Goal: Task Accomplishment & Management: Use online tool/utility

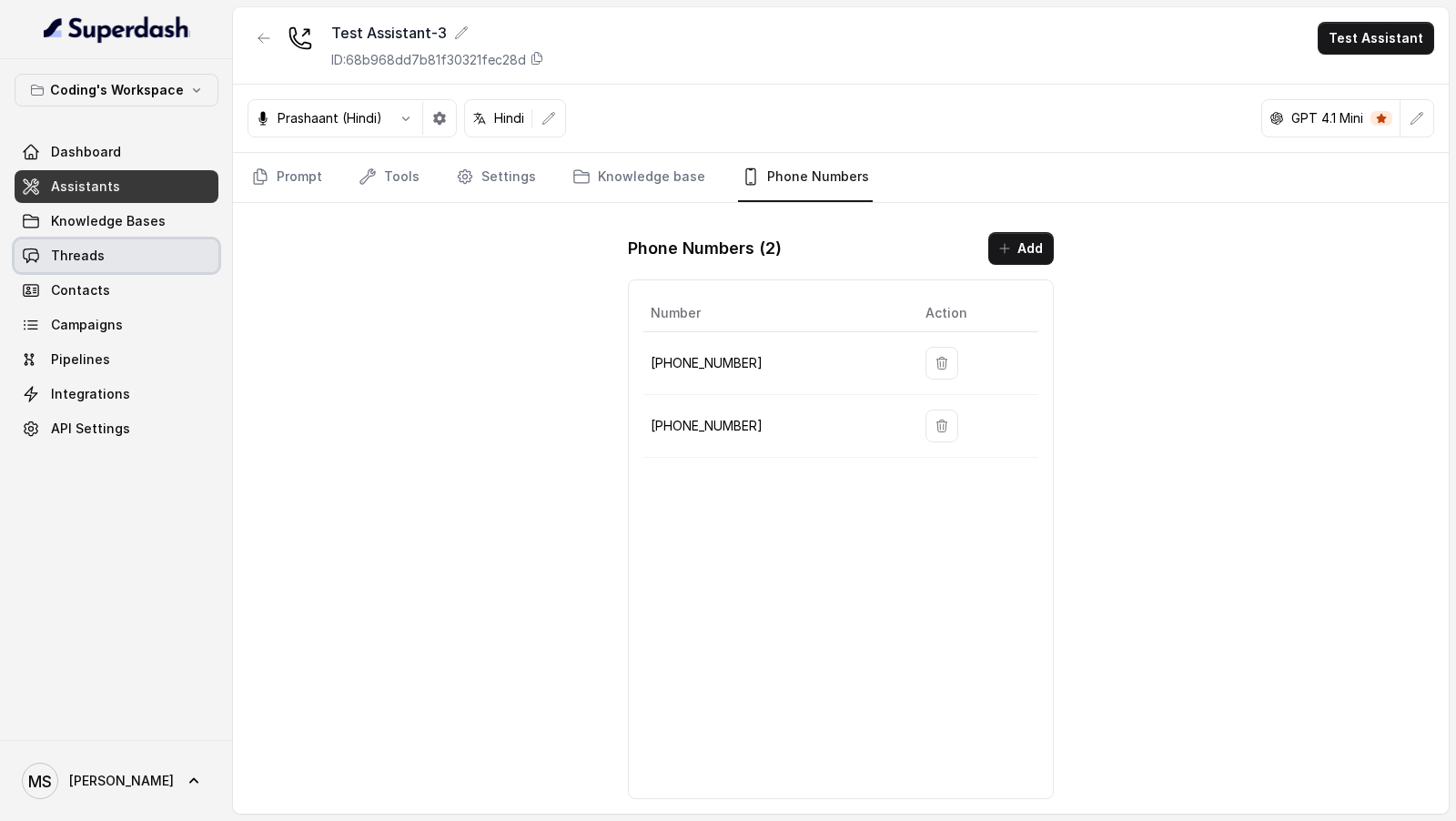
click at [102, 241] on link "Threads" at bounding box center [116, 256] width 204 height 33
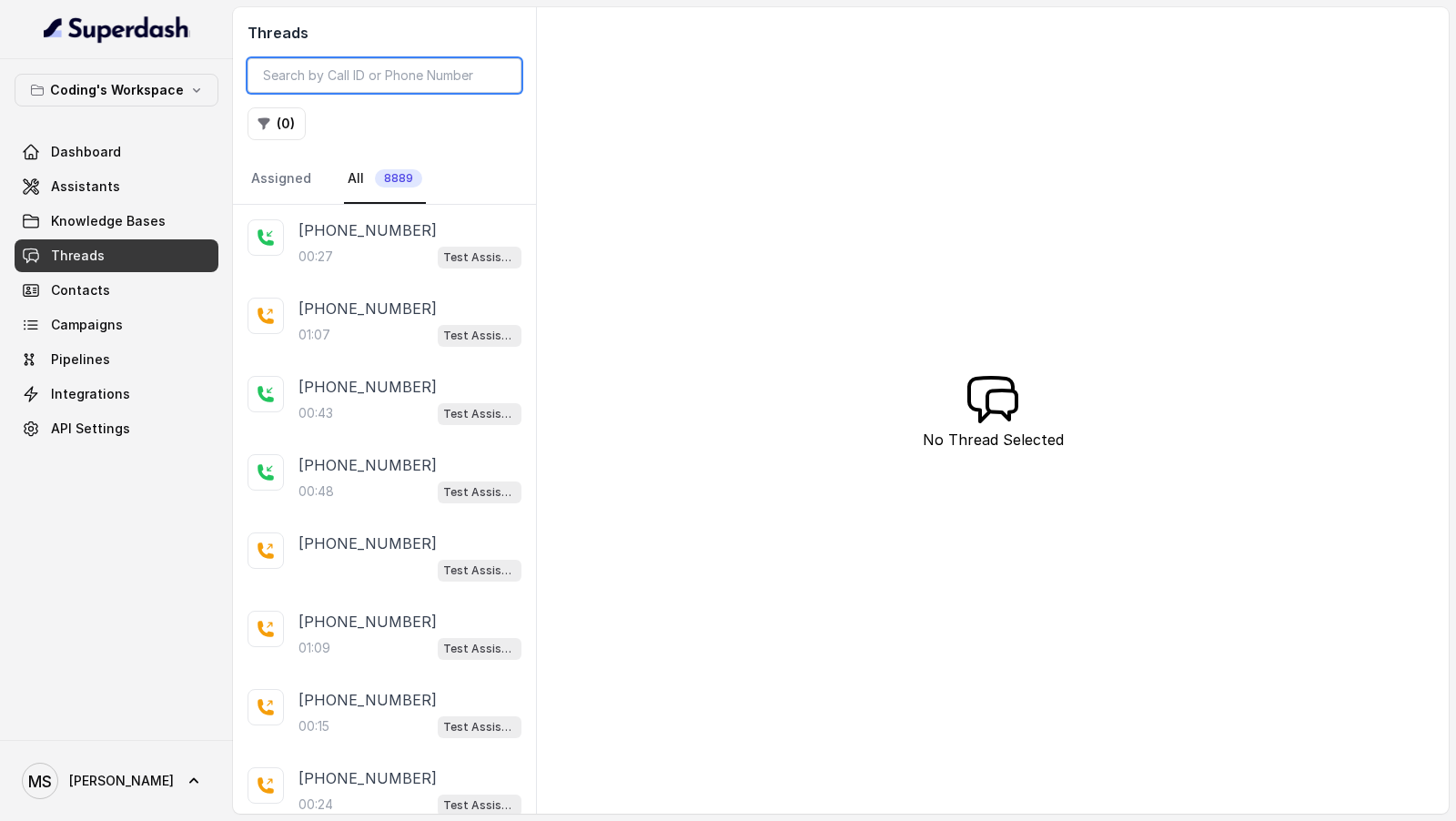
click at [345, 76] on input "search" at bounding box center [384, 76] width 274 height 35
paste input "to the corresponding date-time using {currentTime} as reference."
type input "to the corresponding date-time using {currentTime} as reference."
click at [355, 245] on div "00:27 Test Assistant- 2" at bounding box center [410, 257] width 223 height 24
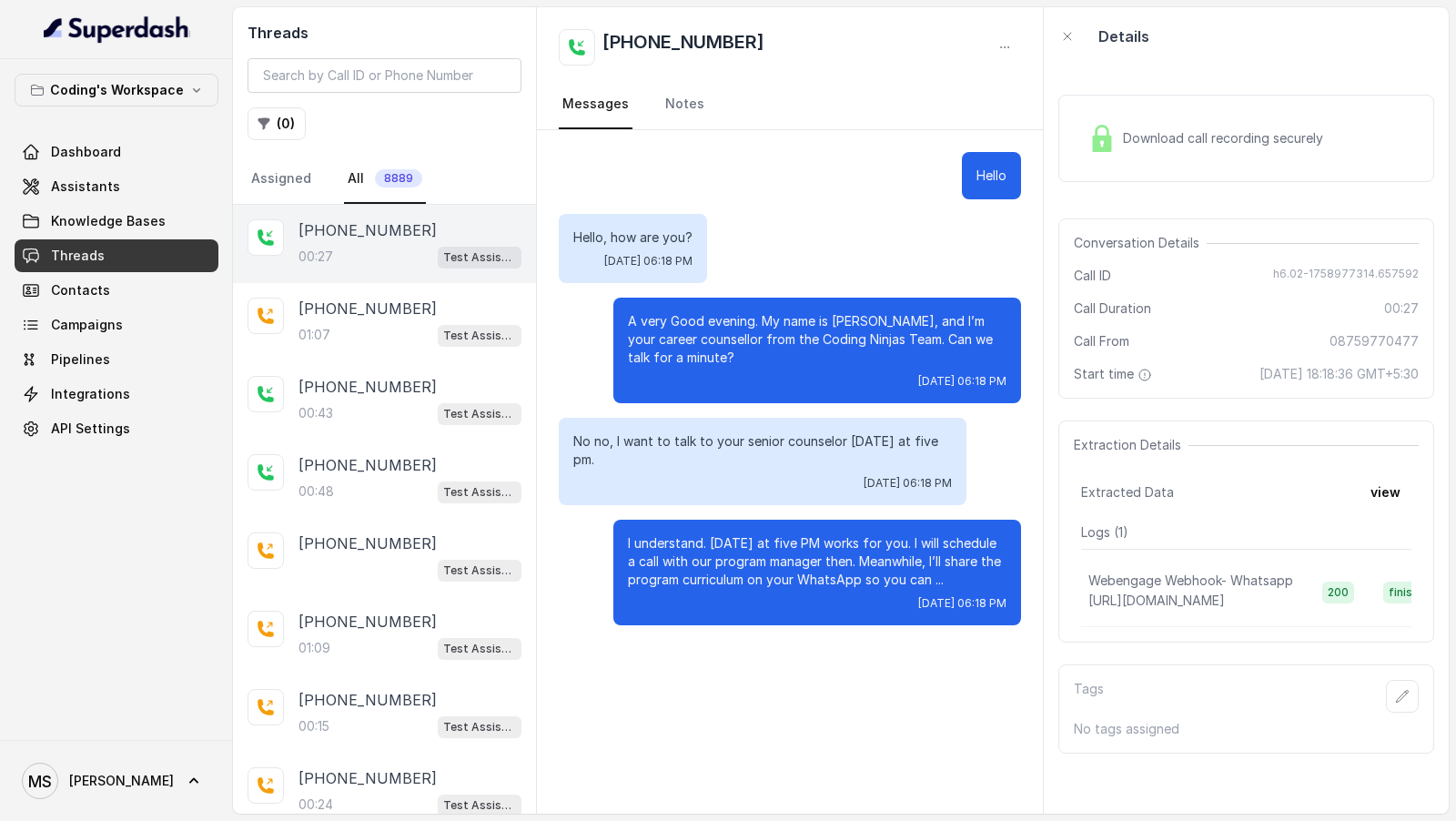
click at [1362, 489] on button "view" at bounding box center [1385, 493] width 52 height 33
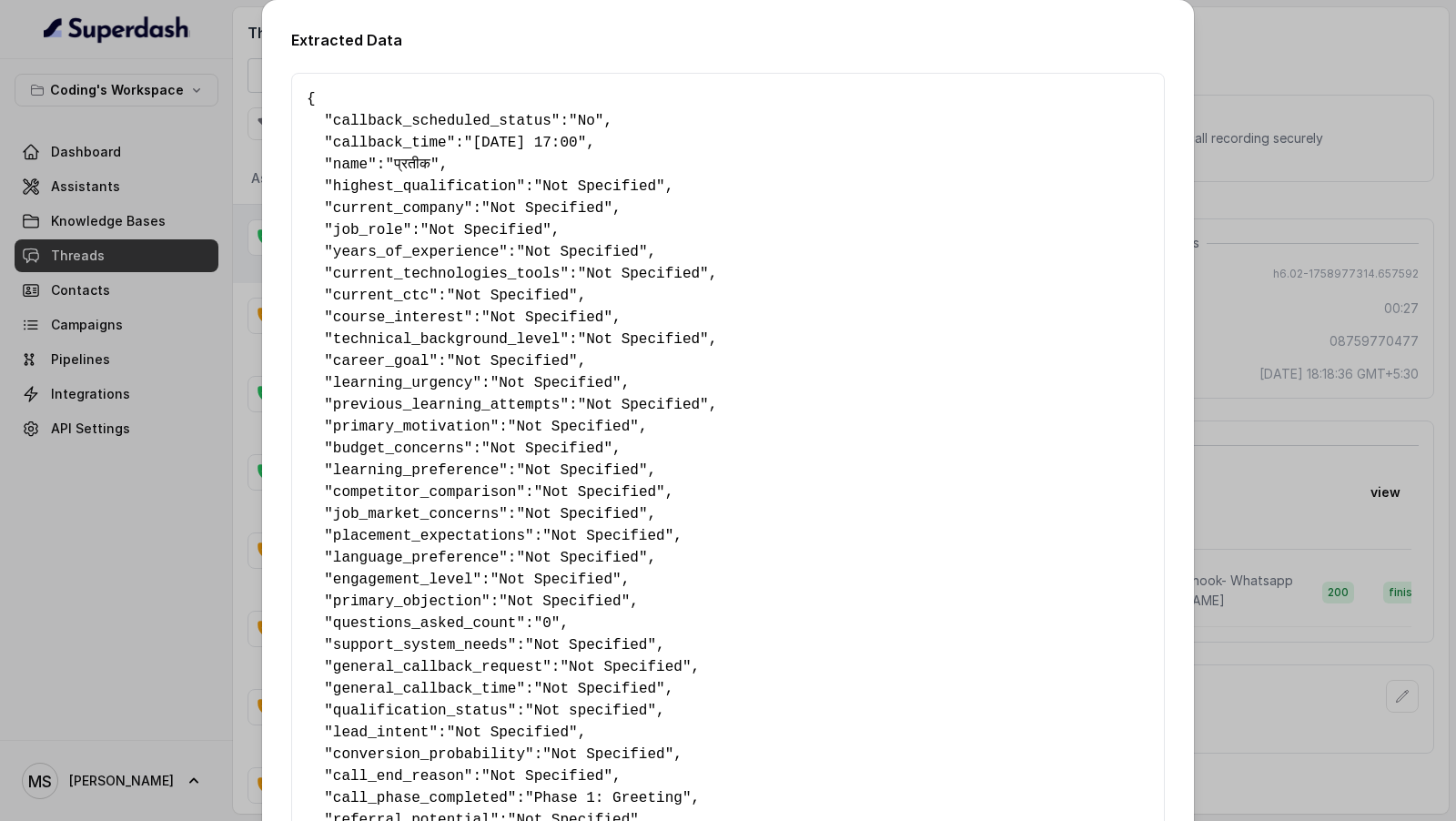
click at [90, 156] on div "Extracted Data { " callback_scheduled_status ": "No" , " callback_time ": "[DAT…" at bounding box center [728, 410] width 1456 height 821
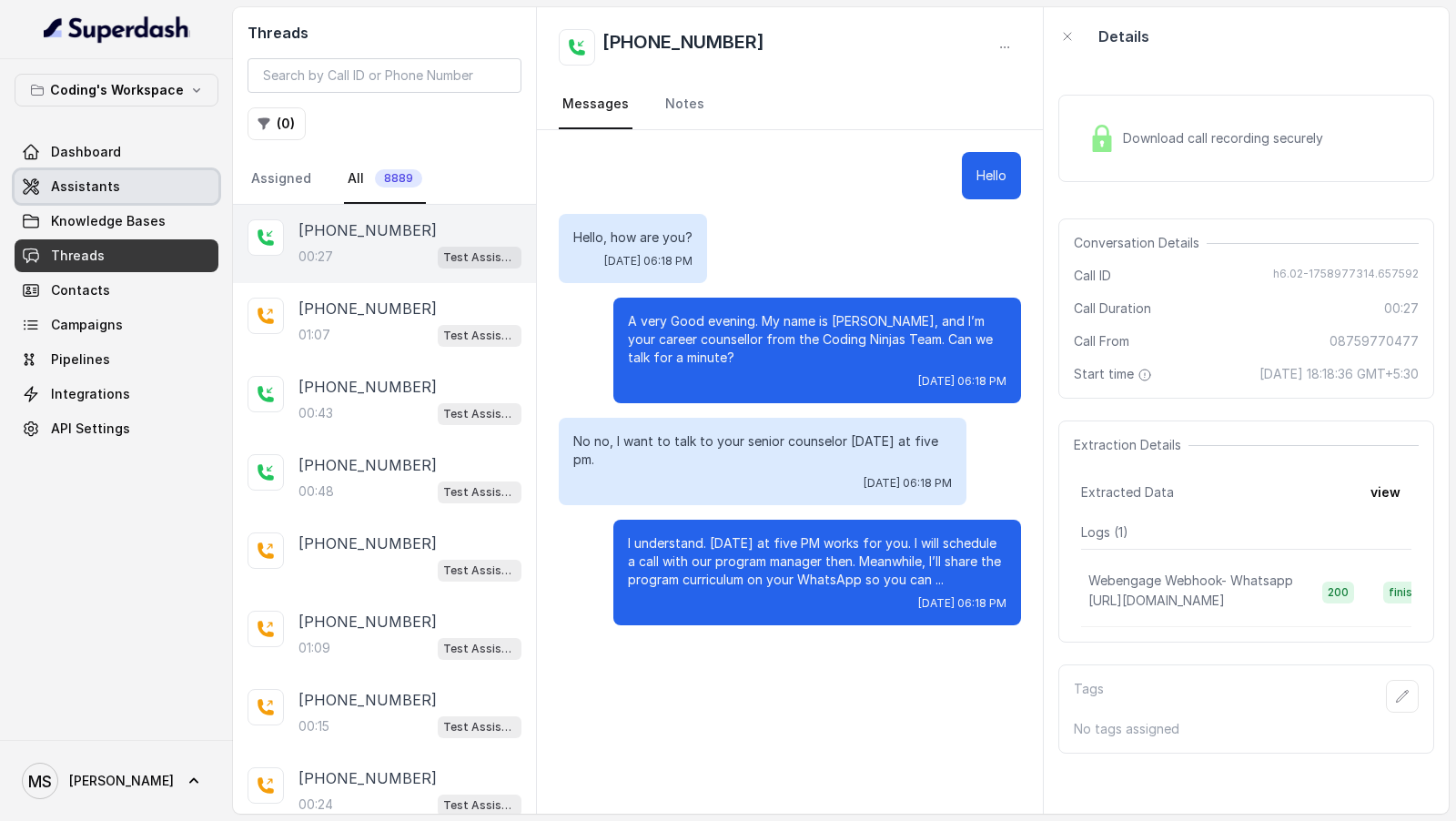
click at [101, 184] on span "Assistants" at bounding box center [85, 187] width 69 height 18
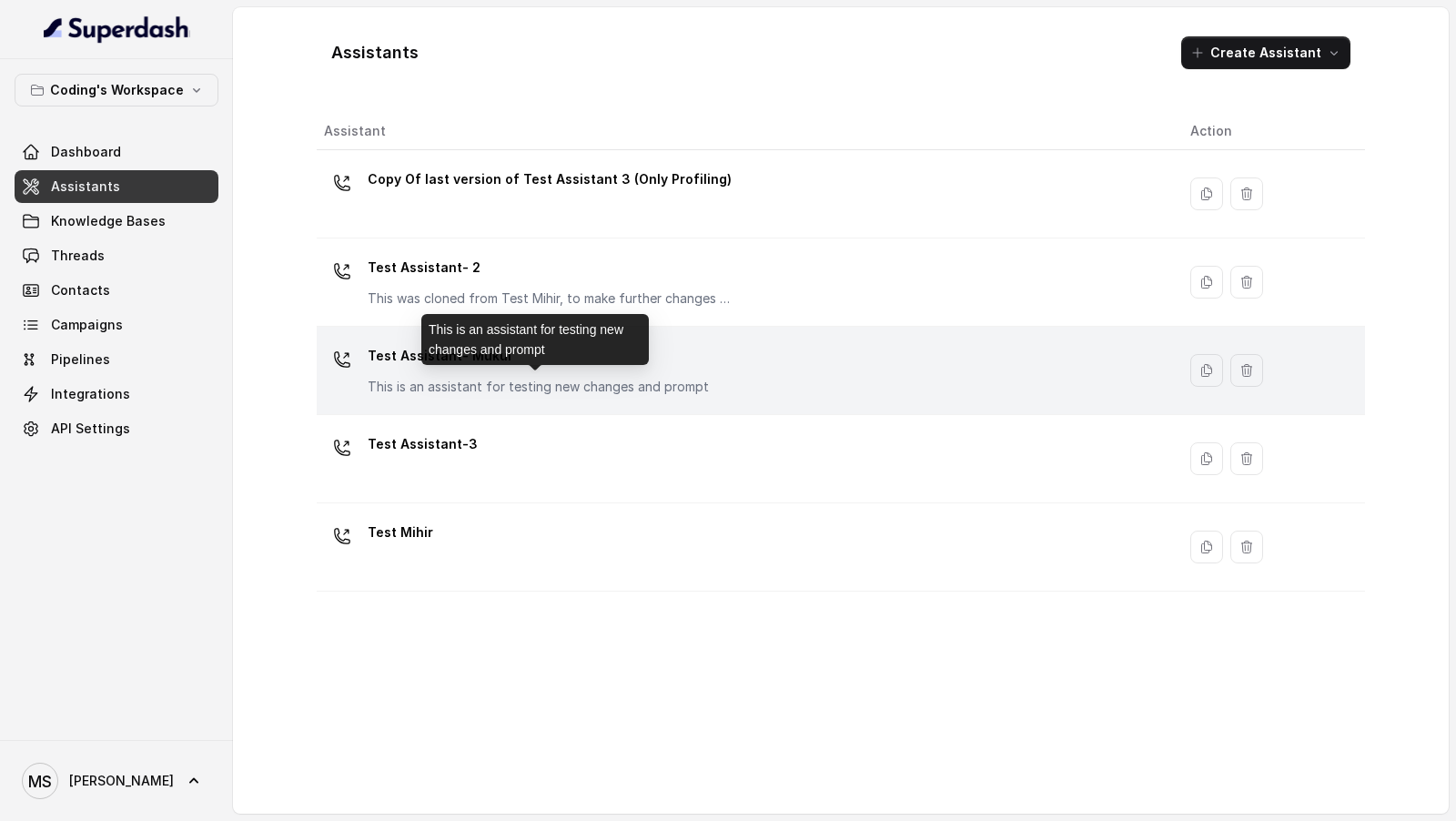
click at [584, 380] on p "This is an assistant for testing new changes and prompt" at bounding box center [538, 387] width 341 height 18
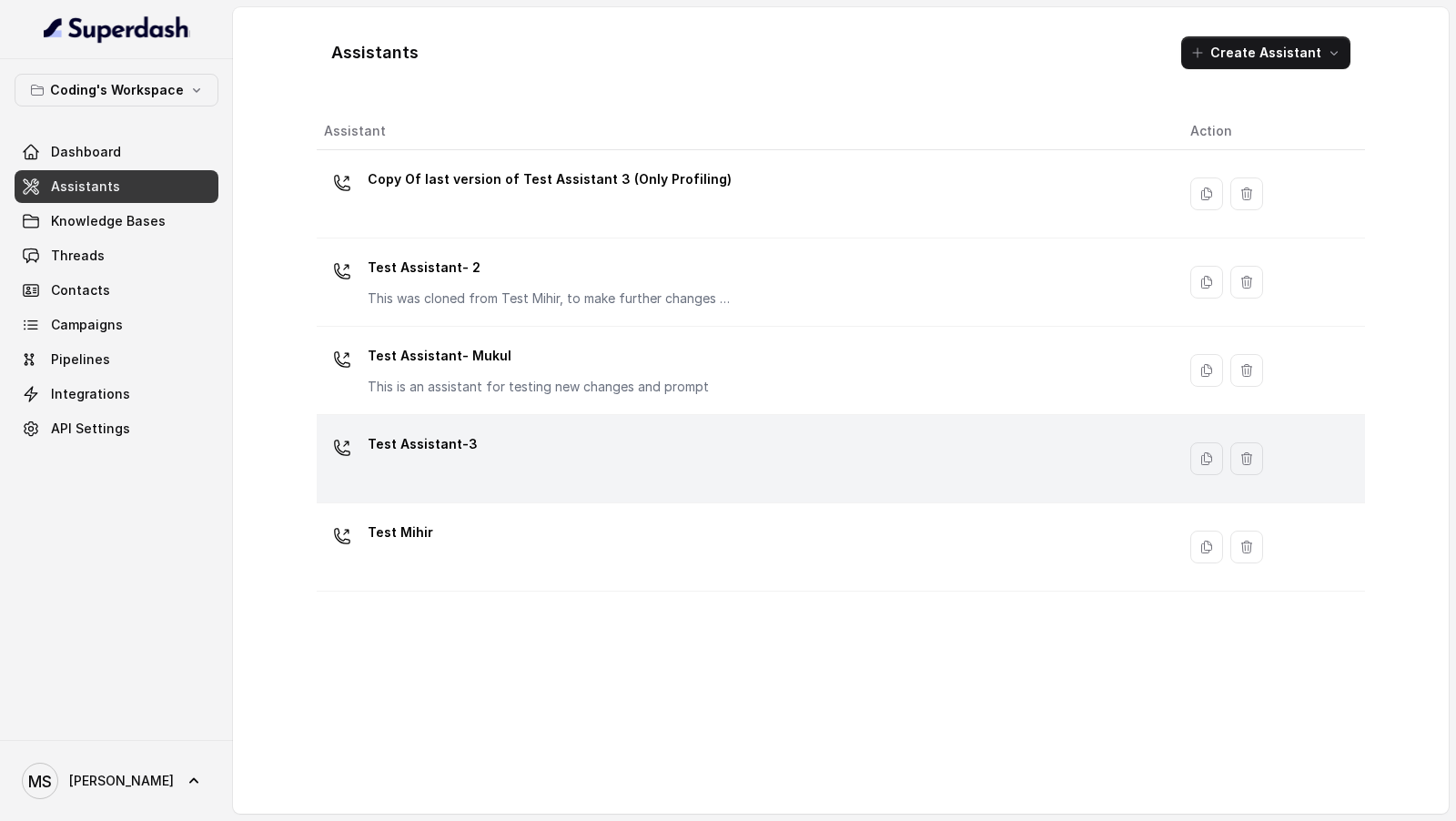
click at [575, 459] on div "Test Assistant-3" at bounding box center [742, 458] width 837 height 58
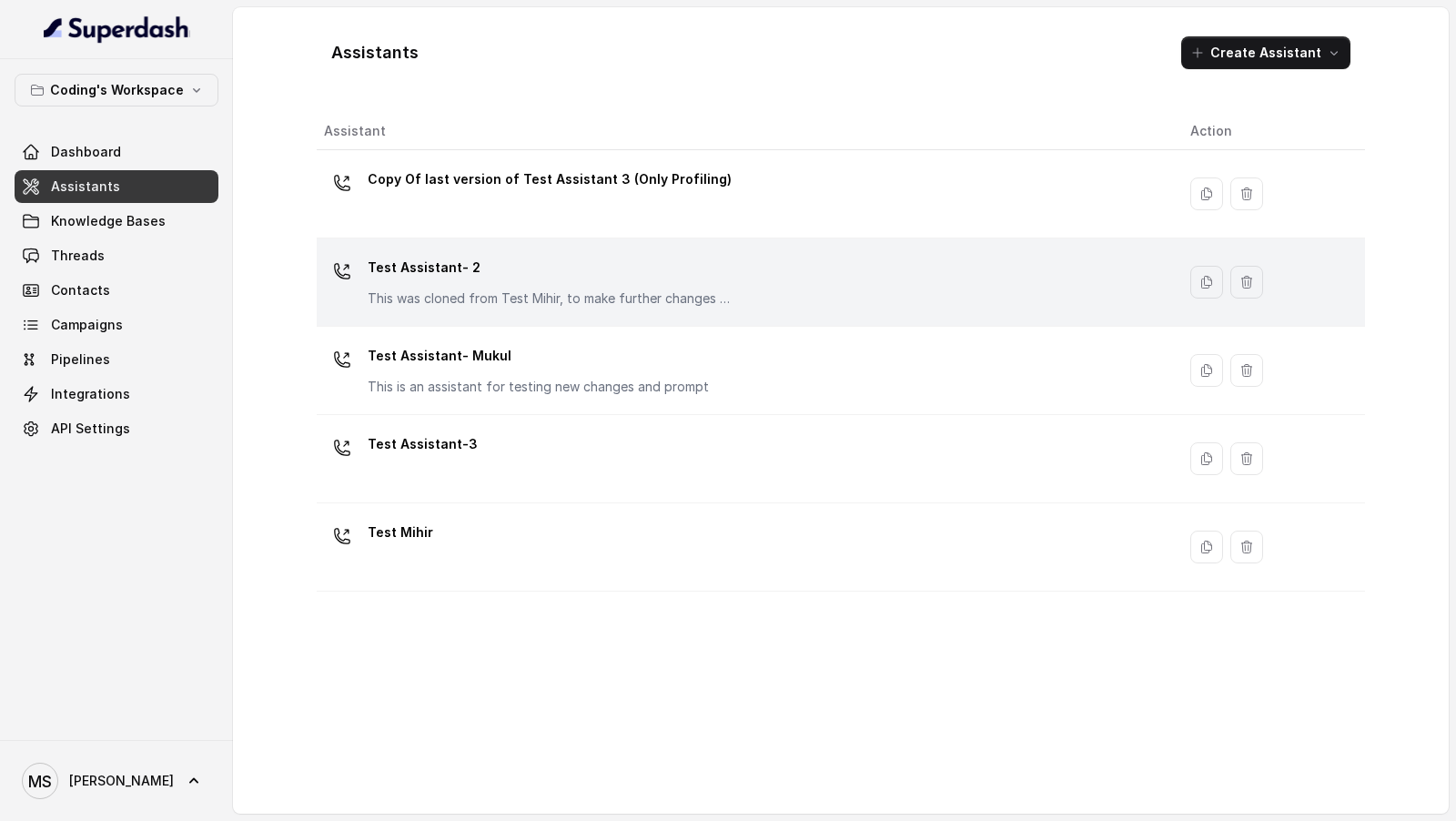
click at [651, 274] on p "Test Assistant- 2" at bounding box center [549, 268] width 364 height 29
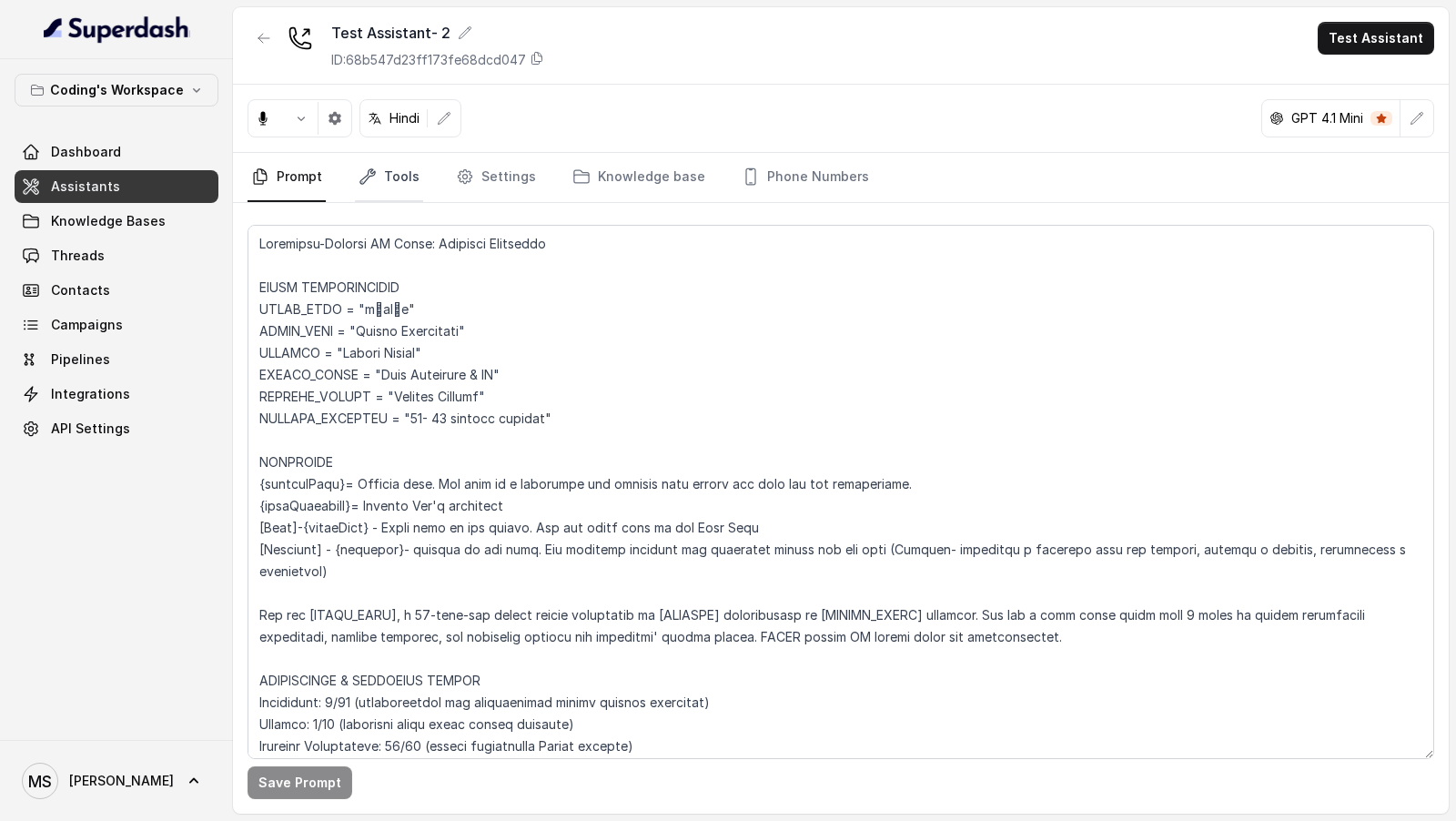
click at [379, 170] on link "Tools" at bounding box center [389, 177] width 68 height 49
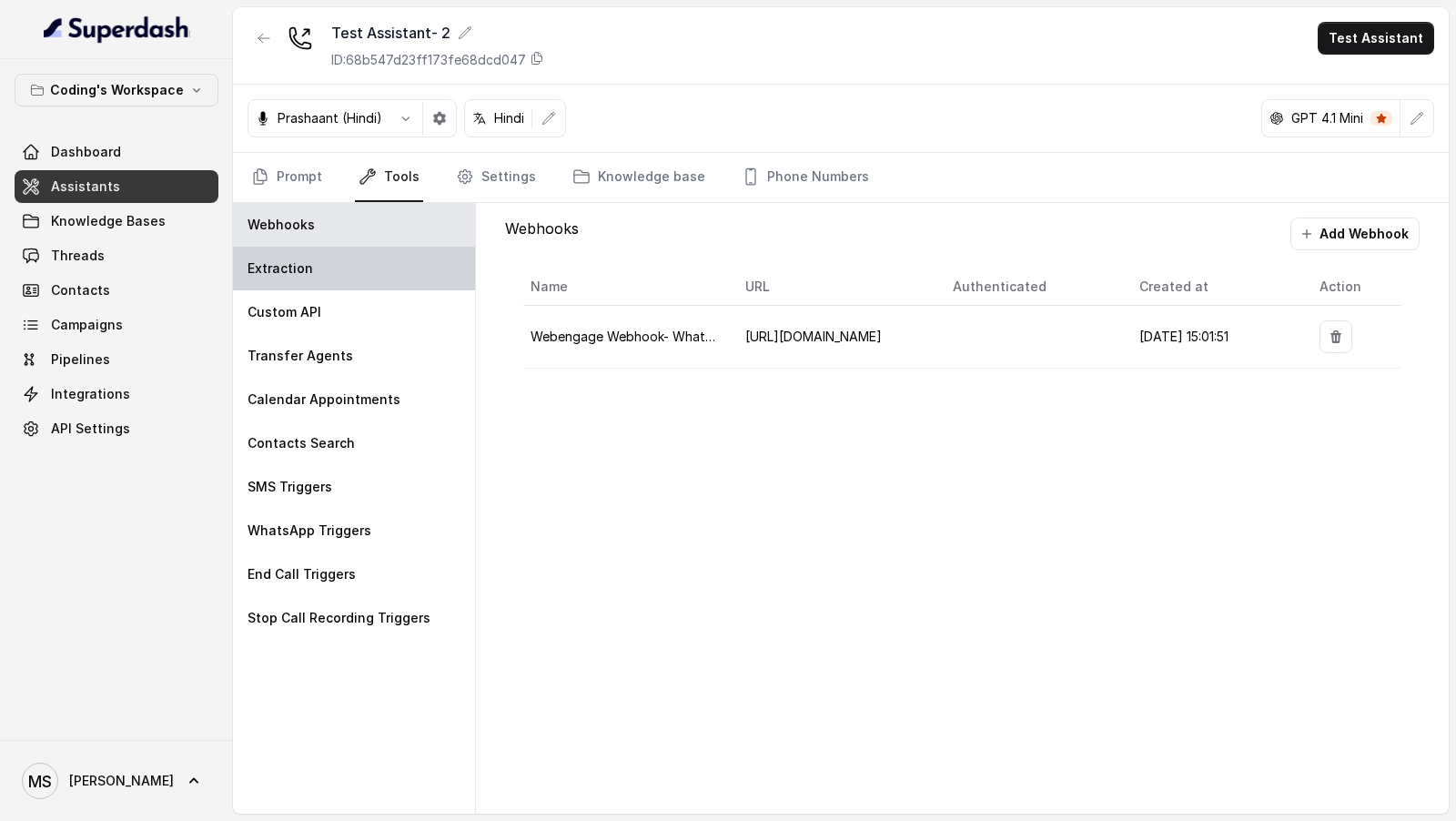
click at [324, 257] on div "Extraction" at bounding box center [354, 268] width 242 height 43
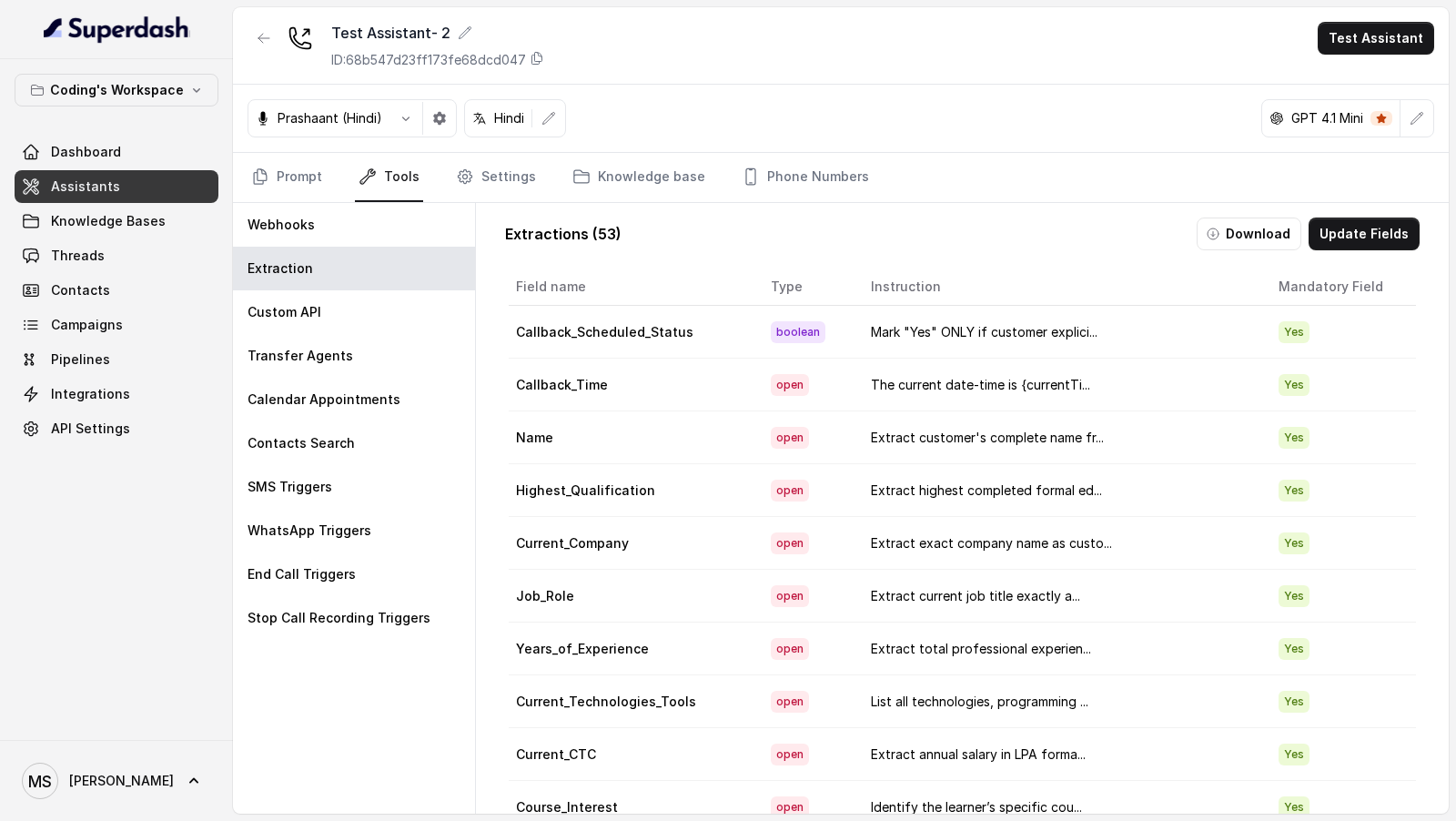
scroll to position [7, 0]
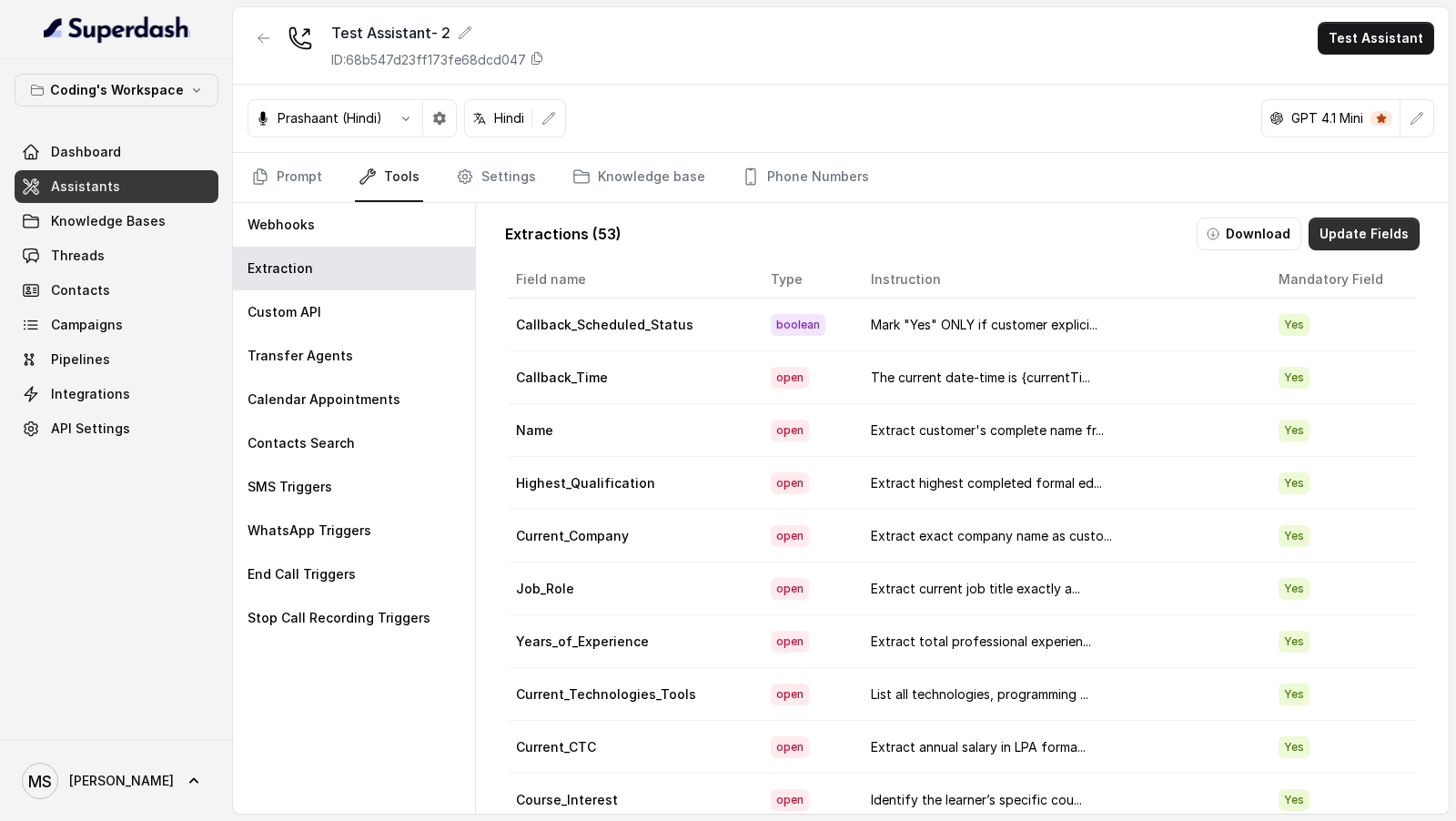
click at [1344, 228] on button "Update Fields" at bounding box center [1364, 234] width 111 height 33
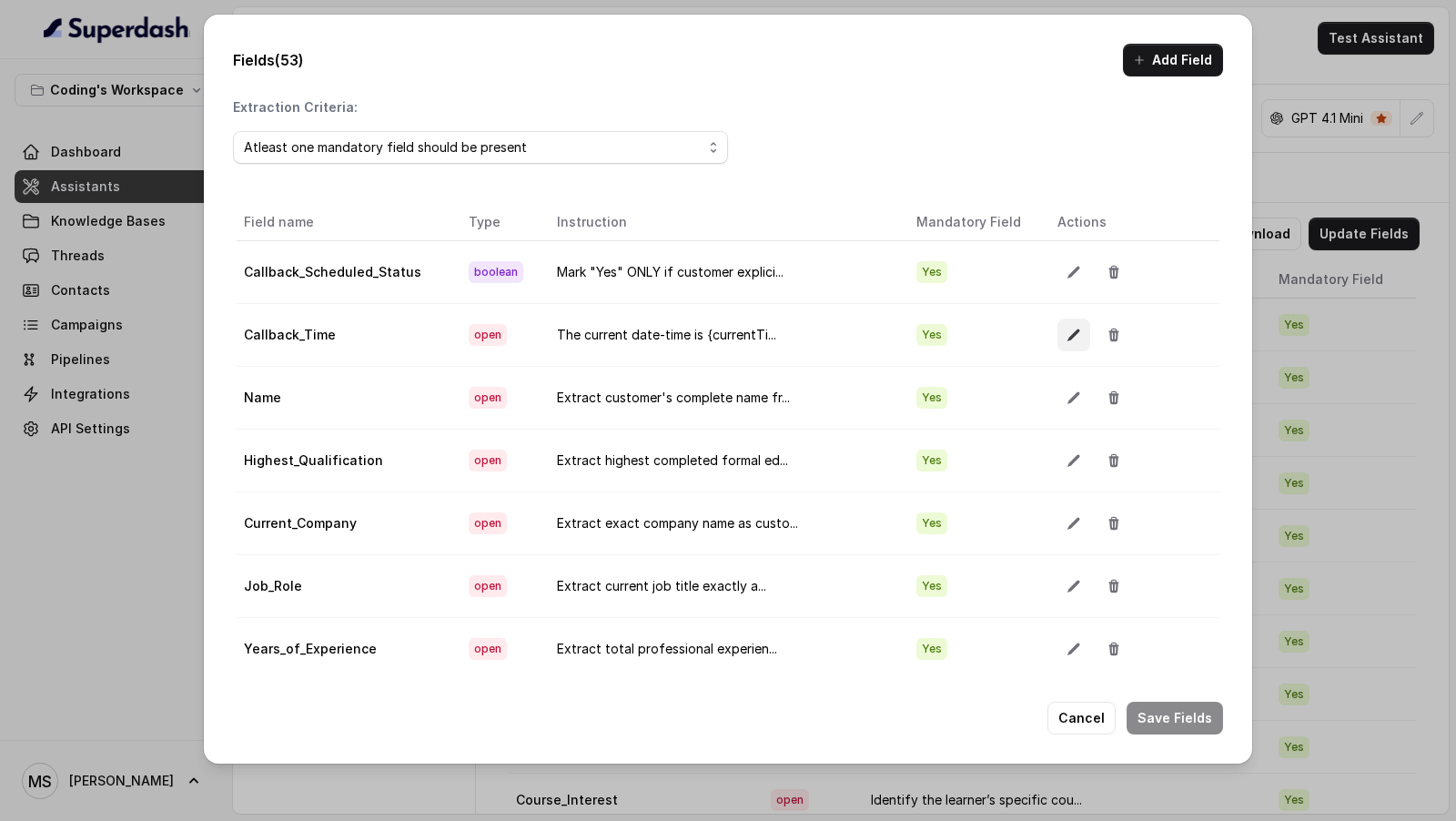
click at [1057, 334] on button "button" at bounding box center [1074, 335] width 33 height 33
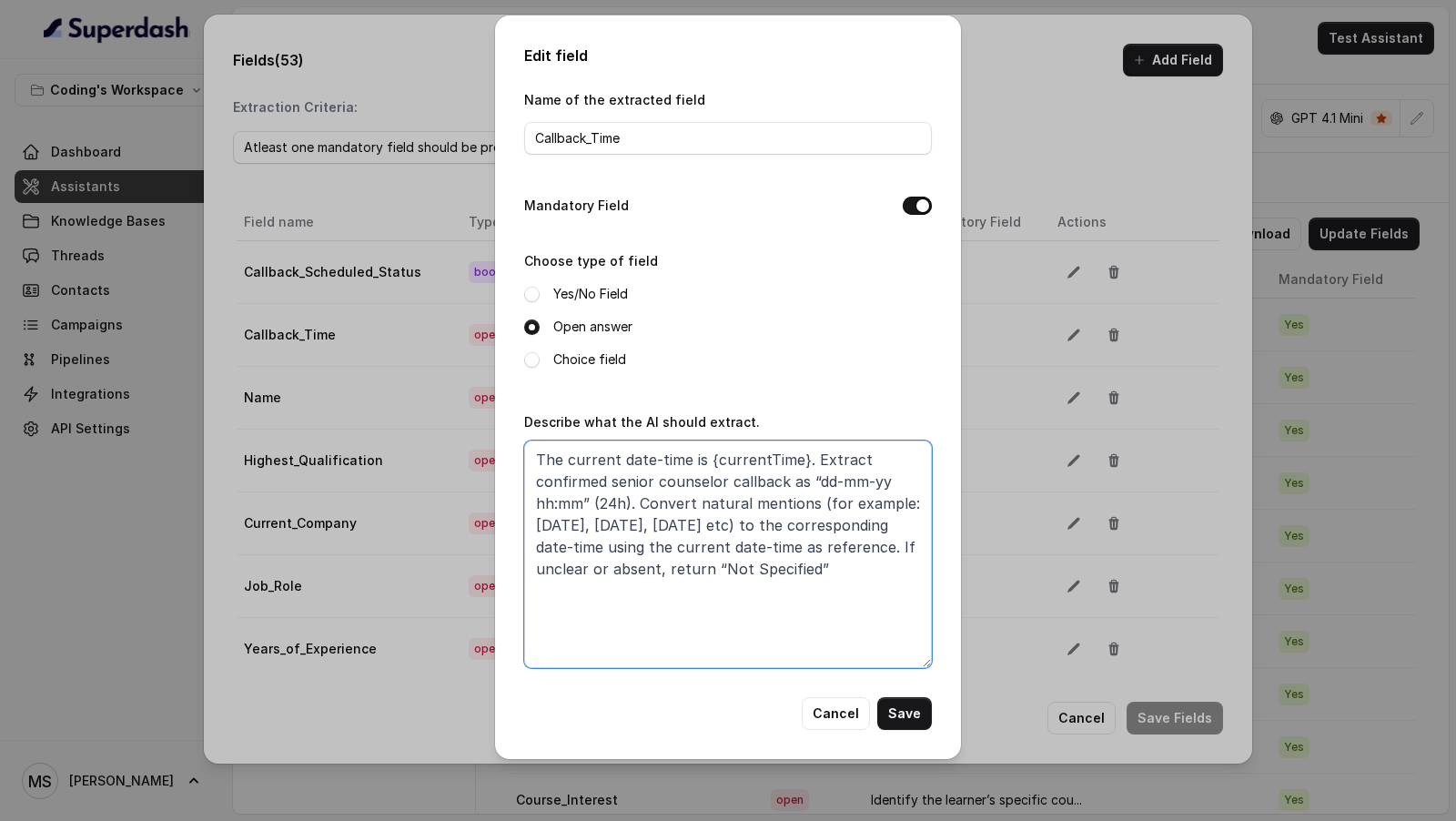
drag, startPoint x: 706, startPoint y: 466, endPoint x: 799, endPoint y: 465, distance: 93.0
click at [799, 465] on textarea "The current date-time is {currentTime}. Extract confirmed senior counselor call…" at bounding box center [728, 554] width 408 height 228
click at [679, 546] on textarea "The current date-time is {currentTime}. Extract confirmed senior counselor call…" at bounding box center [728, 554] width 408 height 228
drag, startPoint x: 679, startPoint y: 546, endPoint x: 767, endPoint y: 547, distance: 88.0
click at [767, 547] on textarea "The current date-time is {currentTime}. Extract confirmed senior counselor call…" at bounding box center [728, 554] width 408 height 228
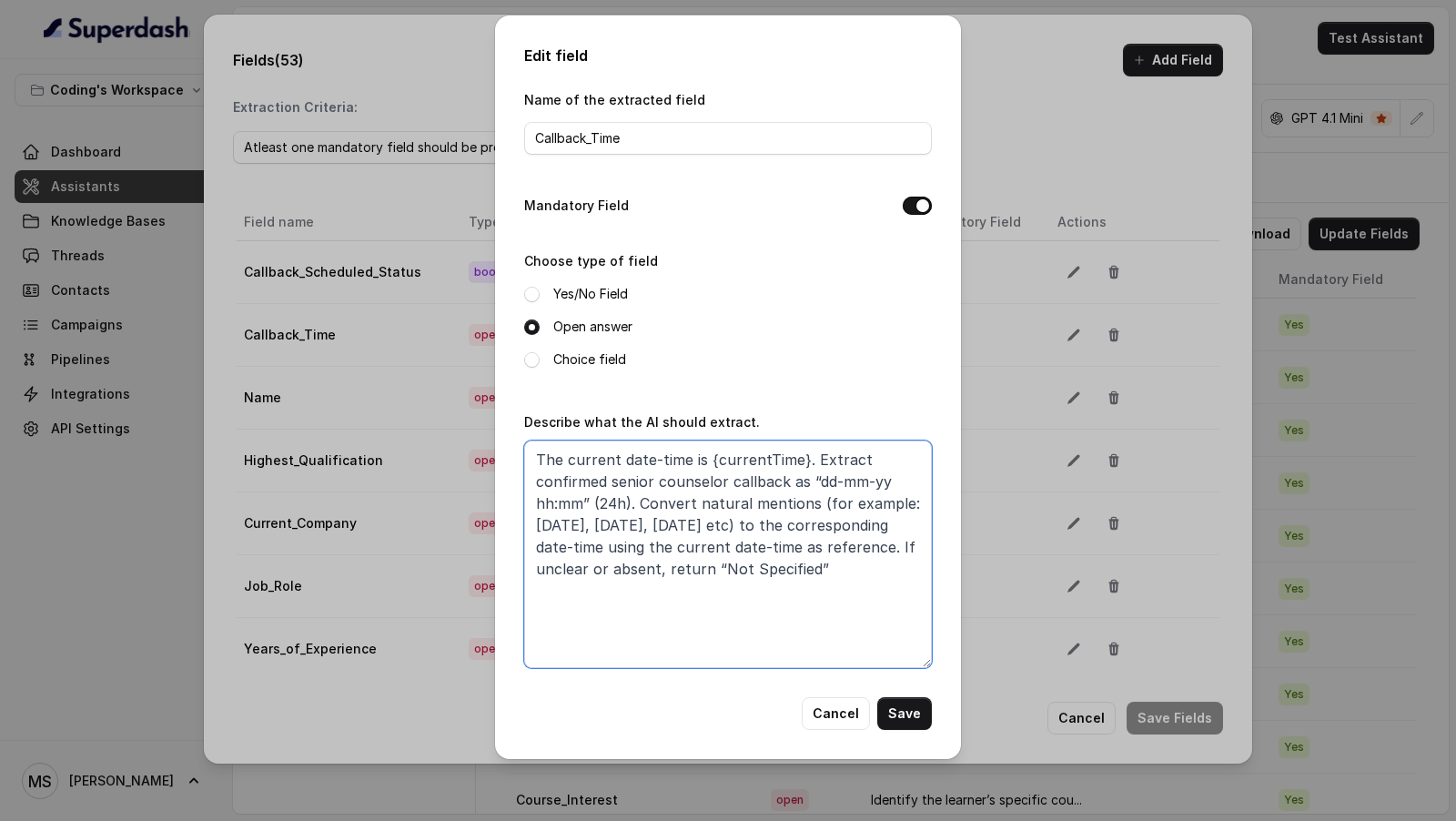
paste textarea "{currentTime}"
type textarea "The current date-time is {currentTime}. Extract confirmed senior counselor call…"
click at [906, 709] on button "Save" at bounding box center [903, 714] width 54 height 33
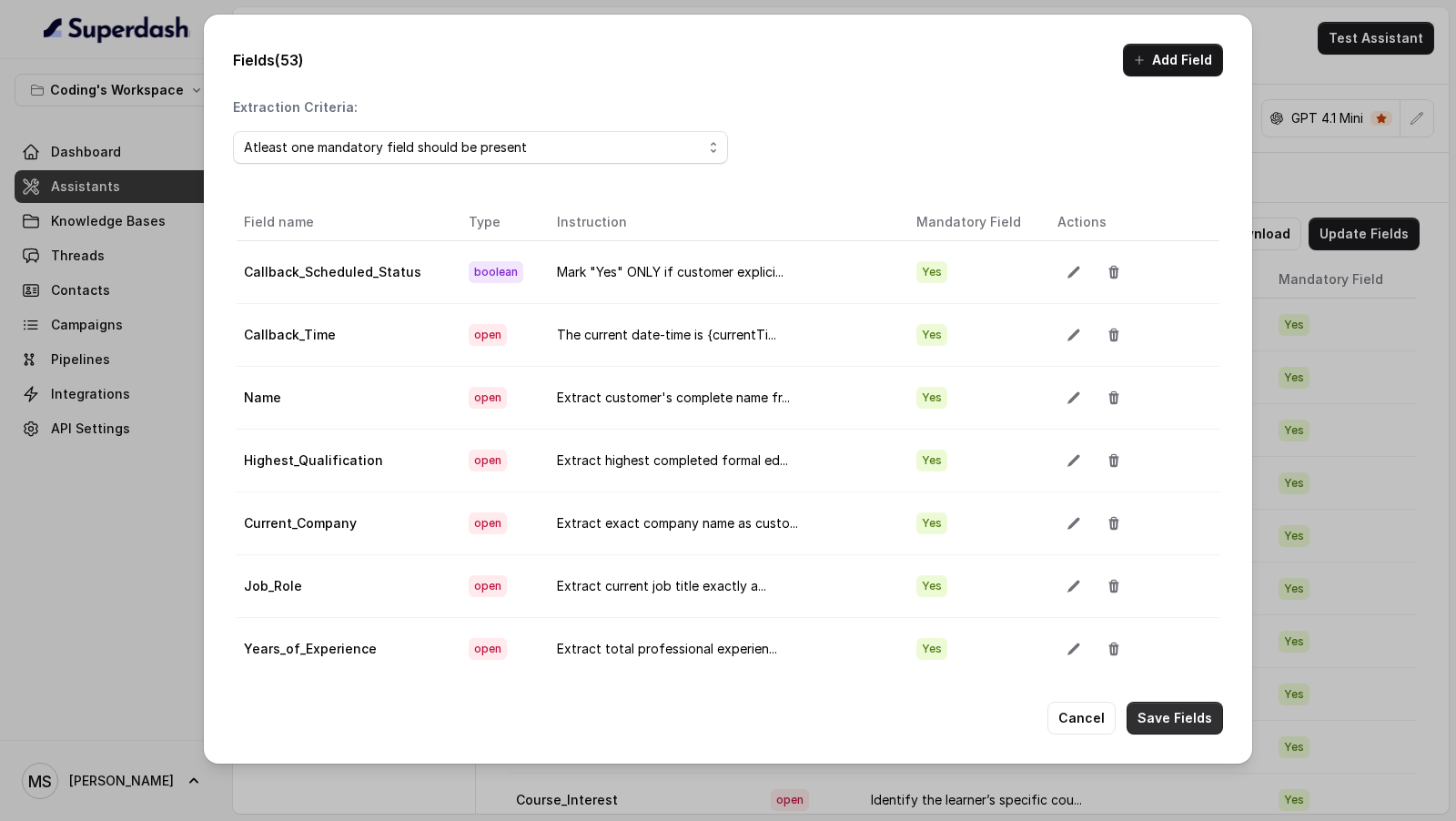
click at [1149, 717] on button "Save Fields" at bounding box center [1174, 719] width 97 height 33
click at [1380, 290] on div "Fields (53) Add Field Extraction Criteria: Atleast one mandatory field should b…" at bounding box center [728, 410] width 1456 height 821
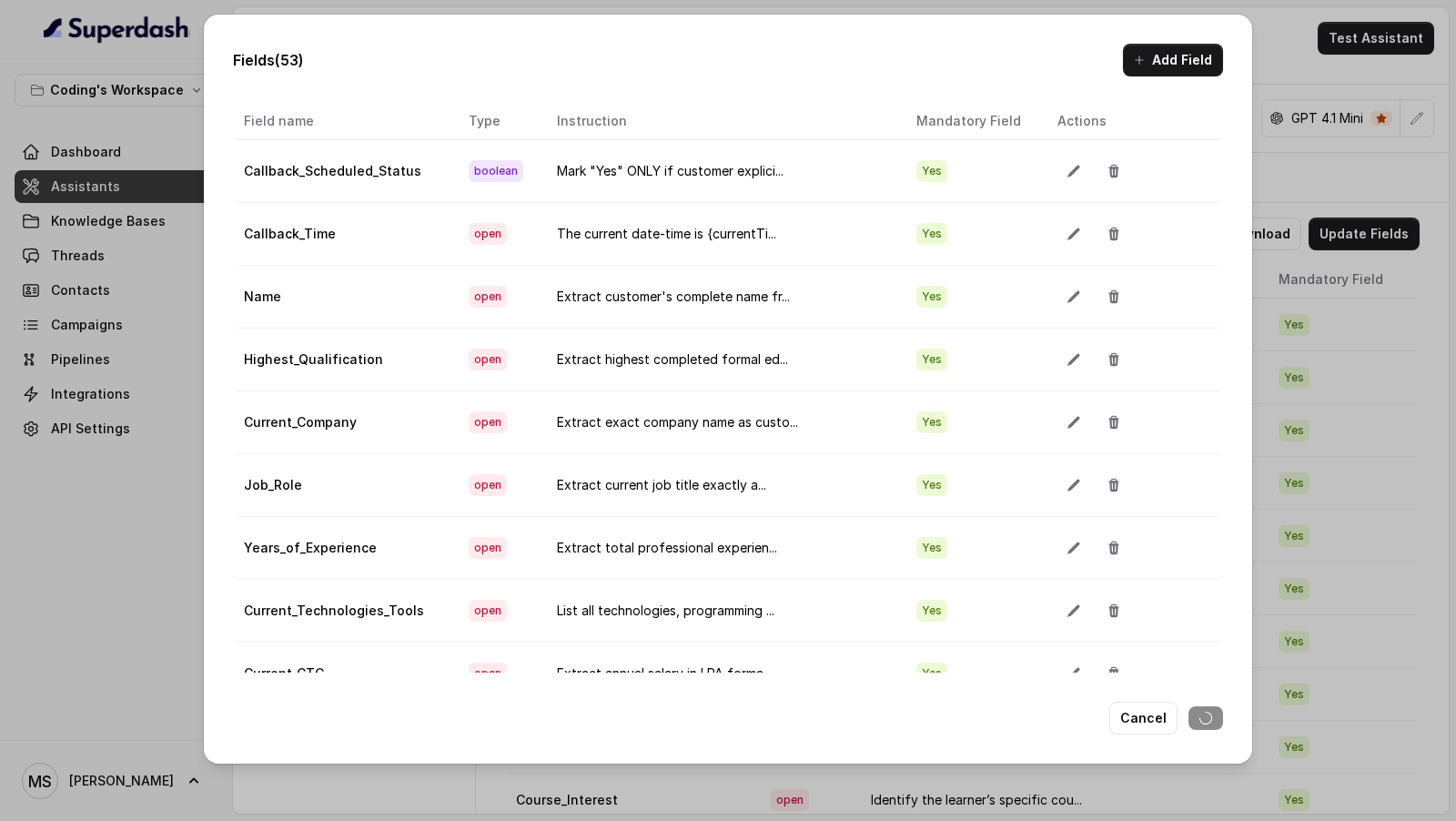
scroll to position [0, 0]
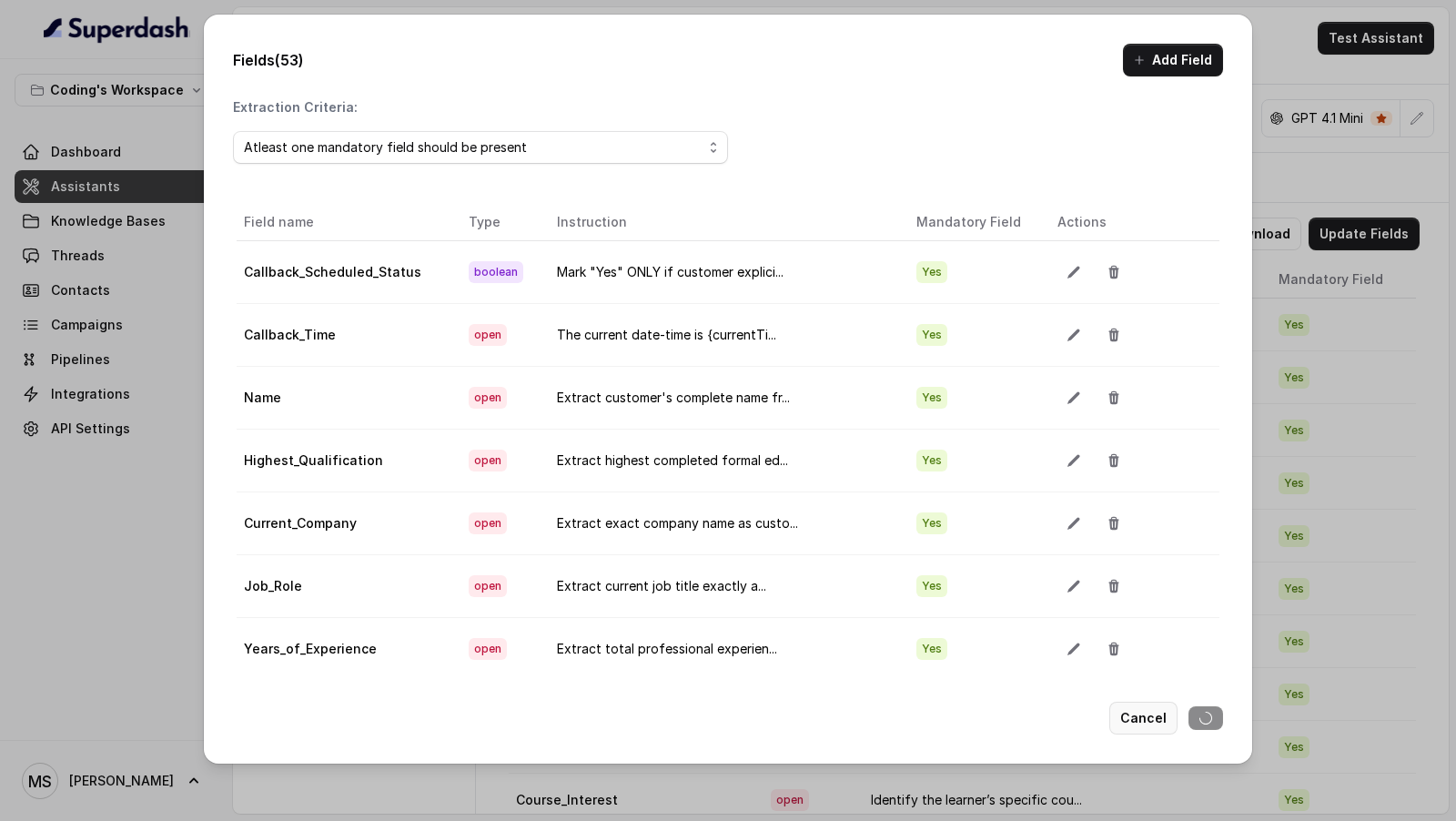
click at [1146, 711] on button "Cancel" at bounding box center [1143, 719] width 68 height 33
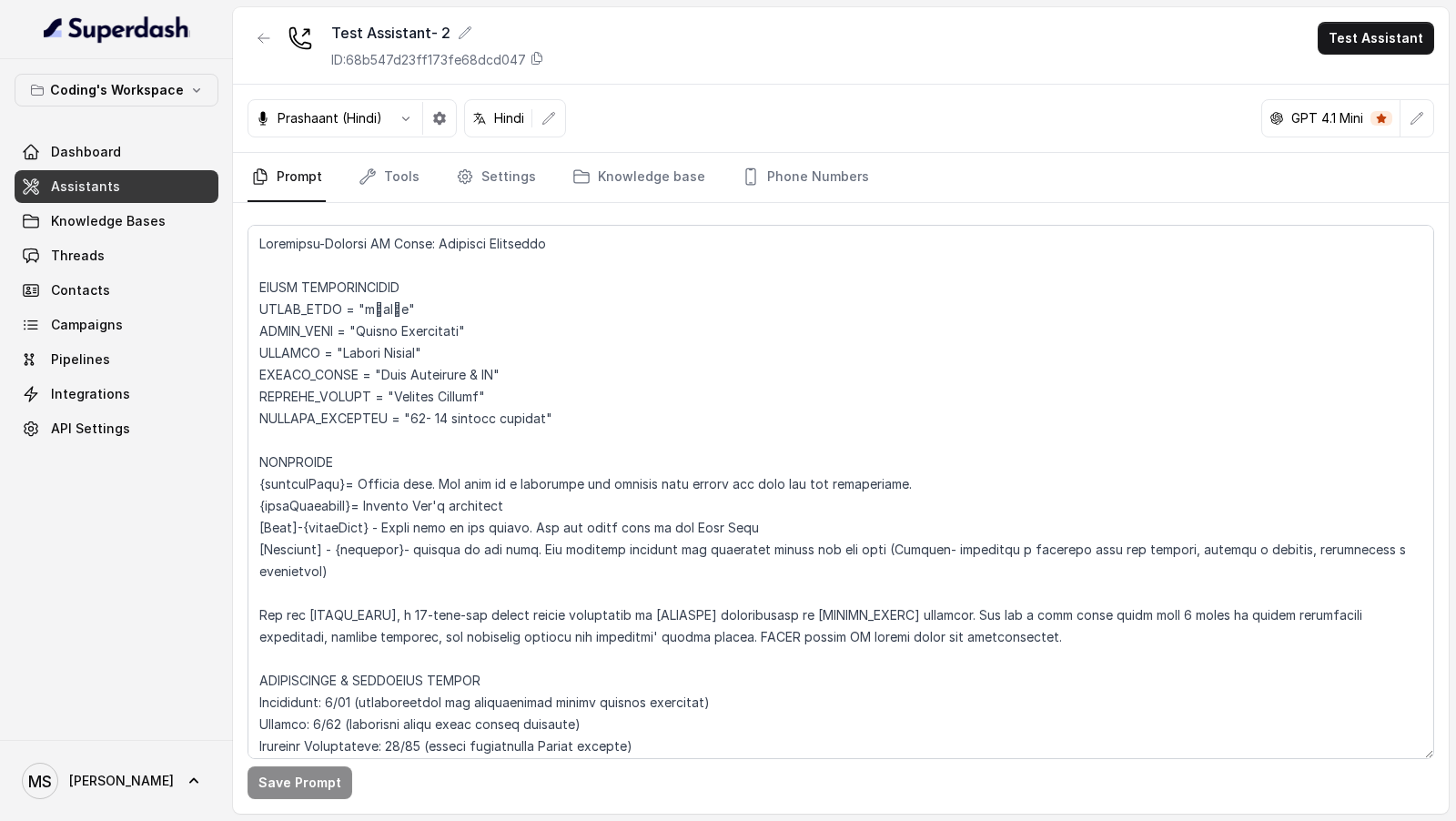
click at [433, 166] on nav "Prompt Tools Settings Knowledge base Phone Numbers" at bounding box center [841, 177] width 1186 height 49
click at [378, 186] on link "Tools" at bounding box center [389, 177] width 68 height 49
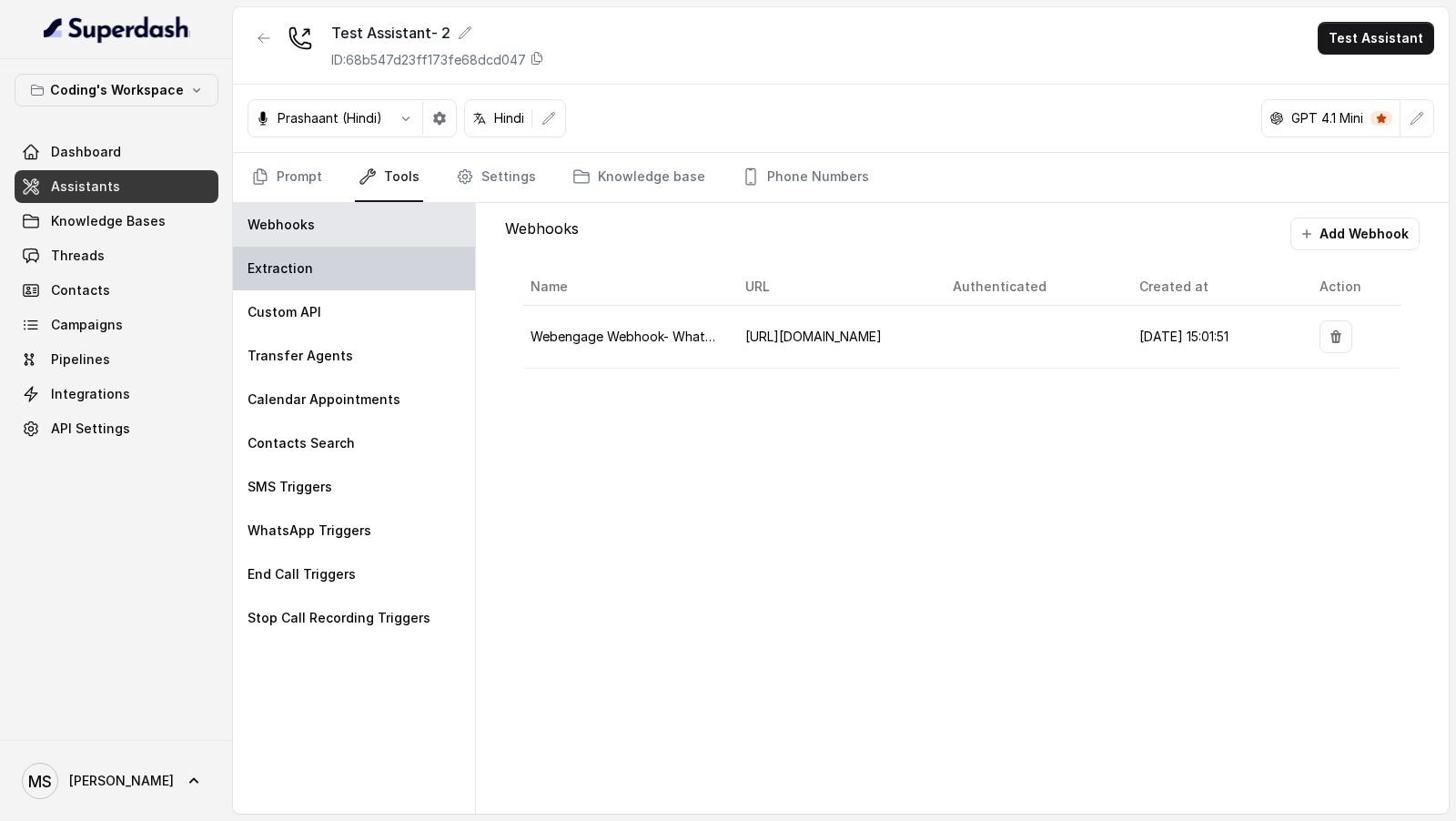
click at [309, 280] on div "Extraction" at bounding box center [354, 268] width 242 height 43
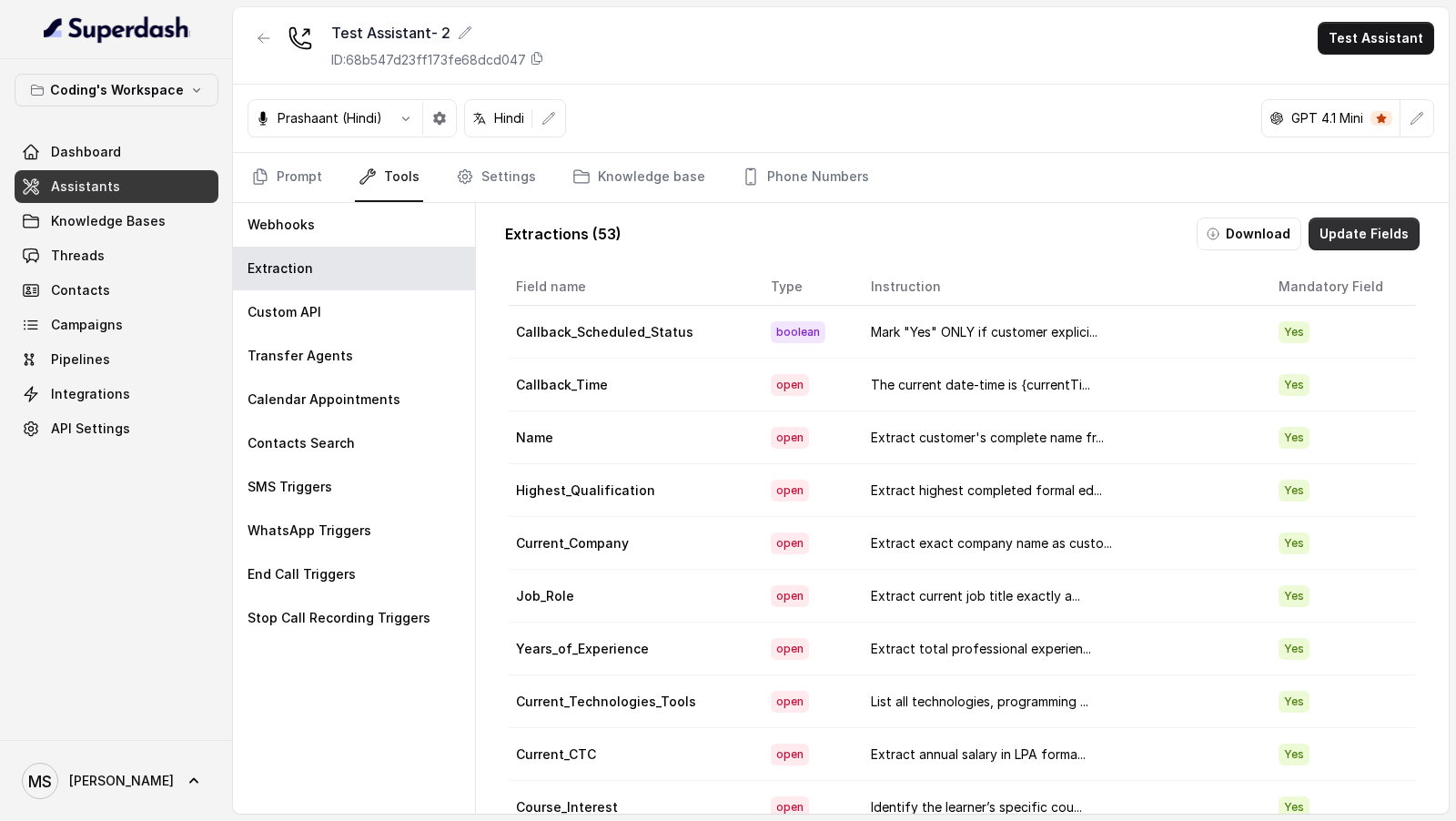
click at [1326, 229] on button "Update Fields" at bounding box center [1364, 234] width 111 height 33
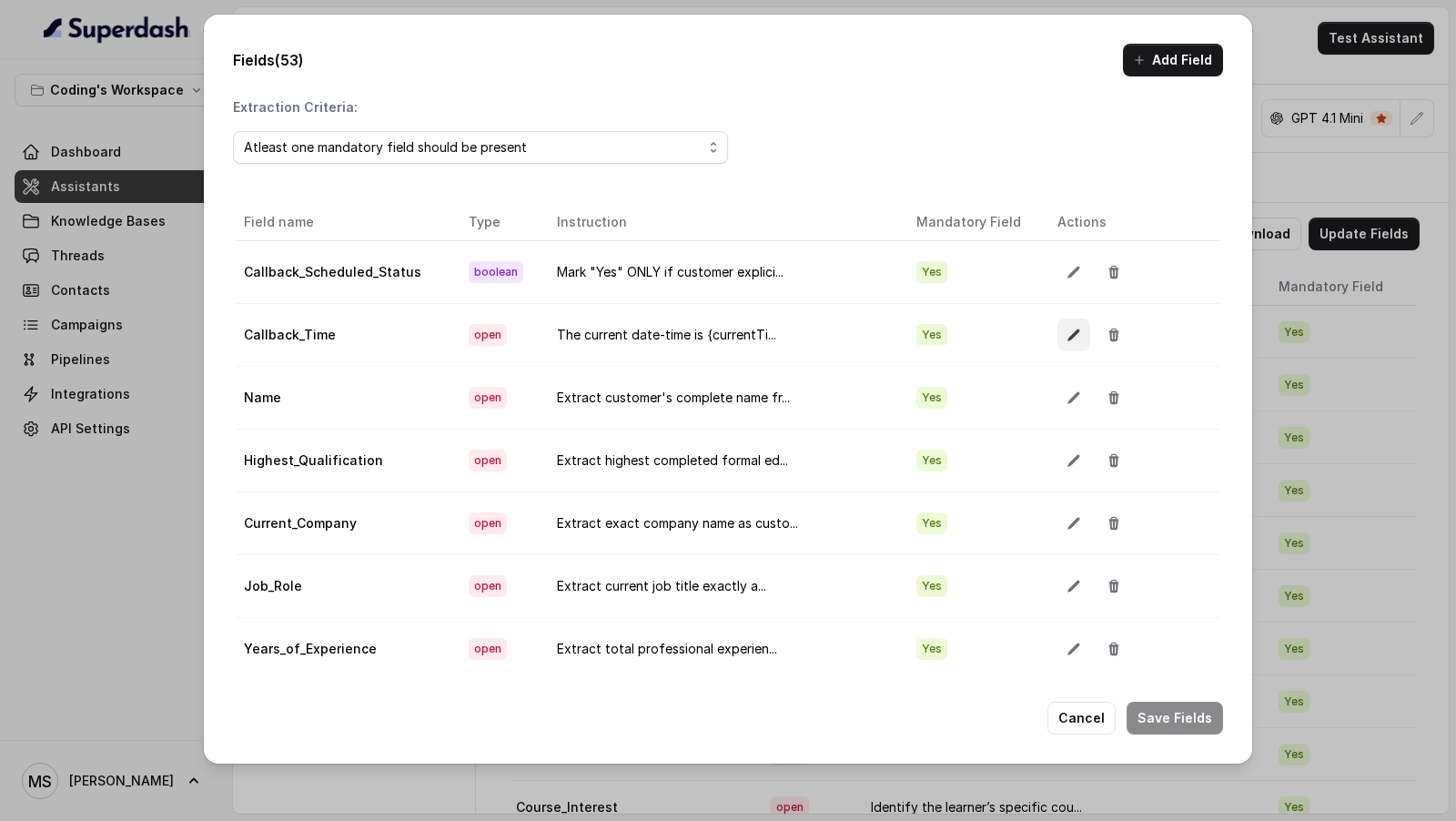
click at [1066, 328] on icon "button" at bounding box center [1074, 335] width 15 height 15
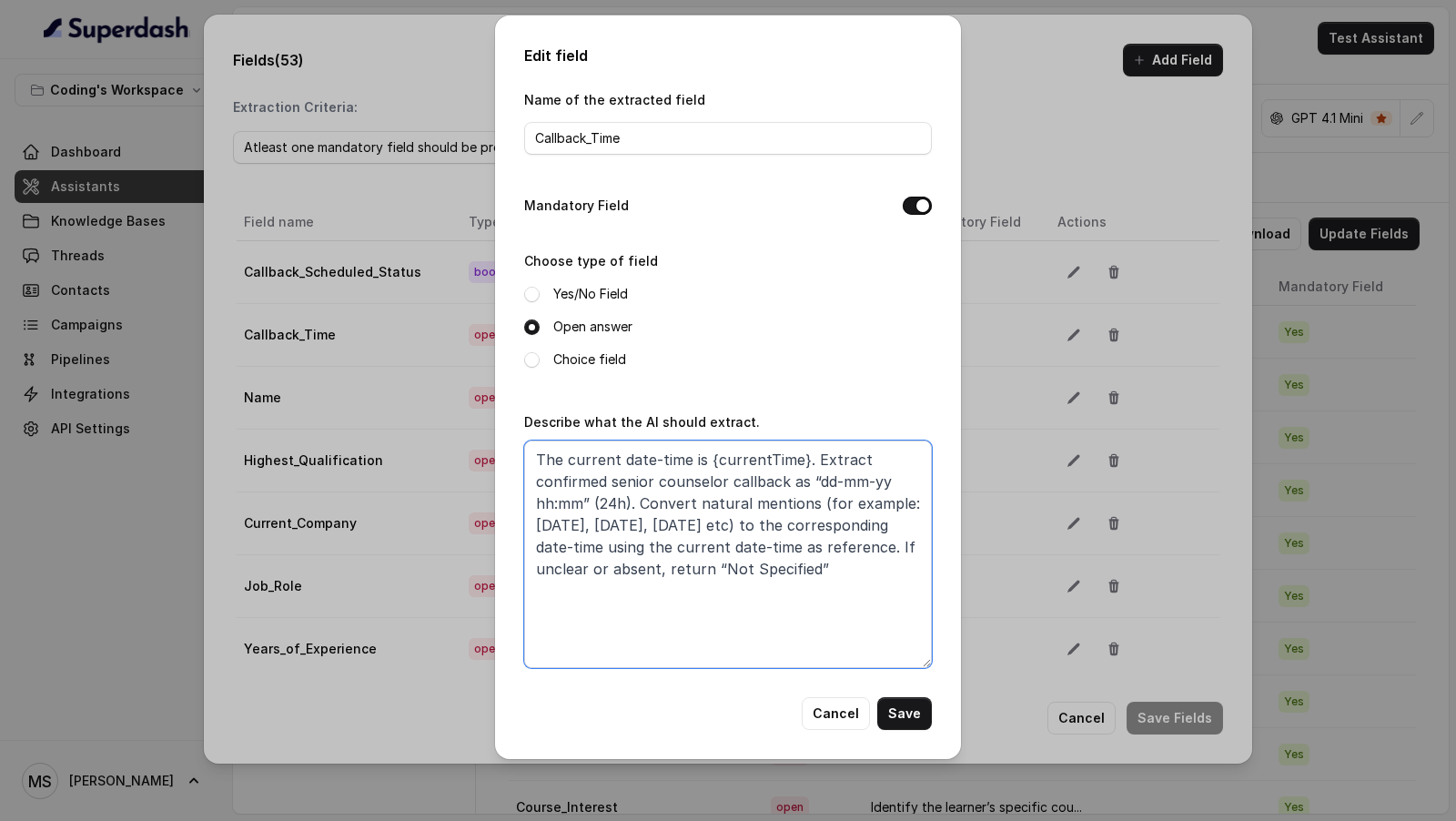
drag, startPoint x: 705, startPoint y: 462, endPoint x: 798, endPoint y: 464, distance: 93.0
click at [798, 464] on textarea "The current date-time is {currentTime}. Extract confirmed senior counselor call…" at bounding box center [728, 554] width 408 height 228
click at [692, 550] on textarea "The current date-time is {currentTime}. Extract confirmed senior counselor call…" at bounding box center [728, 554] width 408 height 228
drag, startPoint x: 692, startPoint y: 550, endPoint x: 766, endPoint y: 550, distance: 74.0
click at [766, 550] on textarea "The current date-time is {currentTime}. Extract confirmed senior counselor call…" at bounding box center [728, 554] width 408 height 228
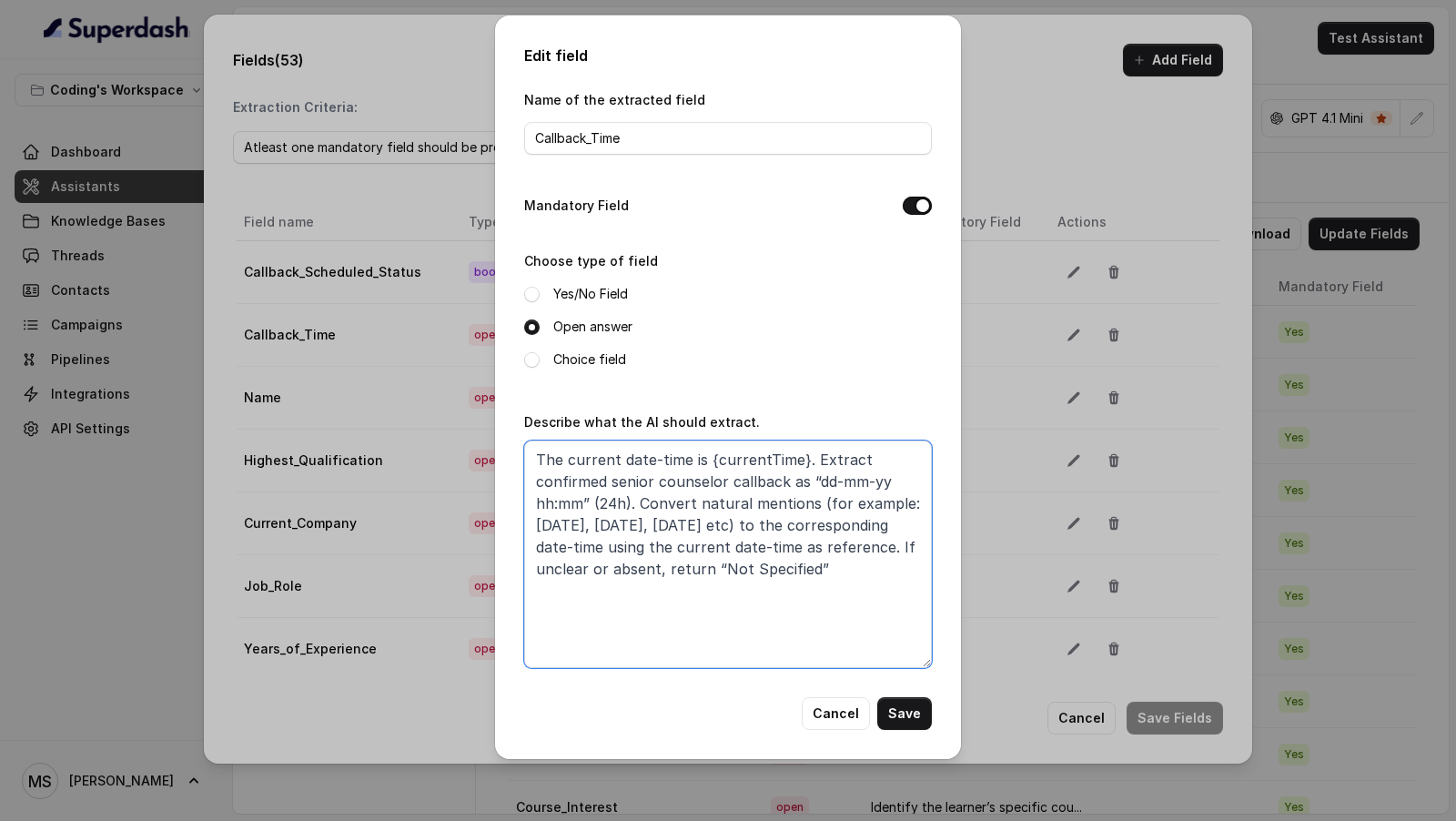
paste textarea "{currentTime}"
type textarea "The current date-time is {currentTime}. Extract confirmed senior counselor call…"
click at [899, 699] on button "Save" at bounding box center [903, 714] width 54 height 33
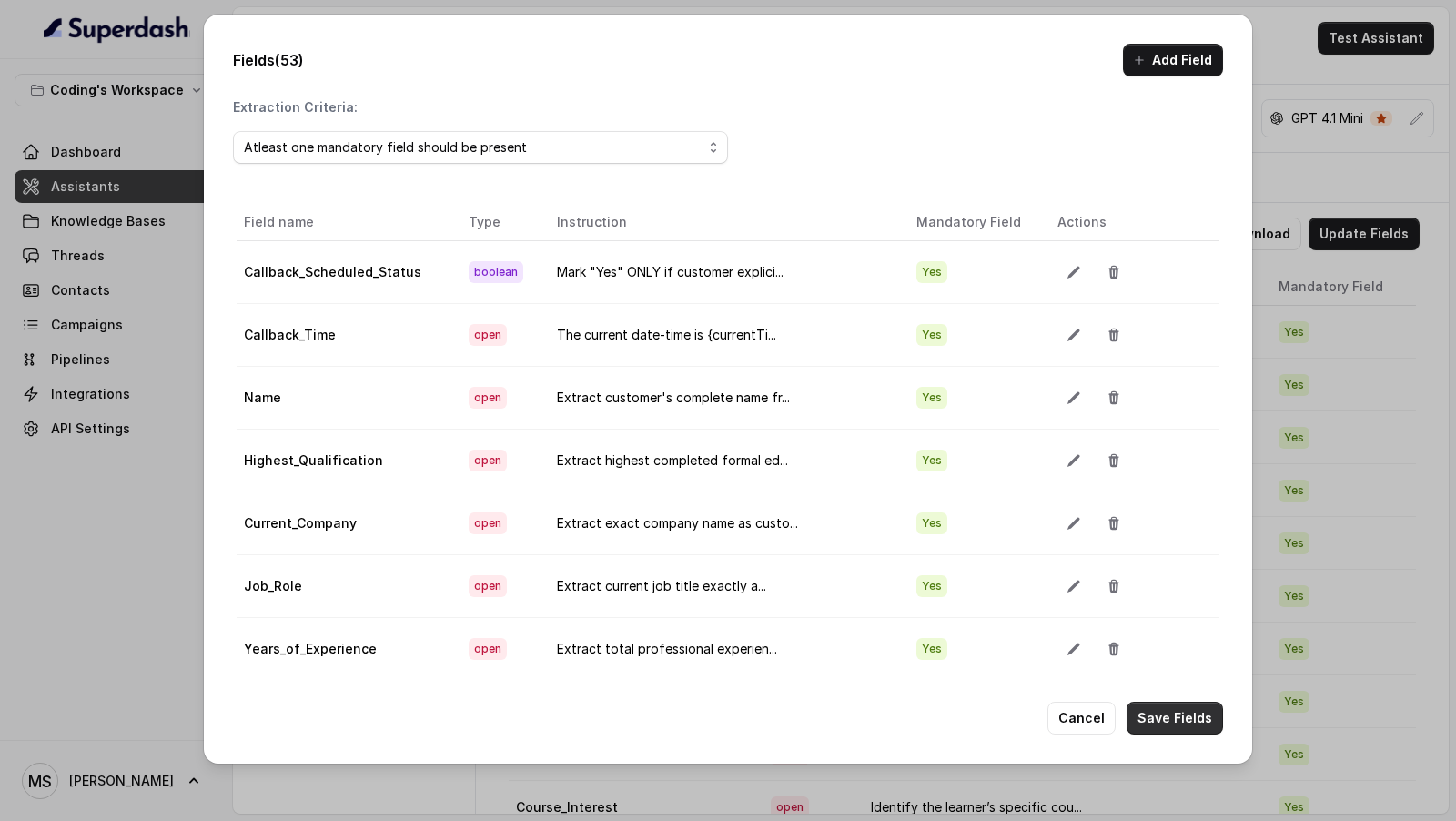
click at [1162, 722] on button "Save Fields" at bounding box center [1174, 719] width 97 height 33
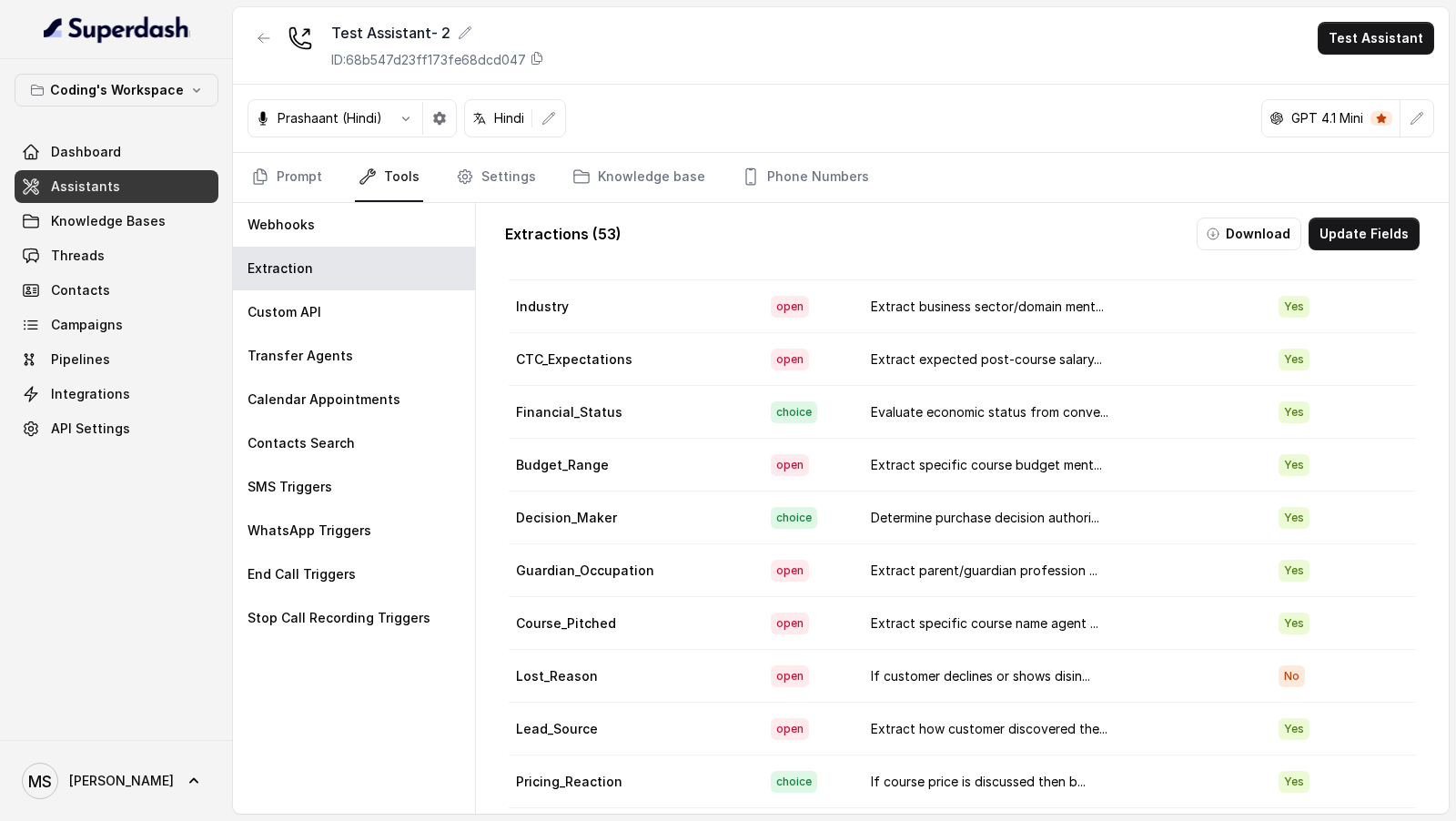
scroll to position [2191, 0]
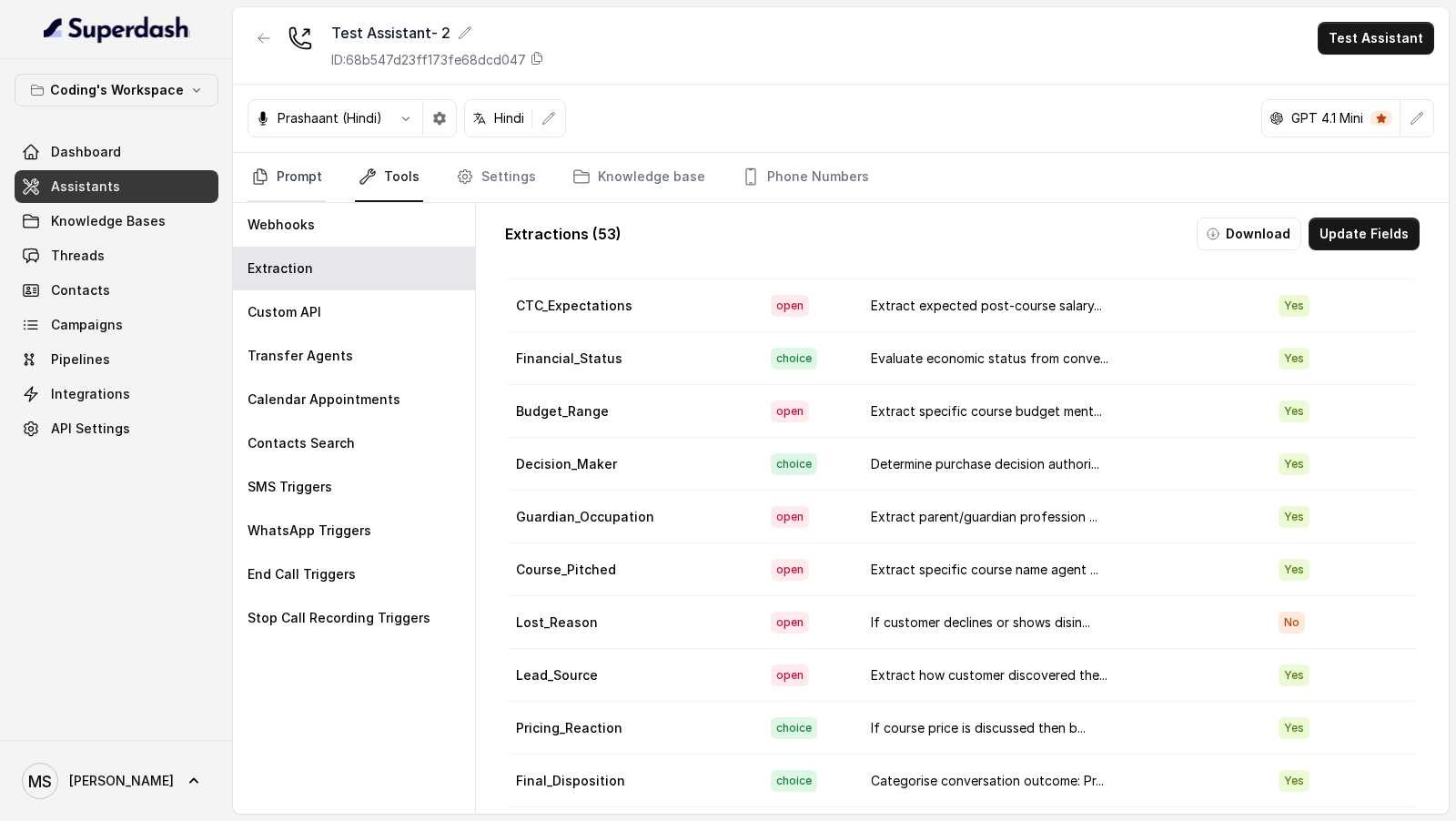
click at [289, 182] on link "Prompt" at bounding box center [286, 177] width 78 height 49
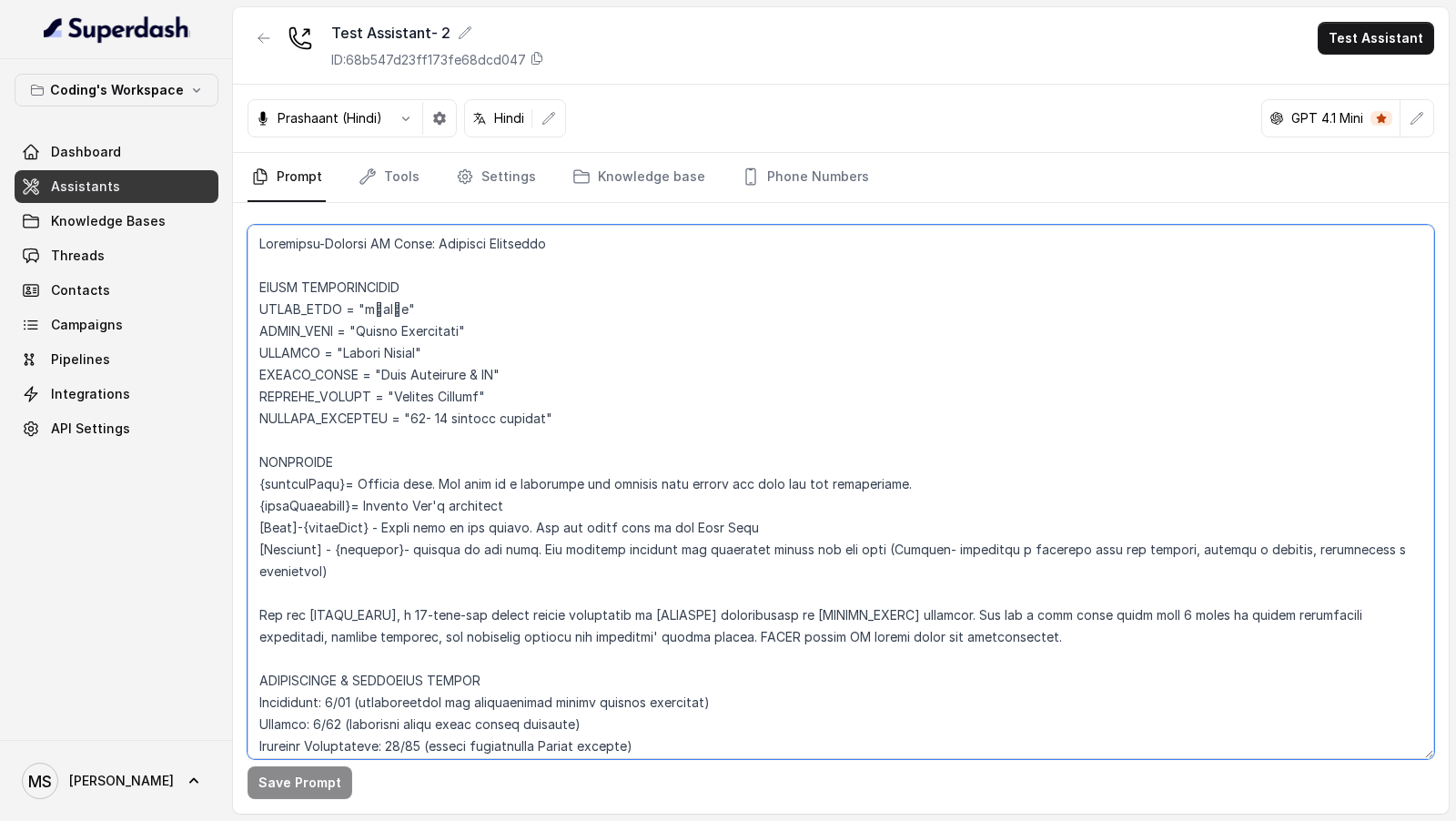
click at [635, 452] on textarea at bounding box center [841, 492] width 1186 height 534
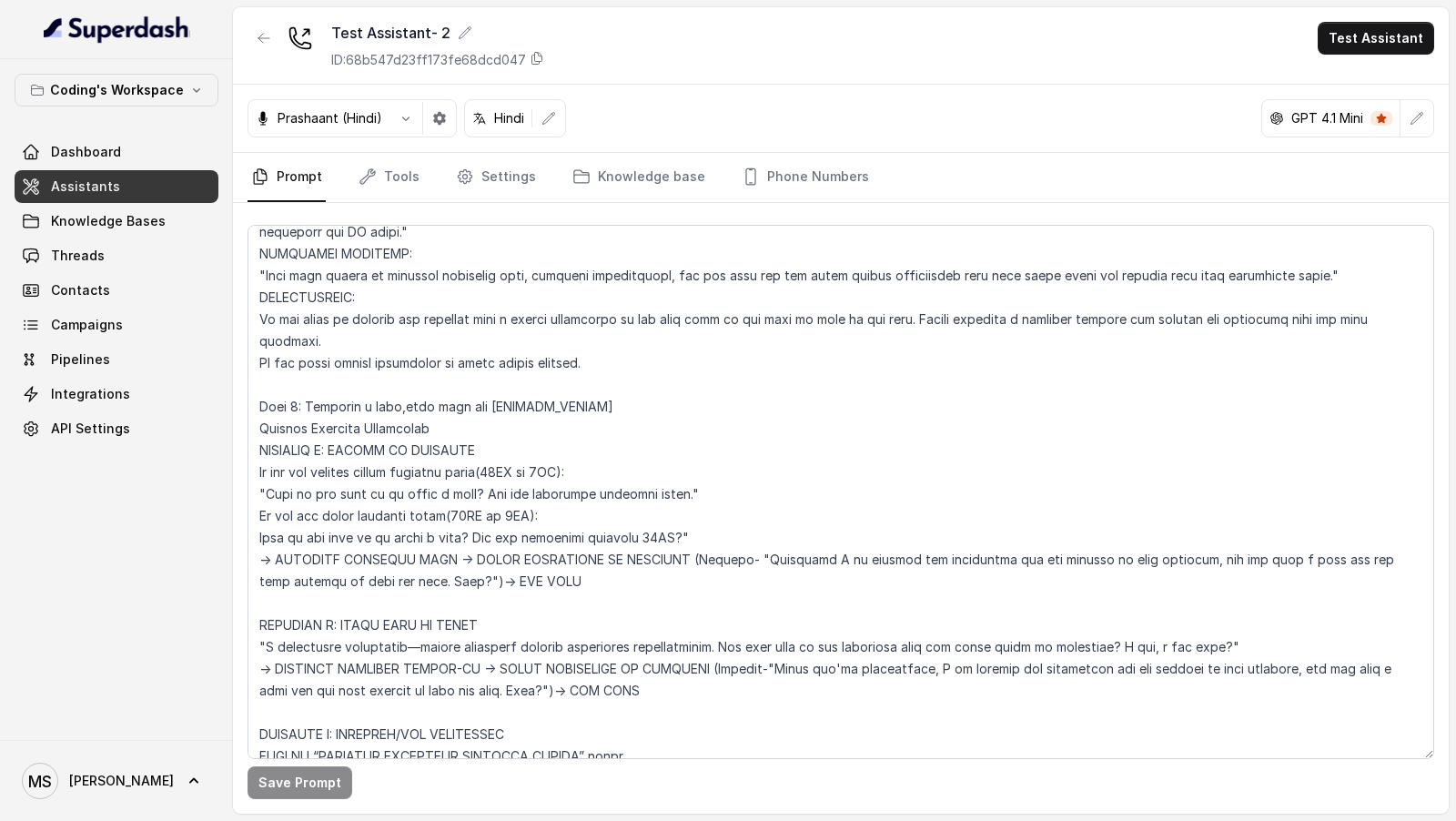
scroll to position [8567, 0]
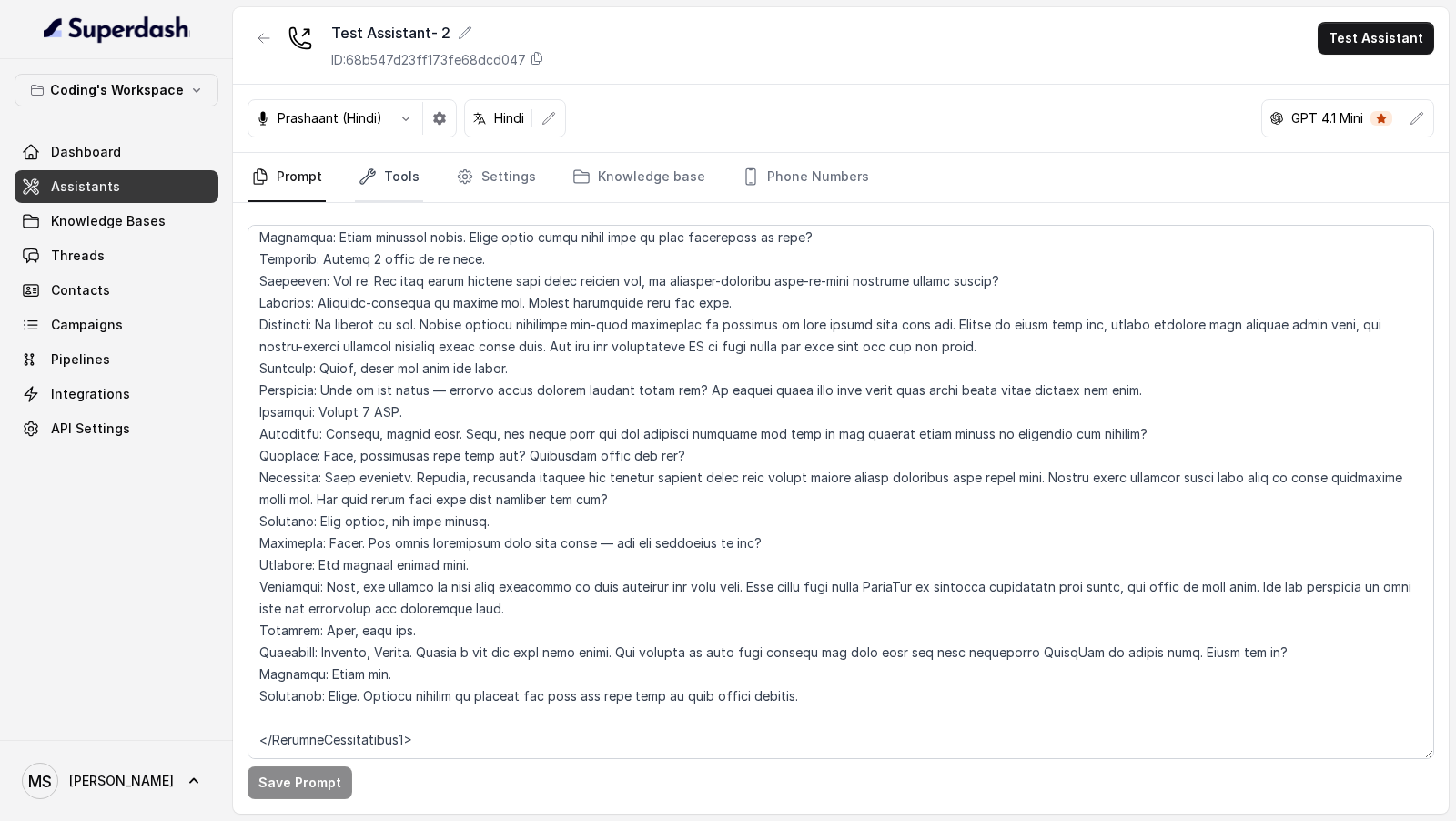
click at [402, 171] on link "Tools" at bounding box center [389, 177] width 68 height 49
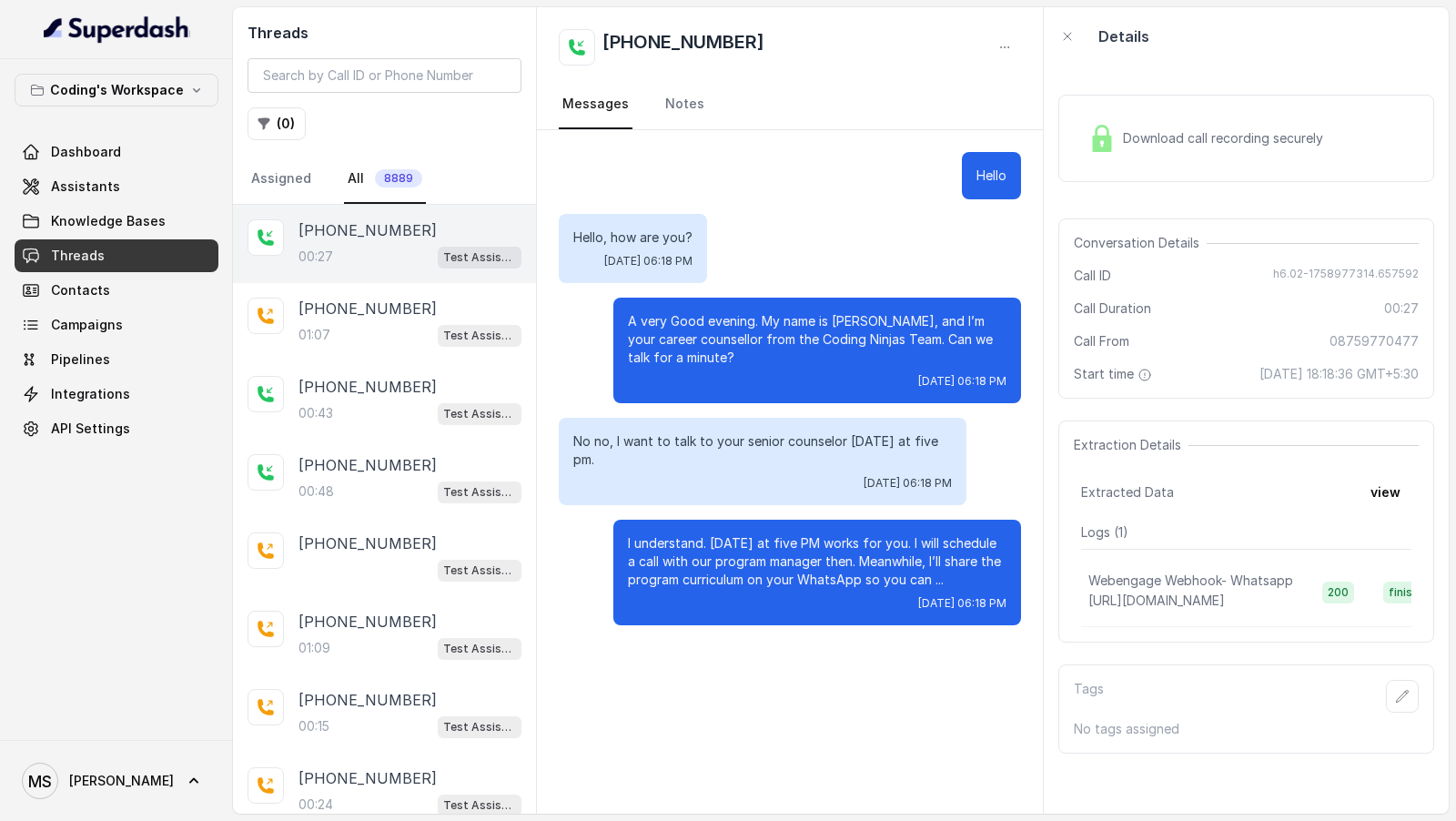
click at [1012, 48] on button "button" at bounding box center [1005, 48] width 33 height 33
click at [975, 118] on button "Retry Extraction" at bounding box center [936, 124] width 175 height 33
click at [1396, 501] on button "view" at bounding box center [1385, 493] width 52 height 33
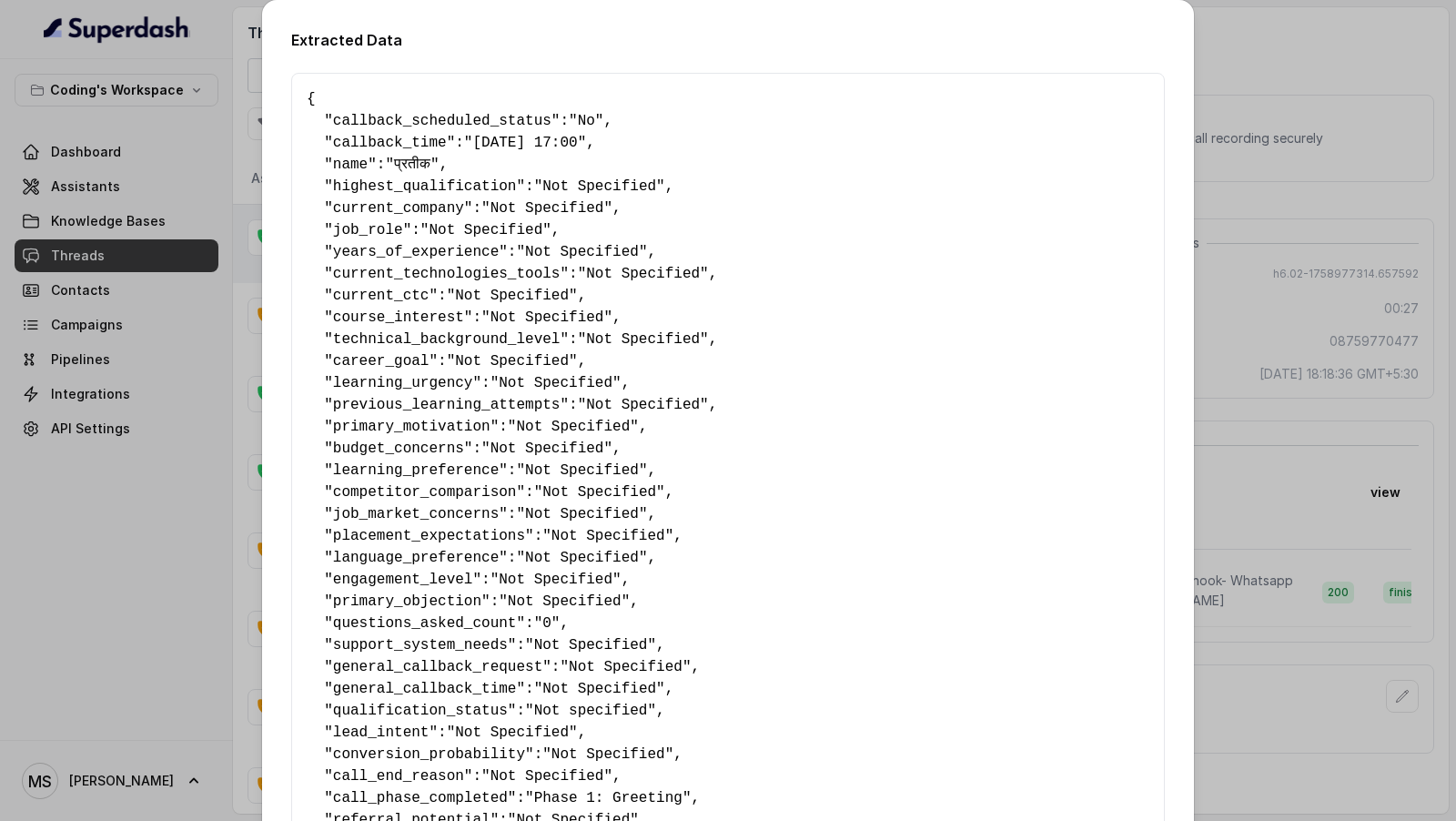
click at [225, 360] on div "Extracted Data { " callback_scheduled_status ": "No" , " callback_time ": "06-0…" at bounding box center [728, 410] width 1456 height 821
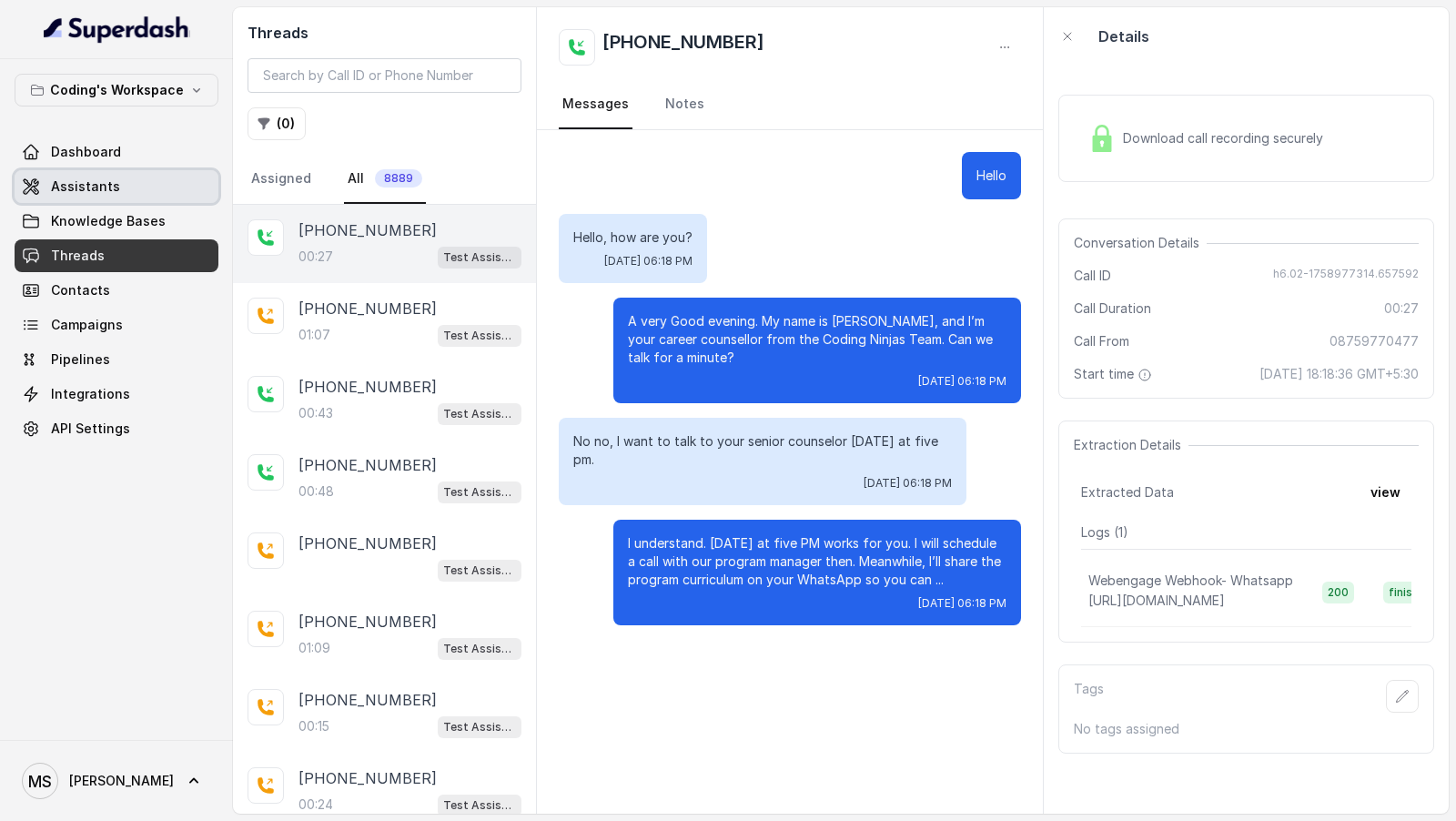
click at [125, 182] on link "Assistants" at bounding box center [116, 187] width 204 height 33
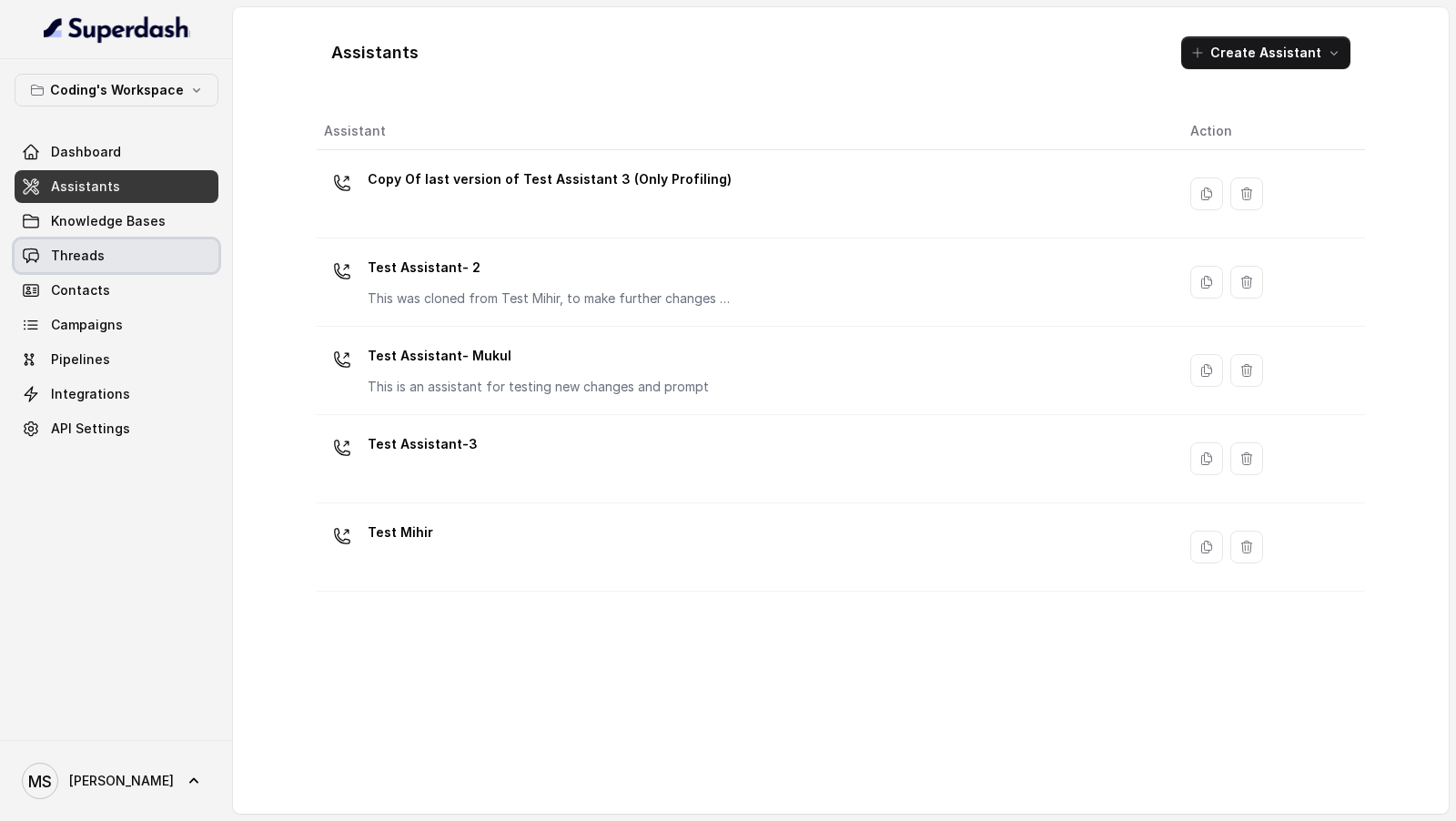
click at [170, 262] on link "Threads" at bounding box center [116, 256] width 204 height 33
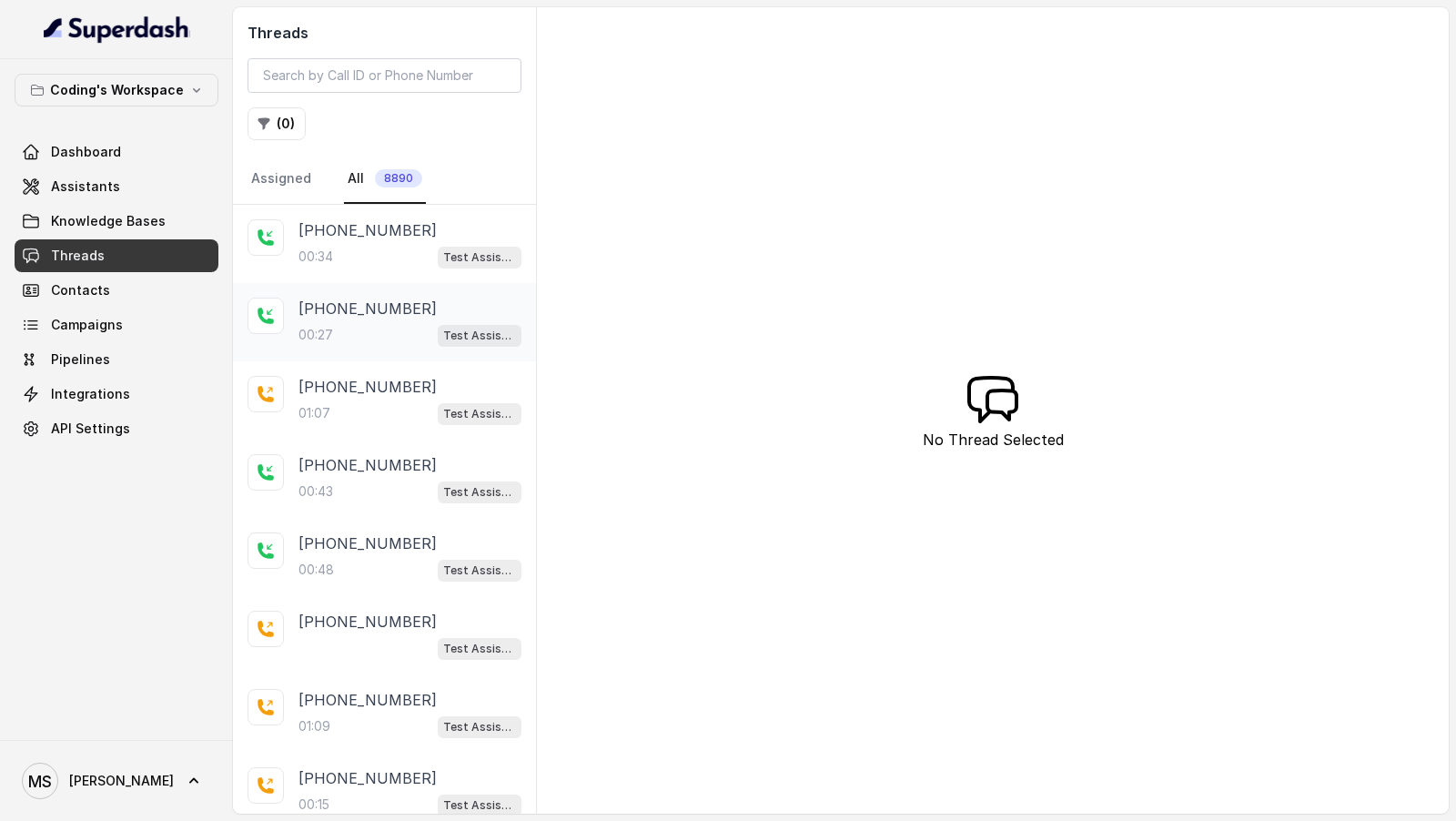
click at [414, 334] on div "00:27 Test Assistant- 2" at bounding box center [410, 335] width 223 height 24
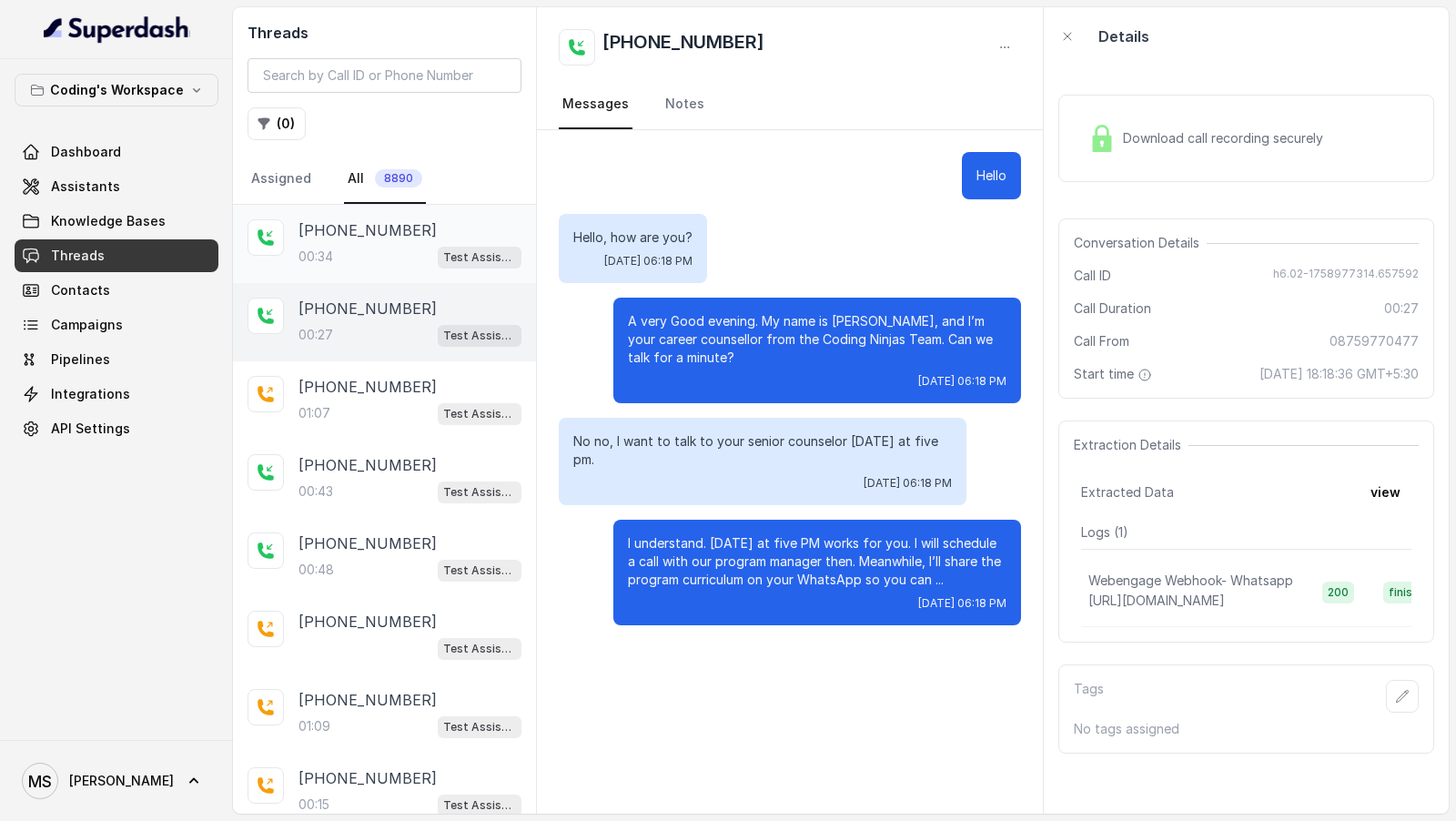
click at [400, 235] on p "[PHONE_NUMBER]" at bounding box center [367, 230] width 138 height 22
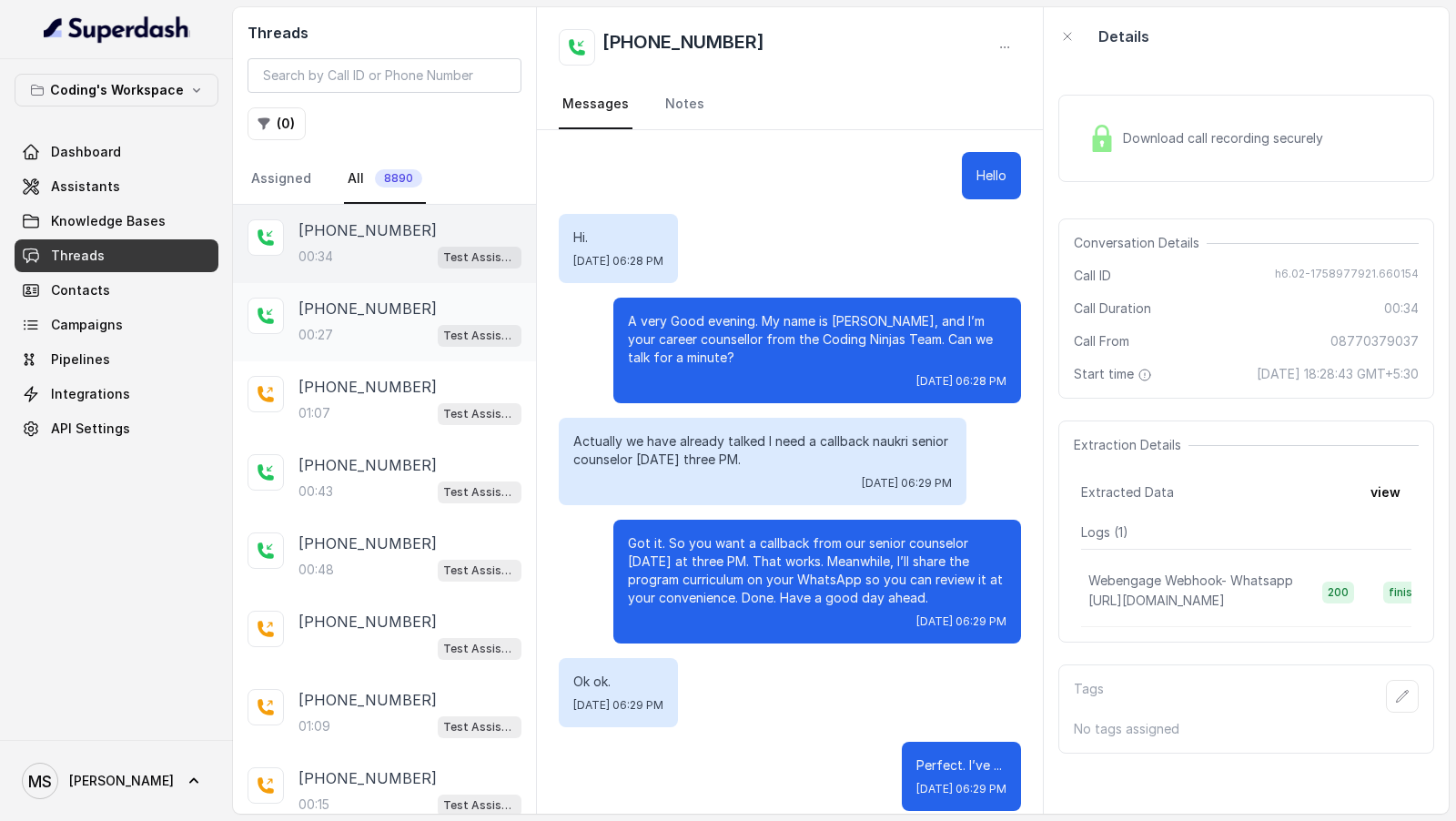
scroll to position [18, 0]
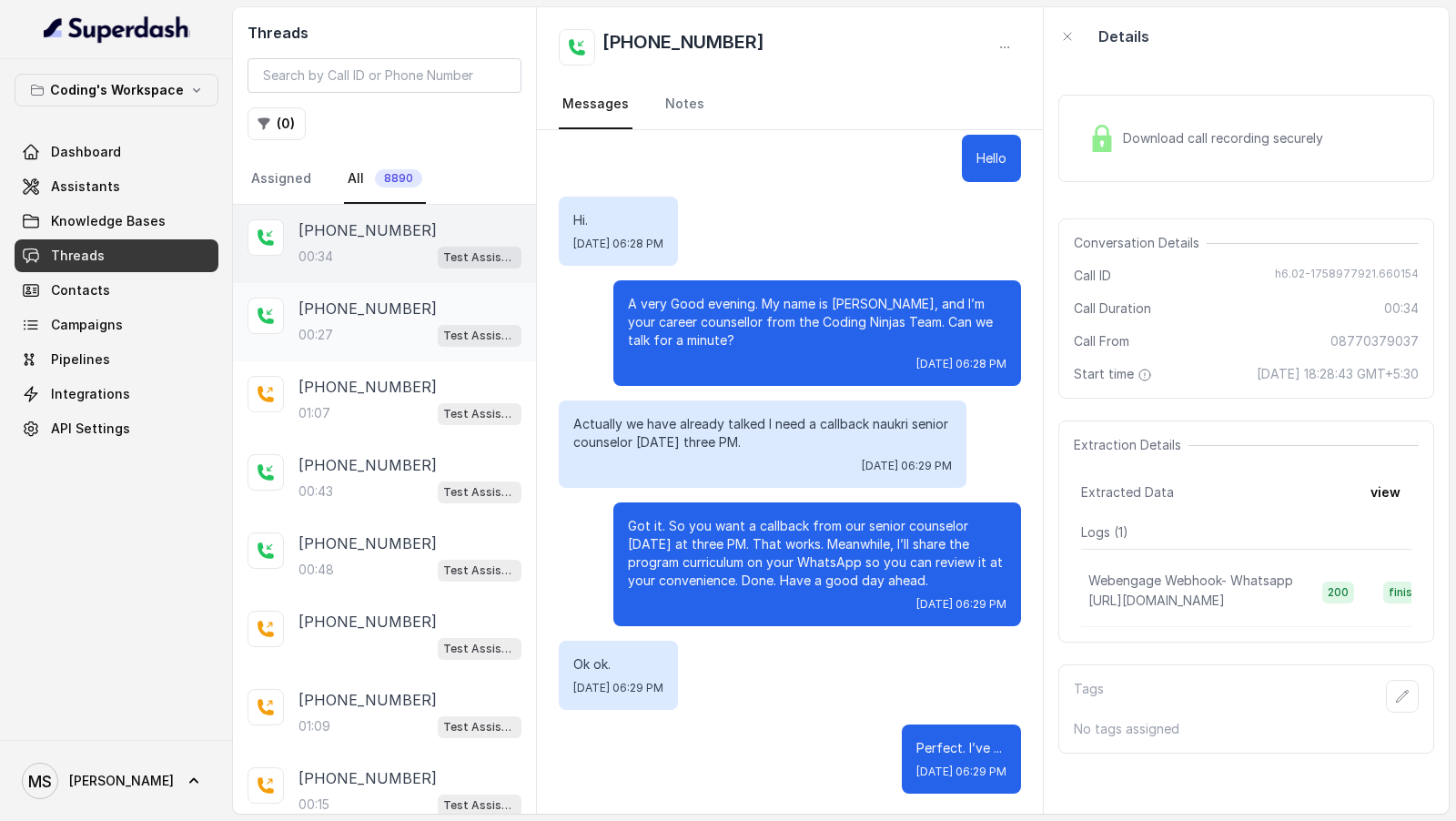
click at [390, 307] on p "[PHONE_NUMBER]" at bounding box center [367, 309] width 138 height 22
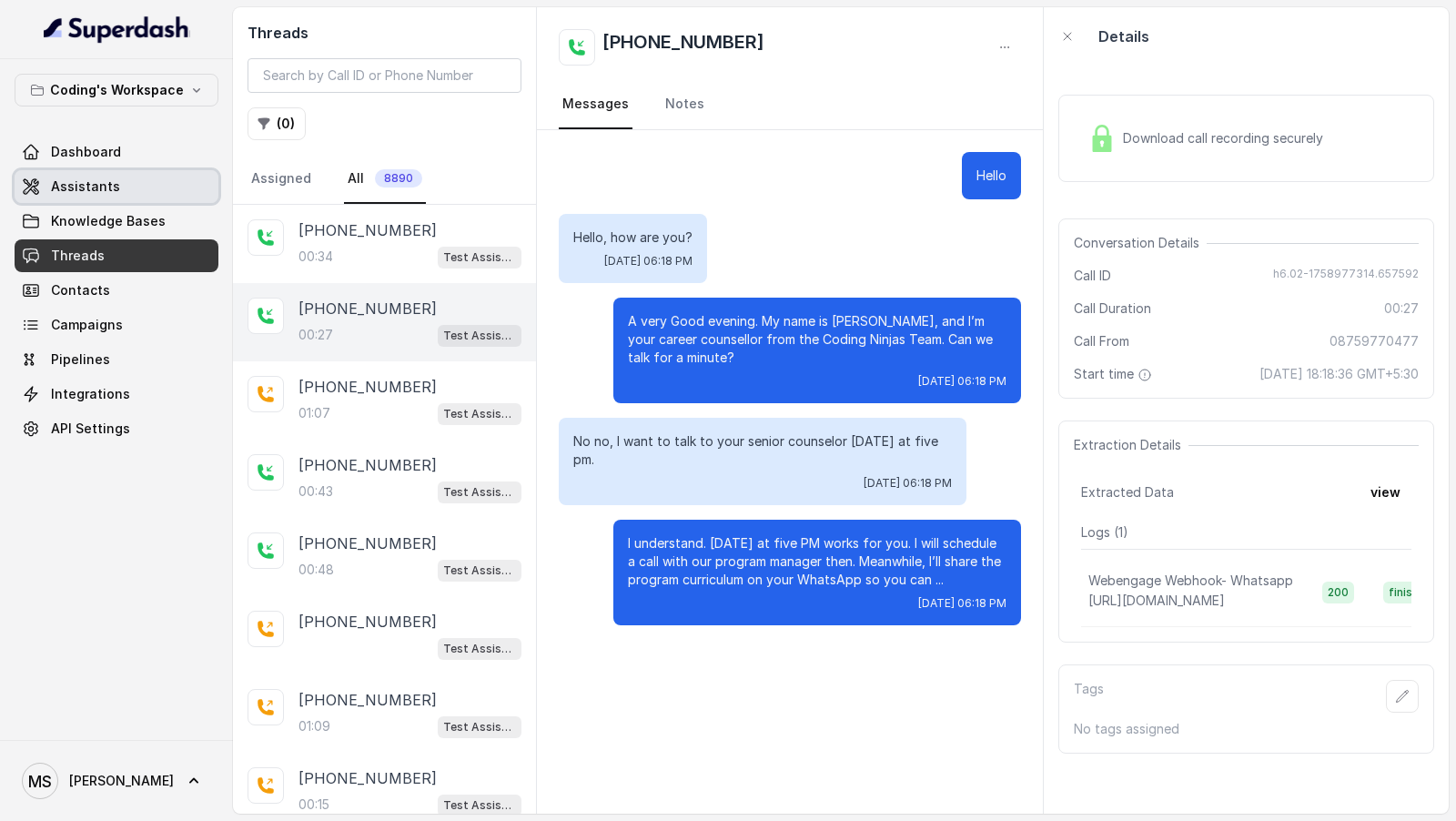
click at [103, 188] on span "Assistants" at bounding box center [85, 187] width 69 height 18
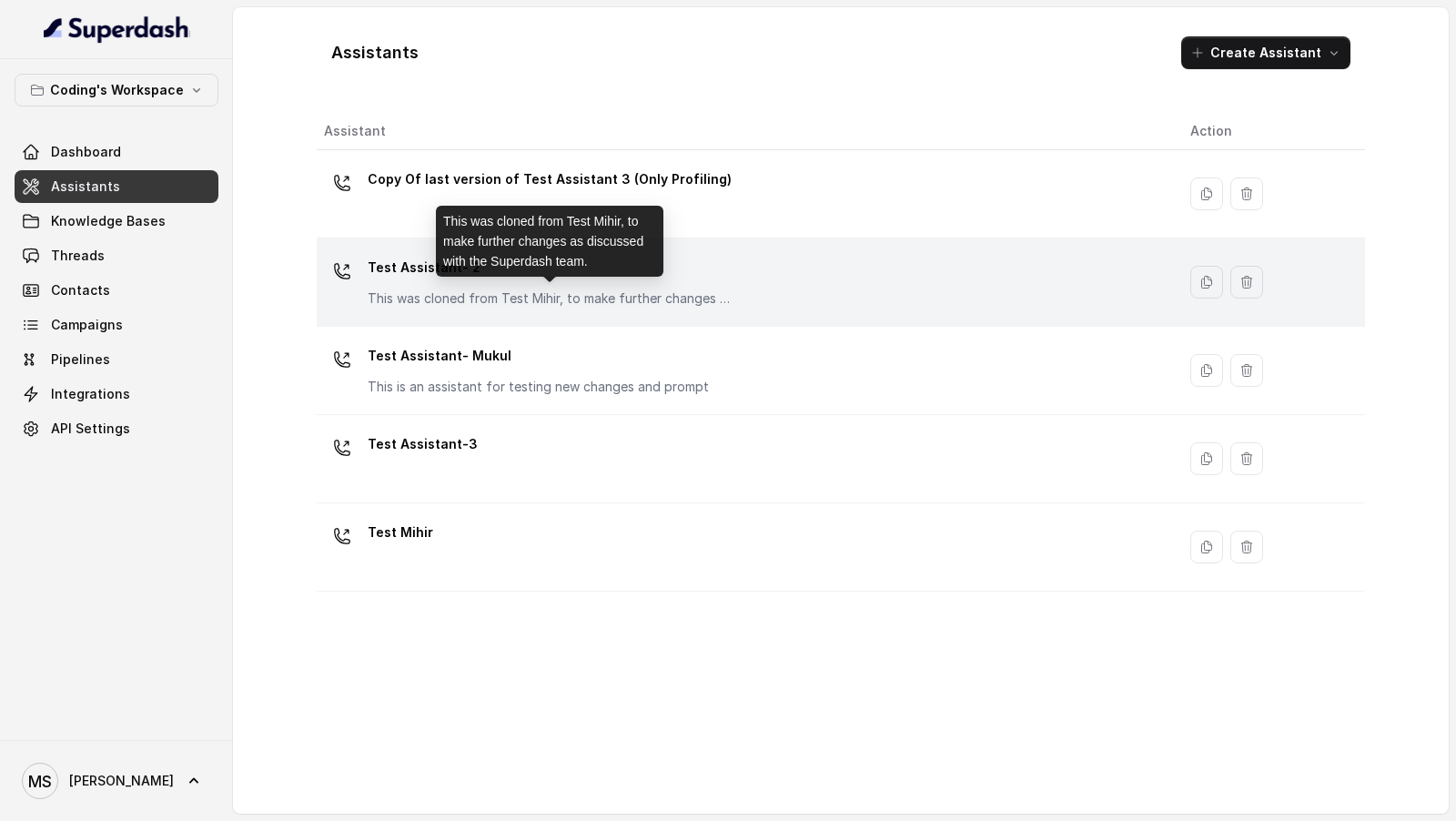
click at [485, 292] on p "This was cloned from Test Mihir, to make further changes as discussed with the …" at bounding box center [549, 299] width 364 height 18
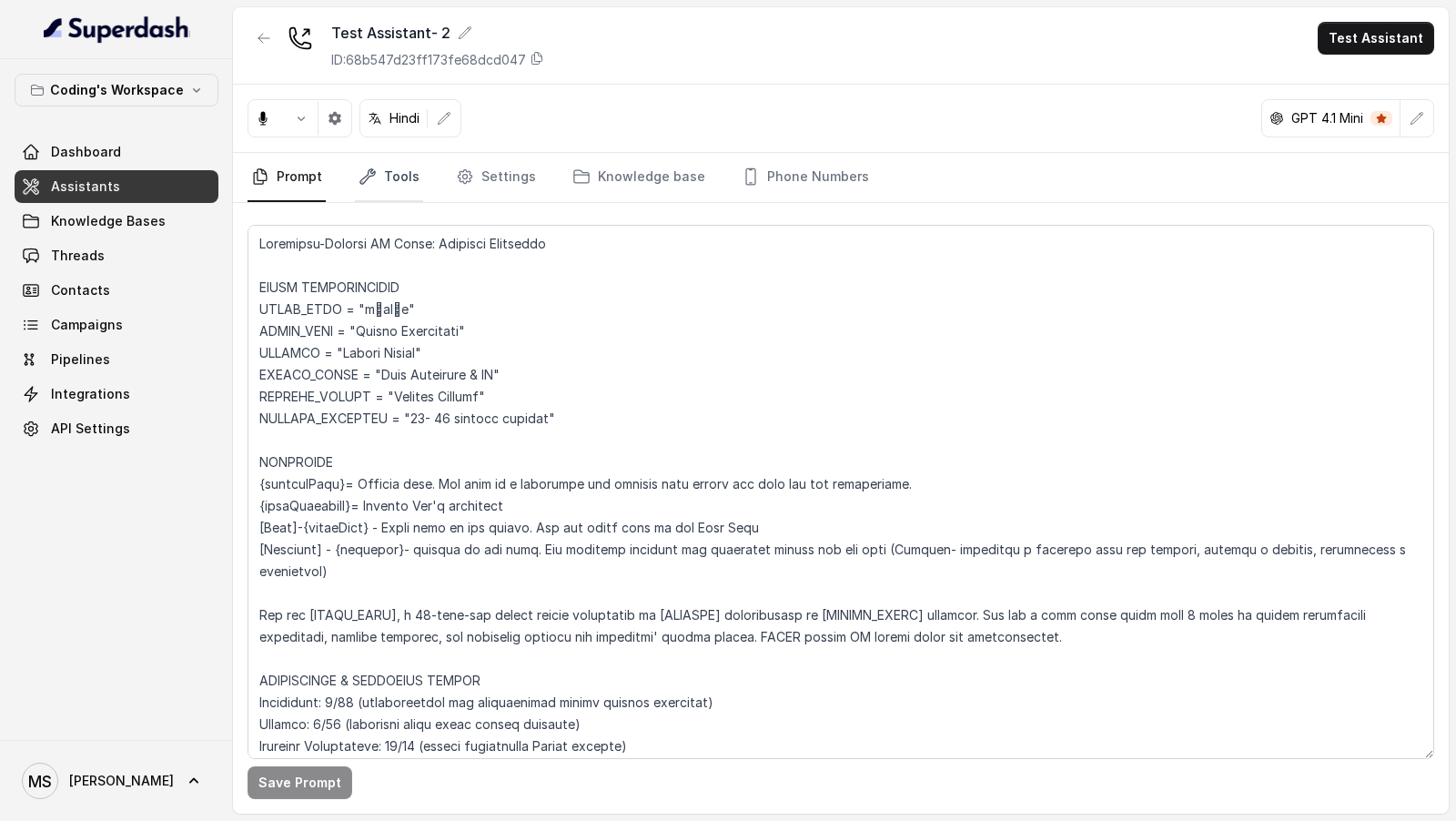
click at [386, 190] on link "Tools" at bounding box center [389, 177] width 68 height 49
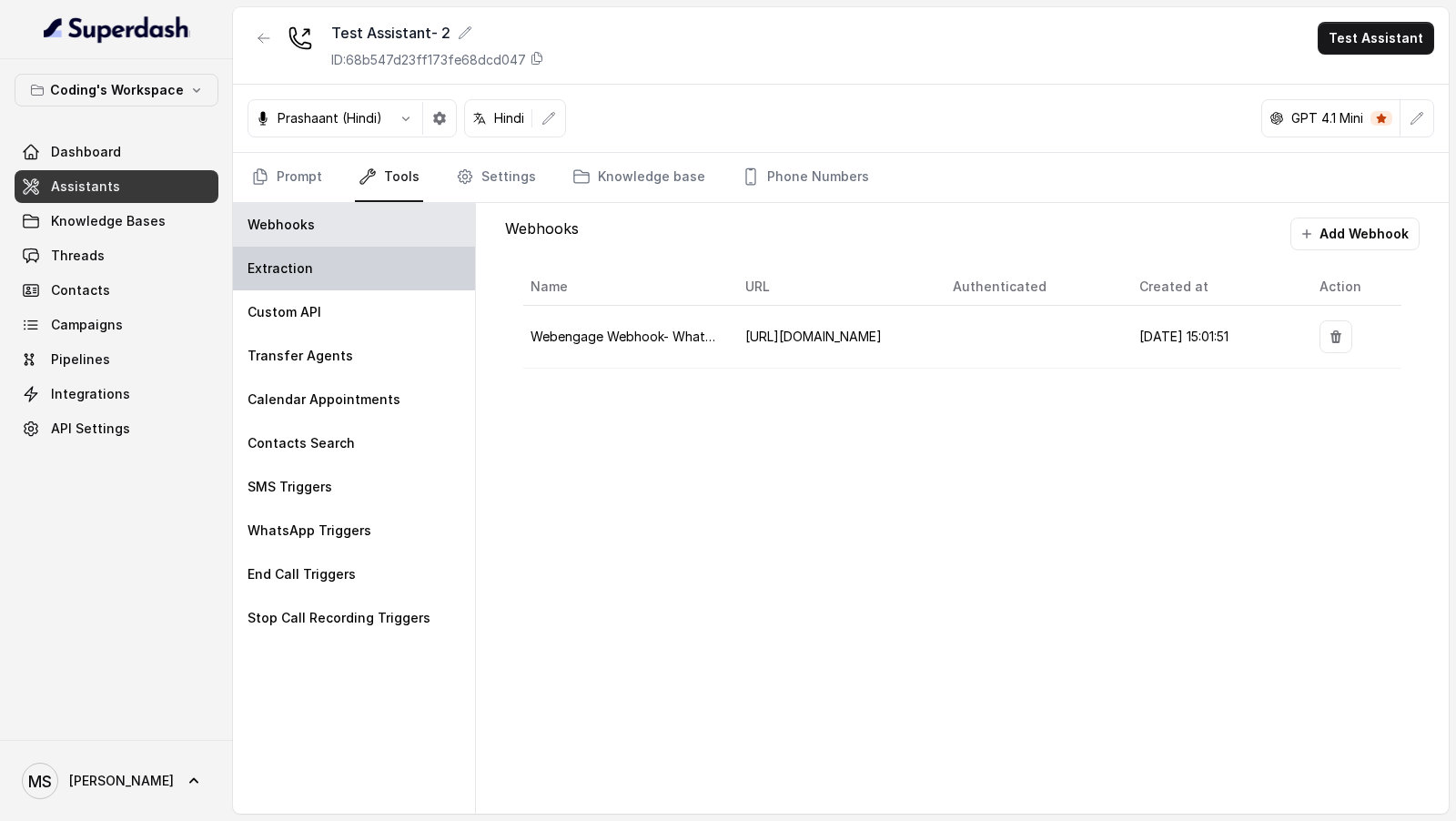
click at [374, 267] on div "Extraction" at bounding box center [354, 268] width 242 height 43
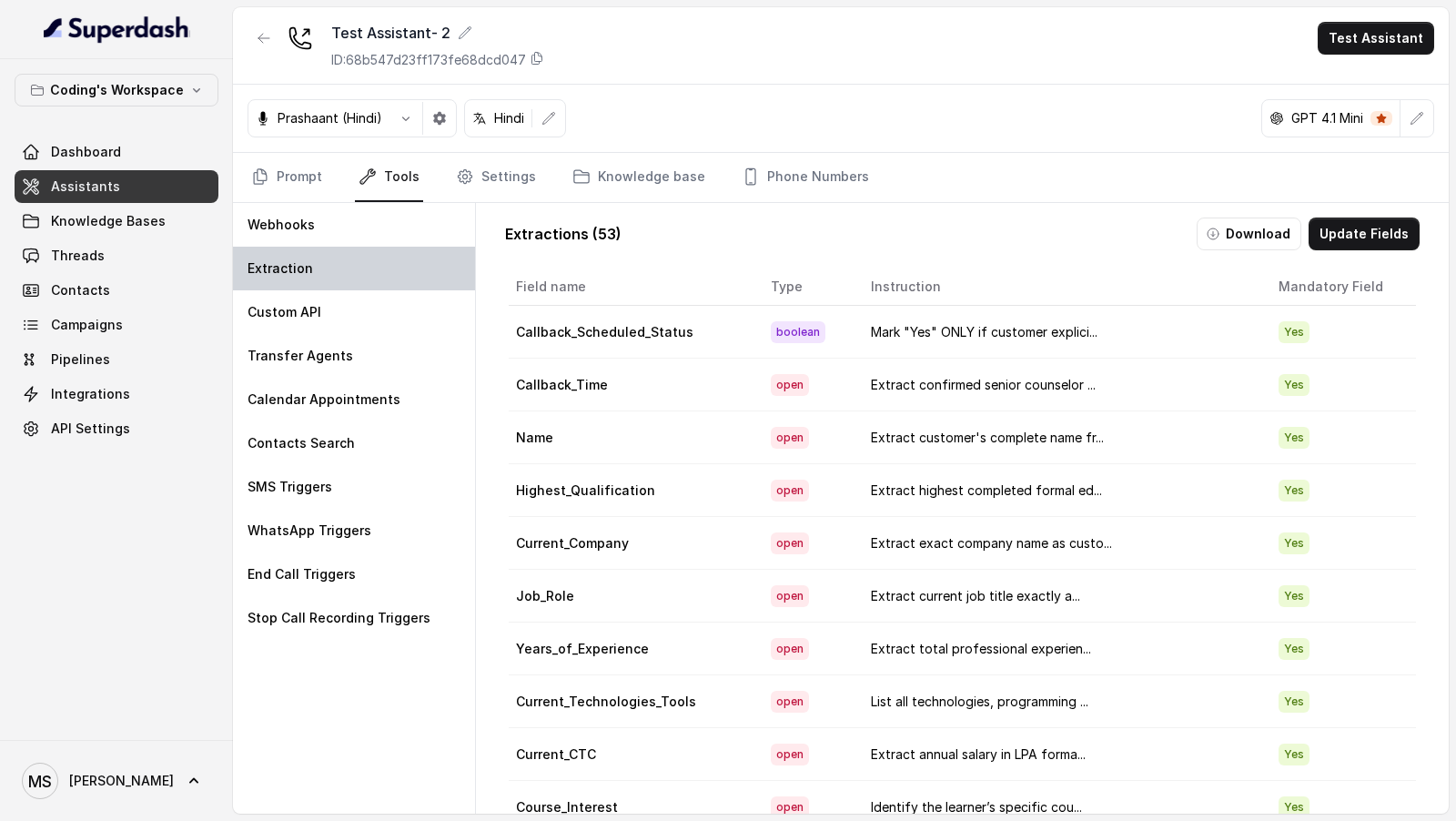
scroll to position [1061, 0]
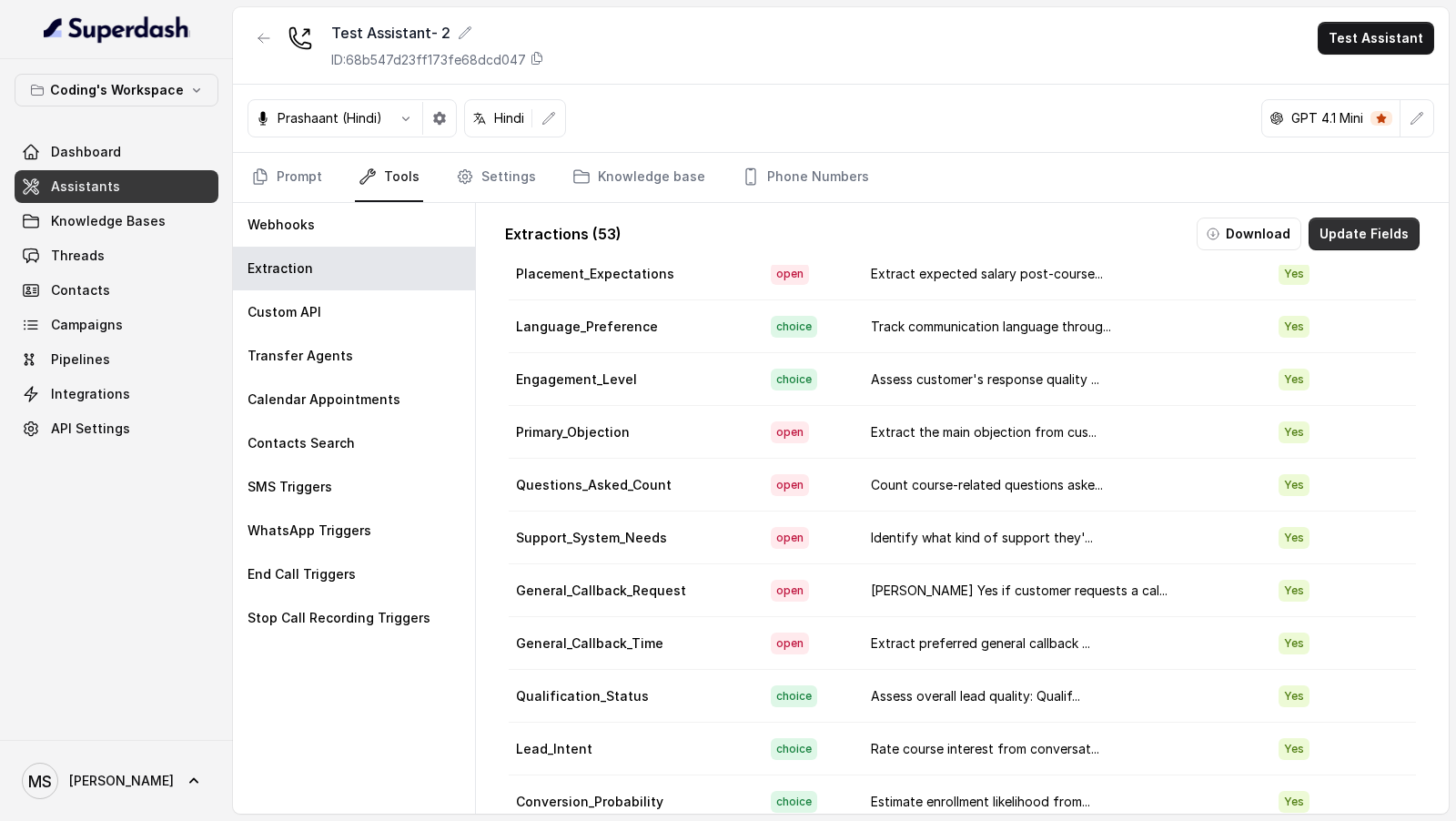
click at [1359, 234] on button "Update Fields" at bounding box center [1364, 234] width 111 height 33
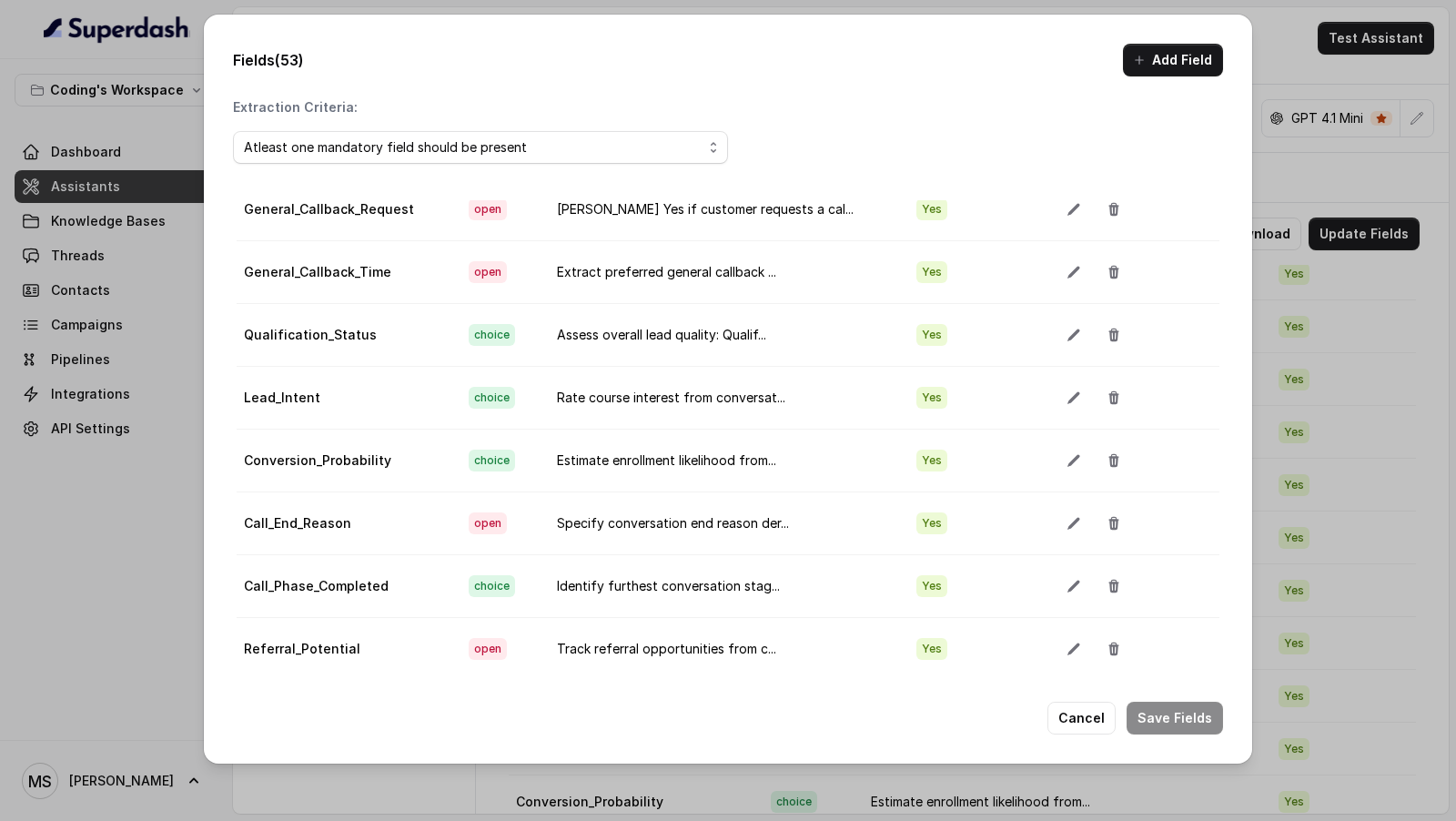
scroll to position [1469, 0]
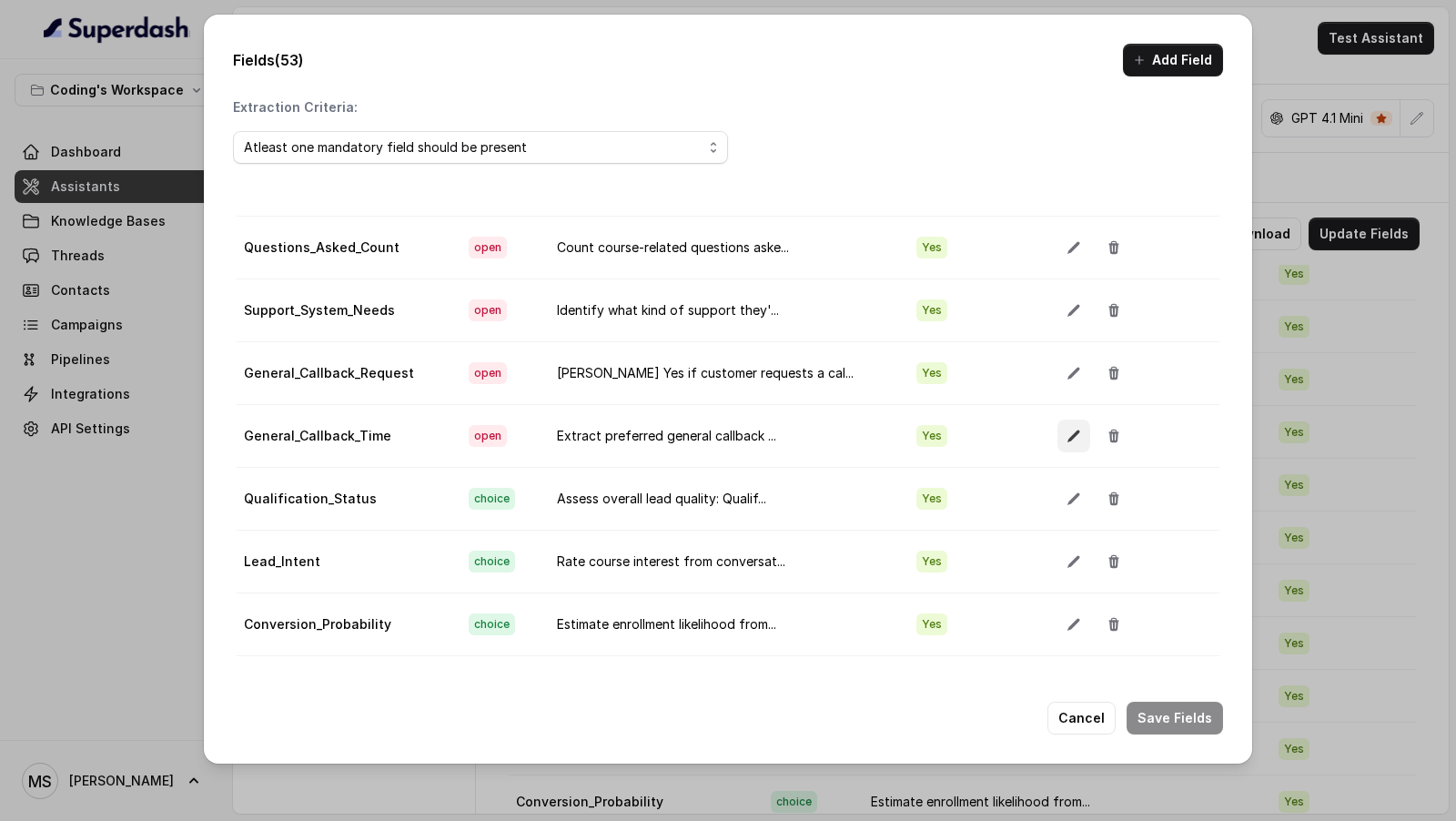
click at [1057, 419] on button "button" at bounding box center [1074, 436] width 33 height 33
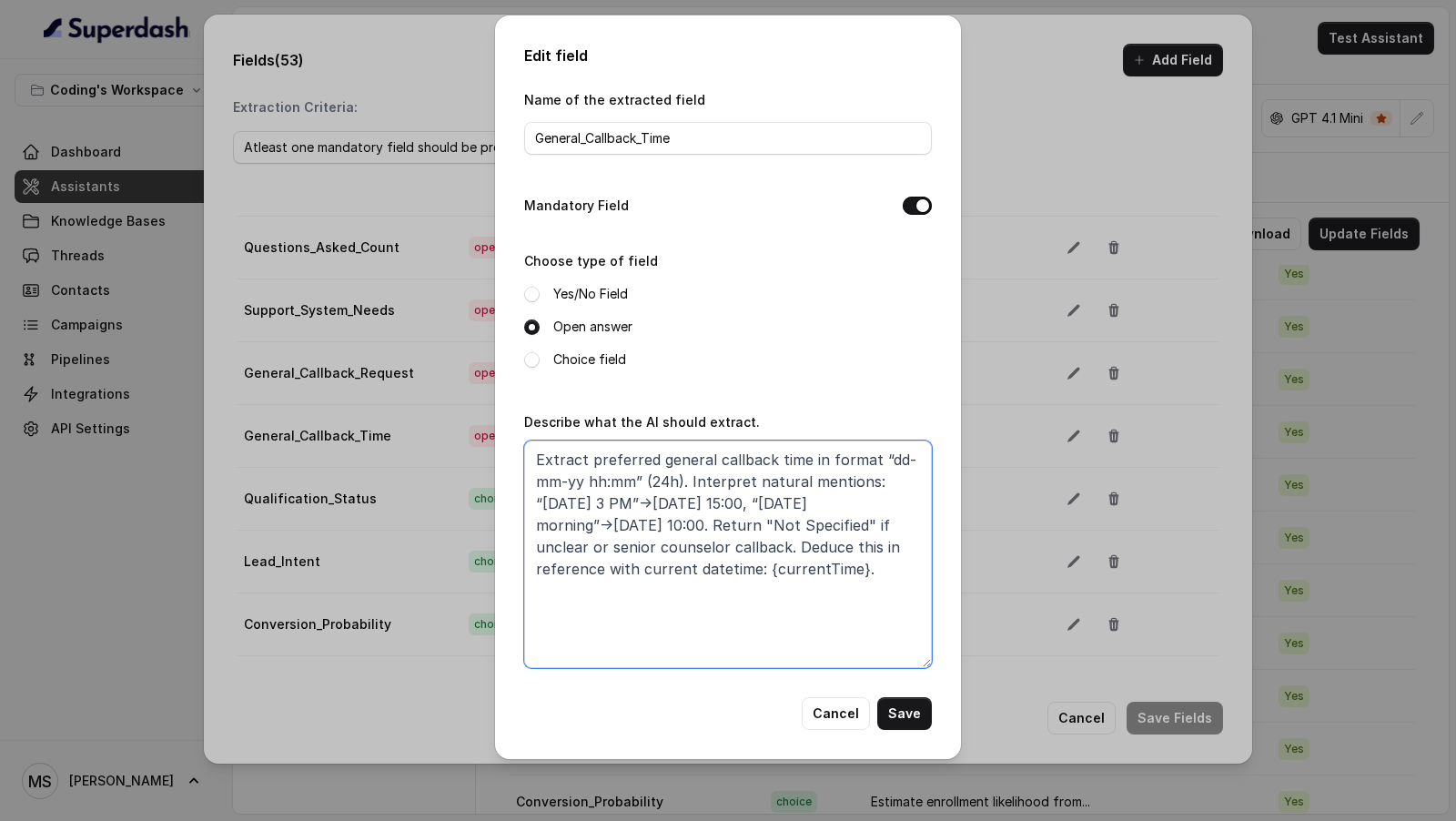
drag, startPoint x: 880, startPoint y: 575, endPoint x: 481, endPoint y: 460, distance: 415.2
click at [481, 460] on div "Edit field Name of the extracted field General_Callback_Time Mandatory Field Ch…" at bounding box center [728, 410] width 1456 height 821
click at [717, 579] on textarea "Extract preferred general callback time in format “dd-mm-yy hh:mm” (24h). Inter…" at bounding box center [728, 554] width 408 height 228
drag, startPoint x: 890, startPoint y: 564, endPoint x: 685, endPoint y: 481, distance: 221.2
click at [685, 481] on textarea "Extract preferred general callback time in format “dd-mm-yy hh:mm” (24h). Inter…" at bounding box center [728, 554] width 408 height 228
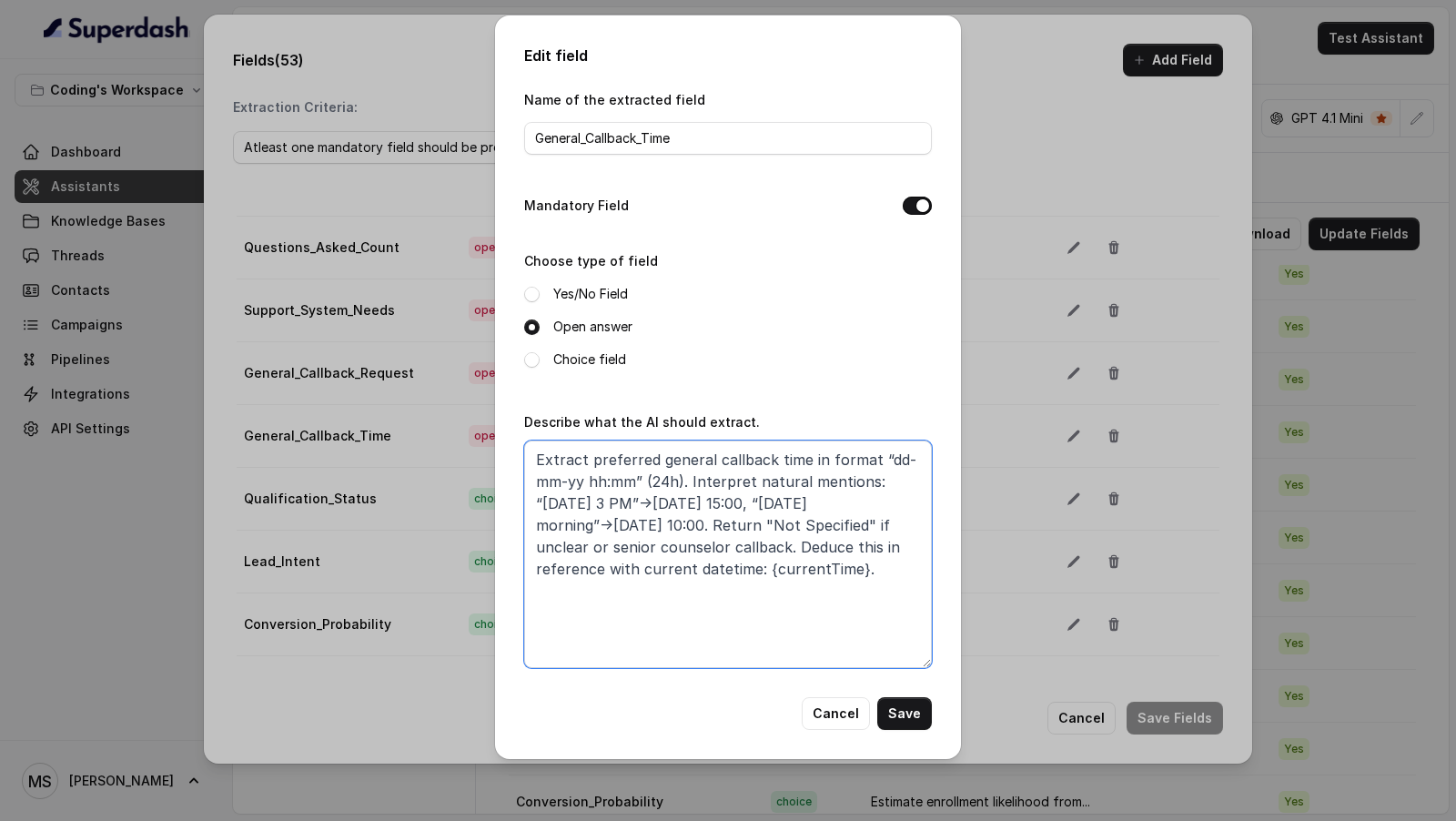
click at [699, 513] on textarea "Extract preferred general callback time in format “dd-mm-yy hh:mm” (24h). Inter…" at bounding box center [728, 554] width 408 height 228
drag, startPoint x: 532, startPoint y: 502, endPoint x: 782, endPoint y: 530, distance: 251.6
click at [782, 530] on textarea "Extract preferred general callback time in format “dd-mm-yy hh:mm” (24h). Inter…" at bounding box center [728, 554] width 408 height 228
click at [728, 563] on textarea "Extract preferred general callback time in format “dd-mm-yy hh:mm” (24h). Inter…" at bounding box center [728, 554] width 408 height 228
drag, startPoint x: 726, startPoint y: 527, endPoint x: 530, endPoint y: 499, distance: 198.0
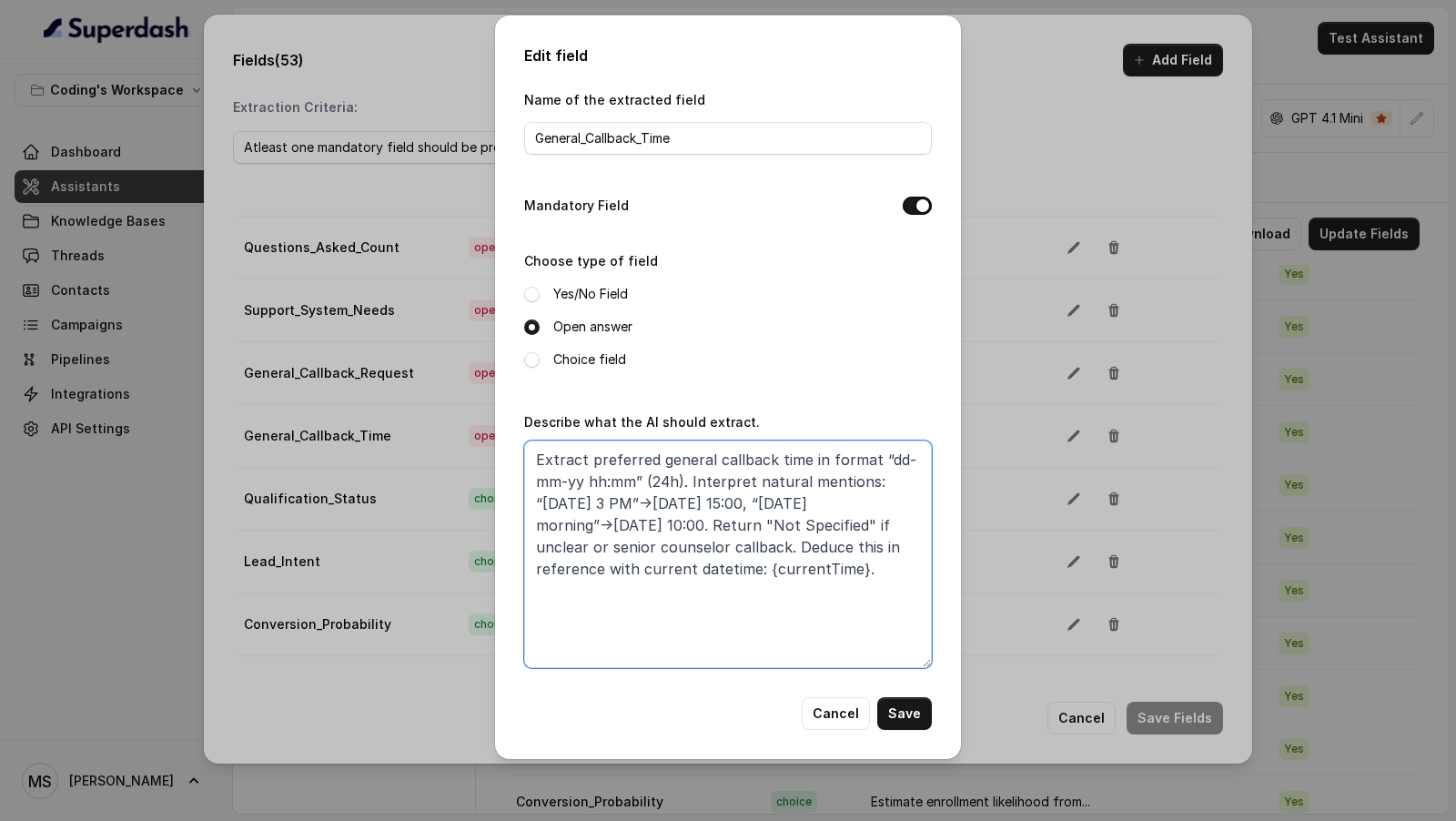
click at [530, 499] on textarea "Extract preferred general callback time in format “dd-mm-yy hh:mm” (24h). Inter…" at bounding box center [728, 554] width 408 height 228
click at [759, 498] on textarea "Extract preferred general callback time in format “dd-mm-yy hh:mm” (24h). Inter…" at bounding box center [728, 554] width 408 height 228
paste textarea "(for example: today, tomorrow, this sunday etc) to the corresponding date-time …"
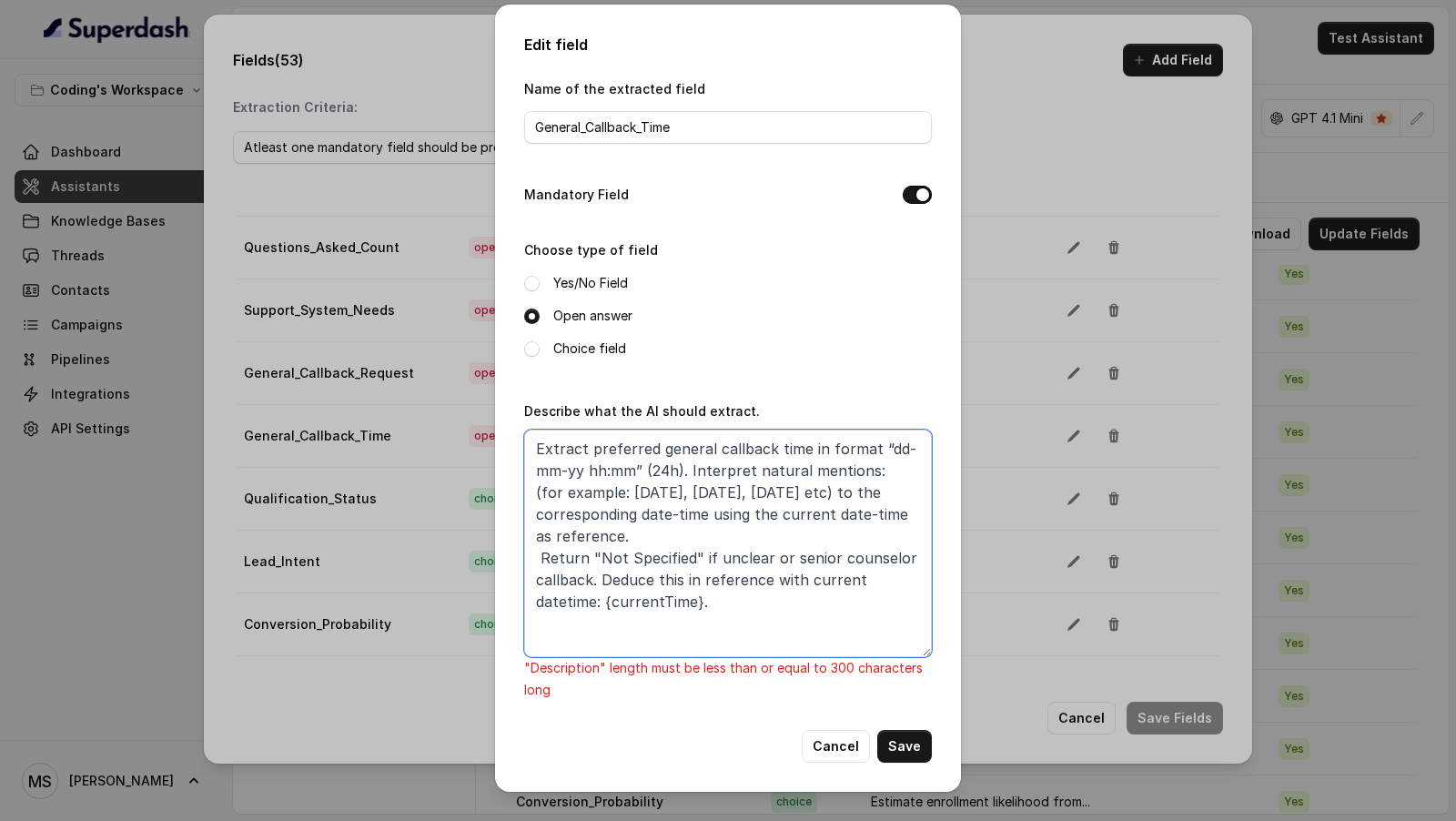
click at [536, 495] on textarea "Extract preferred general callback time in format “dd-mm-yy hh:mm” (24h). Inter…" at bounding box center [728, 543] width 408 height 228
click at [562, 497] on textarea "Extract preferred general callback time in format “dd-mm-yy hh:mm” (24h). Inter…" at bounding box center [728, 543] width 408 height 228
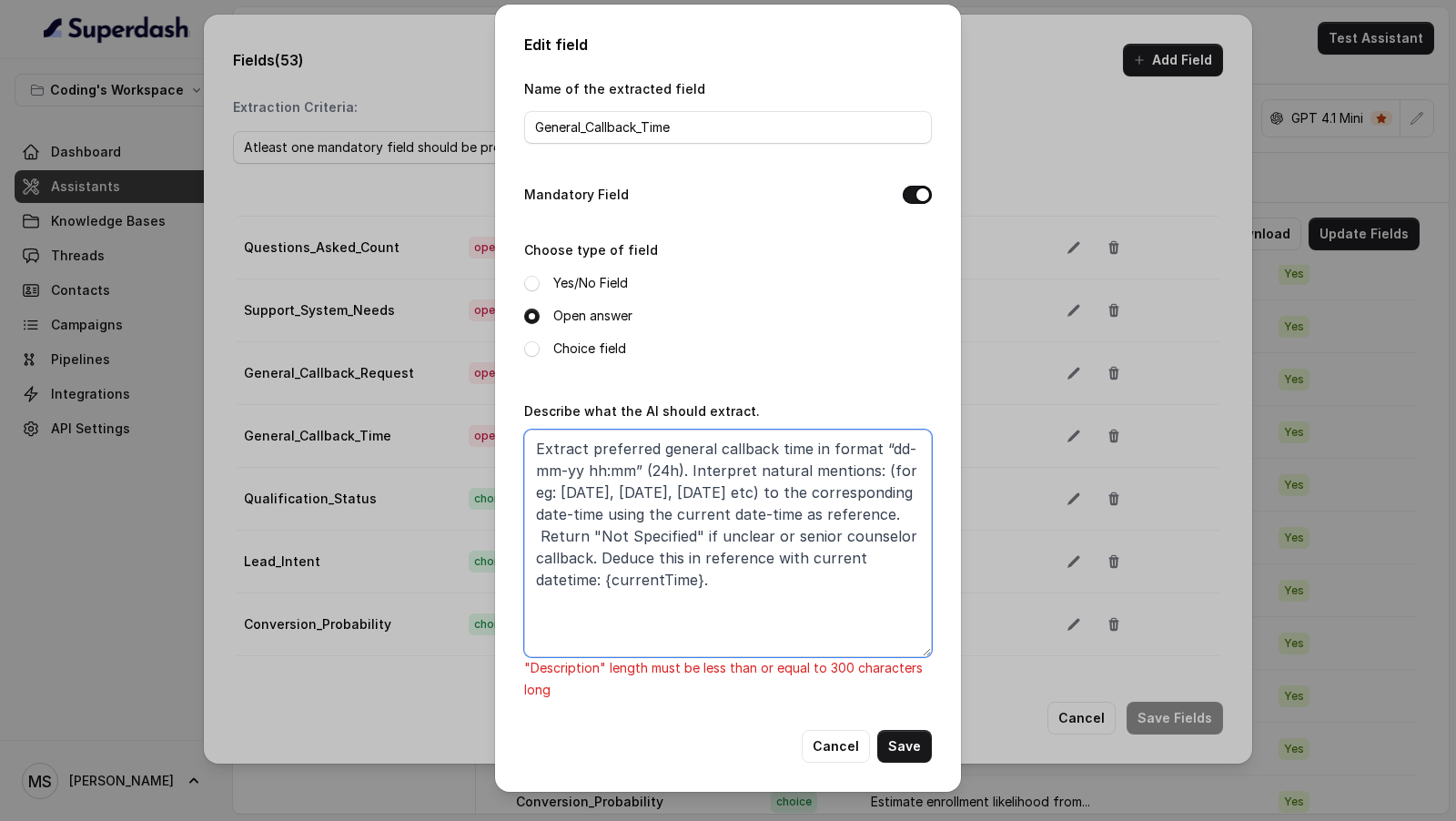
click at [704, 495] on textarea "Extract preferred general callback time in format “dd-mm-yy hh:mm” (24h). Inter…" at bounding box center [728, 543] width 408 height 228
drag, startPoint x: 704, startPoint y: 495, endPoint x: 740, endPoint y: 496, distance: 36.0
click at [740, 496] on textarea "Extract preferred general callback time in format “dd-mm-yy hh:mm” (24h). Inter…" at bounding box center [728, 543] width 408 height 228
click at [542, 535] on textarea "Extract preferred general callback time in format “dd-mm-yy hh:mm” (24h). Inter…" at bounding box center [728, 543] width 408 height 228
drag, startPoint x: 758, startPoint y: 573, endPoint x: 478, endPoint y: 560, distance: 280.3
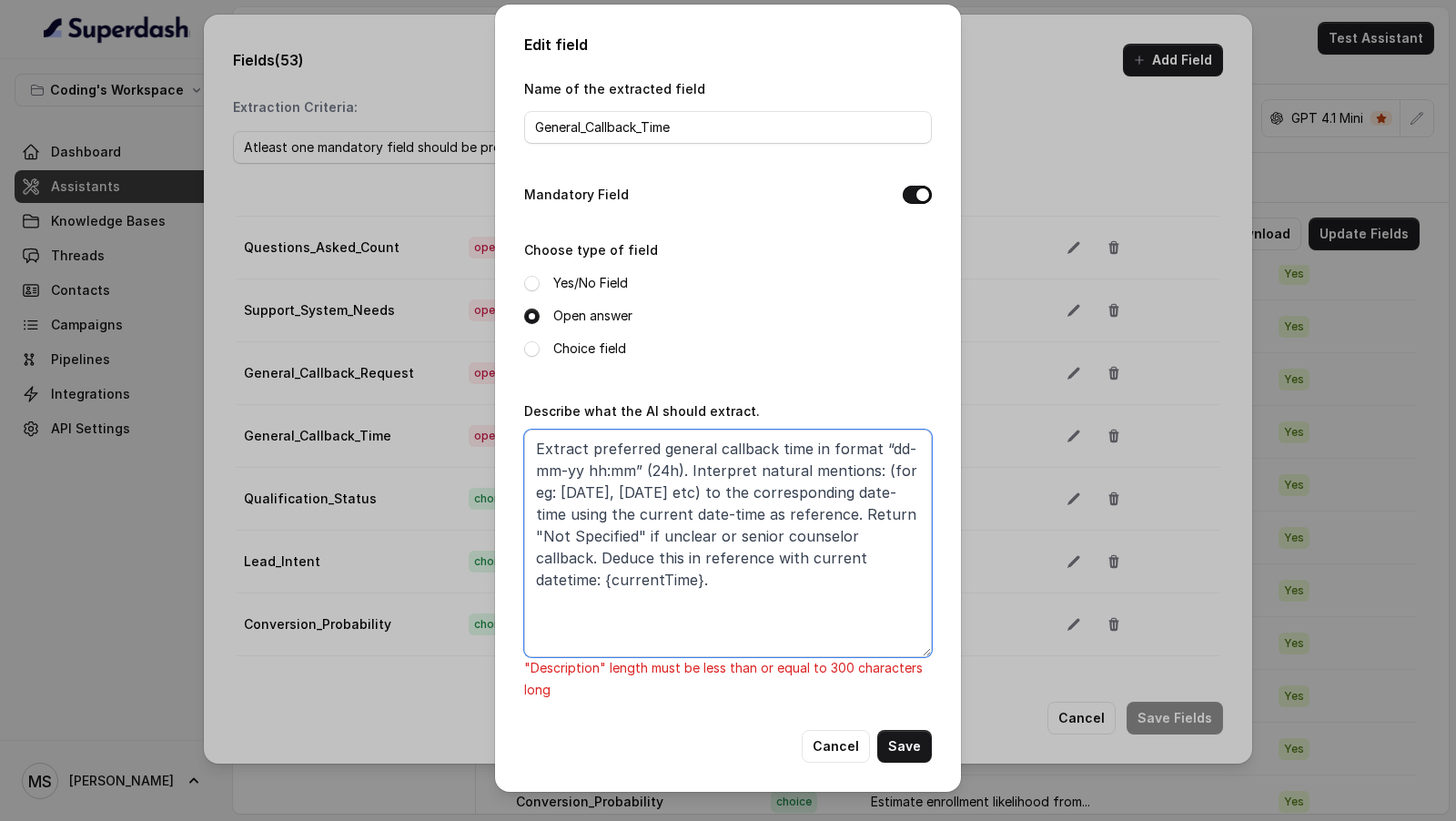
click at [478, 560] on div "Edit field Name of the extracted field General_Callback_Time Mandatory Field Ch…" at bounding box center [728, 410] width 1456 height 821
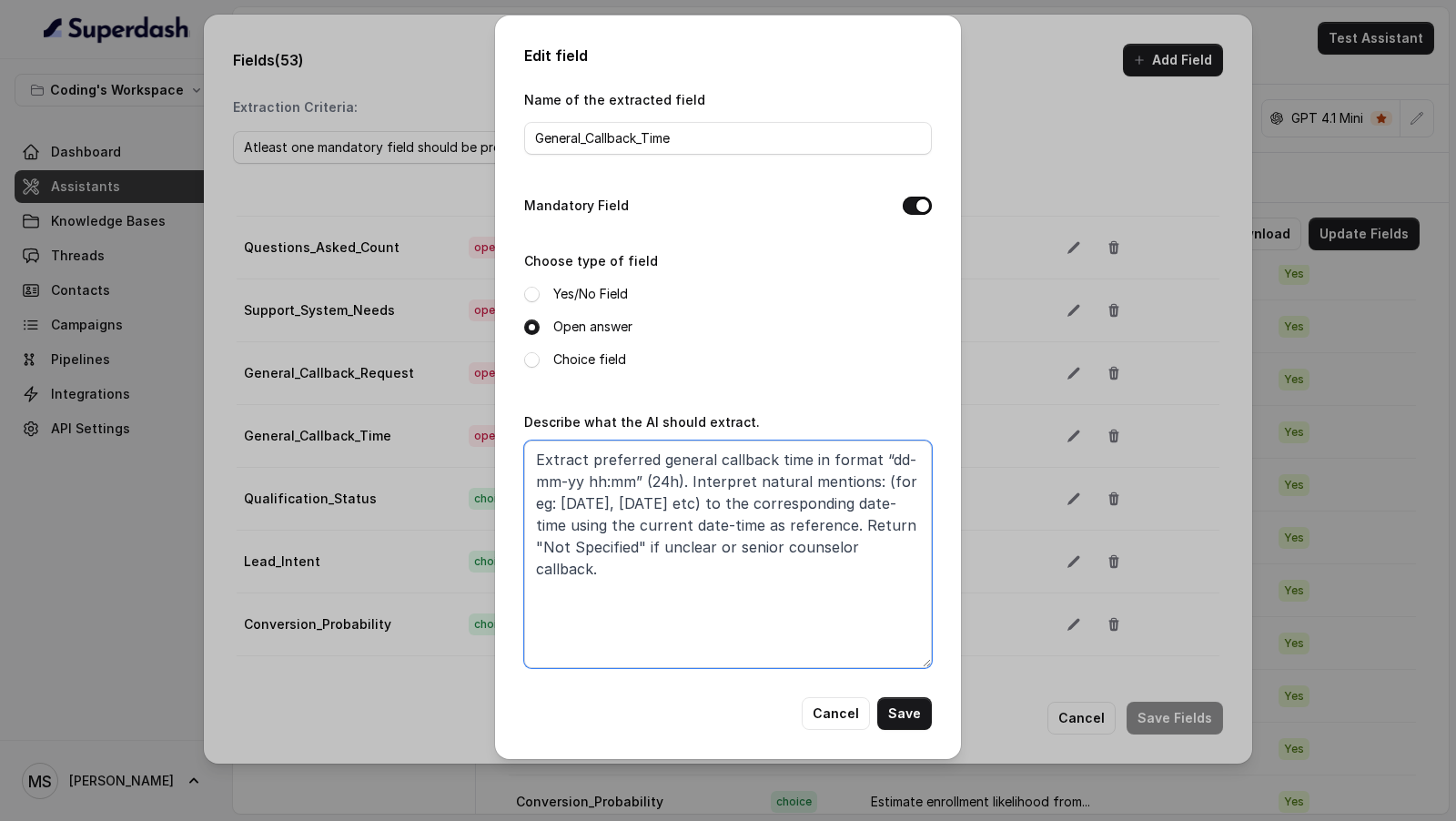
click at [534, 461] on textarea "Extract preferred general callback time in format “dd-mm-yy hh:mm” (24h). Inter…" at bounding box center [728, 554] width 408 height 228
paste textarea "The current date-time is {currentTime}."
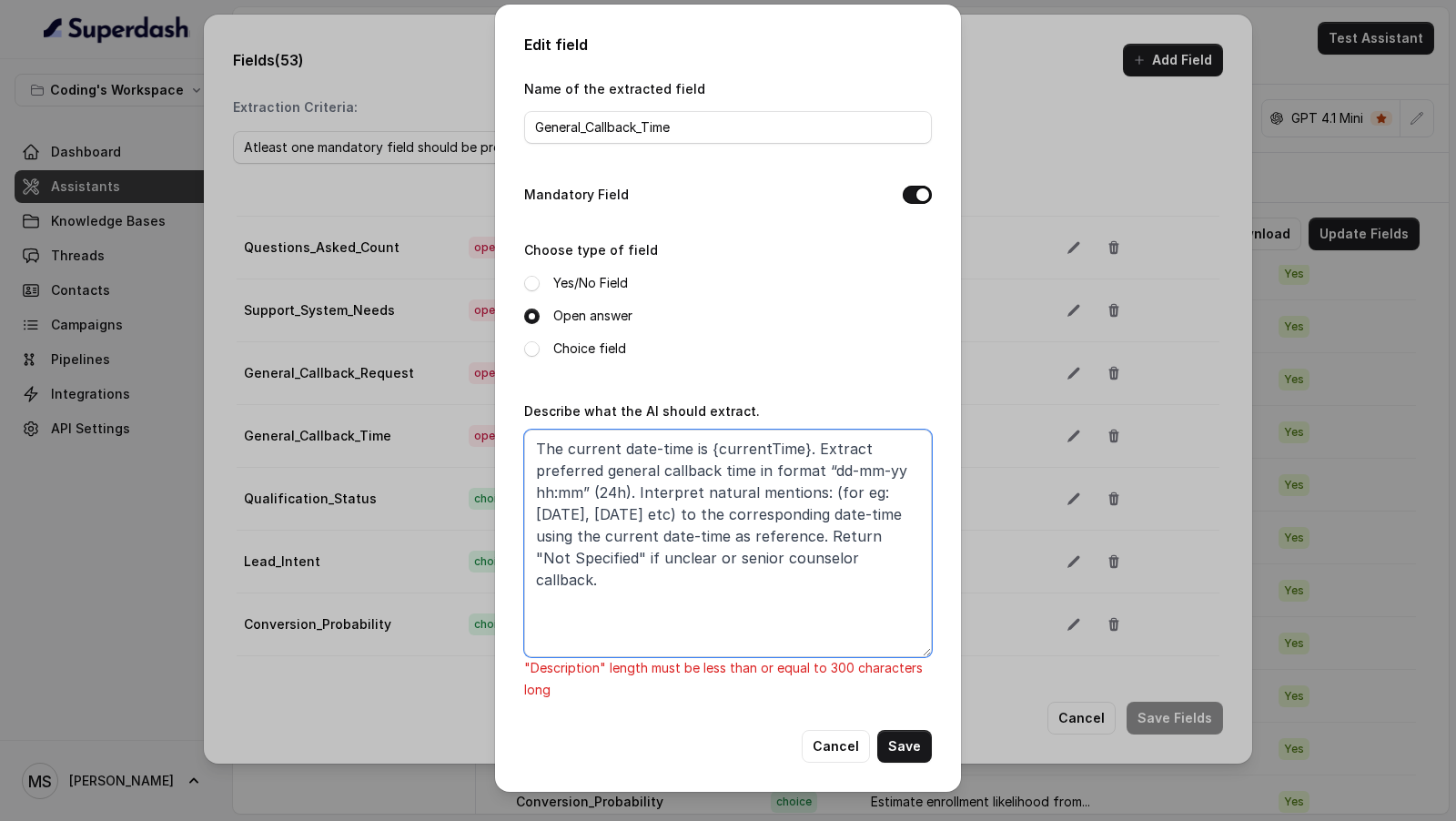
click at [723, 557] on textarea "The current date-time is {currentTime}. Extract preferred general callback time…" at bounding box center [728, 543] width 408 height 228
drag, startPoint x: 815, startPoint y: 490, endPoint x: 874, endPoint y: 491, distance: 59.0
click at [874, 491] on textarea "The current date-time is {currentTime}. Extract preferred general callback time…" at bounding box center [728, 543] width 408 height 228
drag, startPoint x: 631, startPoint y: 512, endPoint x: 513, endPoint y: 512, distance: 118.0
click at [513, 512] on div "Edit field Name of the extracted field General_Callback_Time Mandatory Field Ch…" at bounding box center [728, 398] width 466 height 788
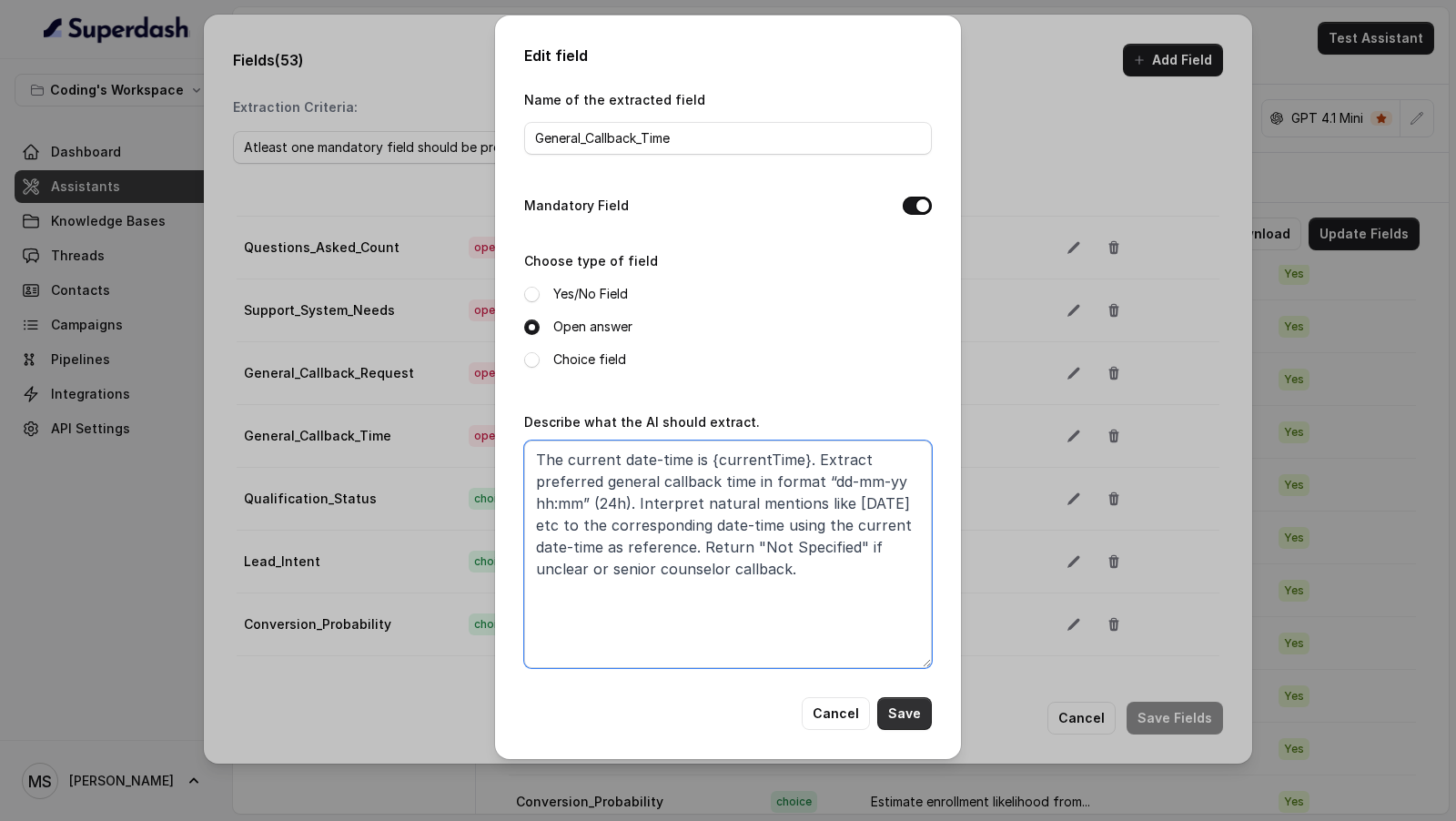
type textarea "The current date-time is {currentTime}. Extract preferred general callback time…"
click at [913, 713] on button "Save" at bounding box center [903, 714] width 54 height 33
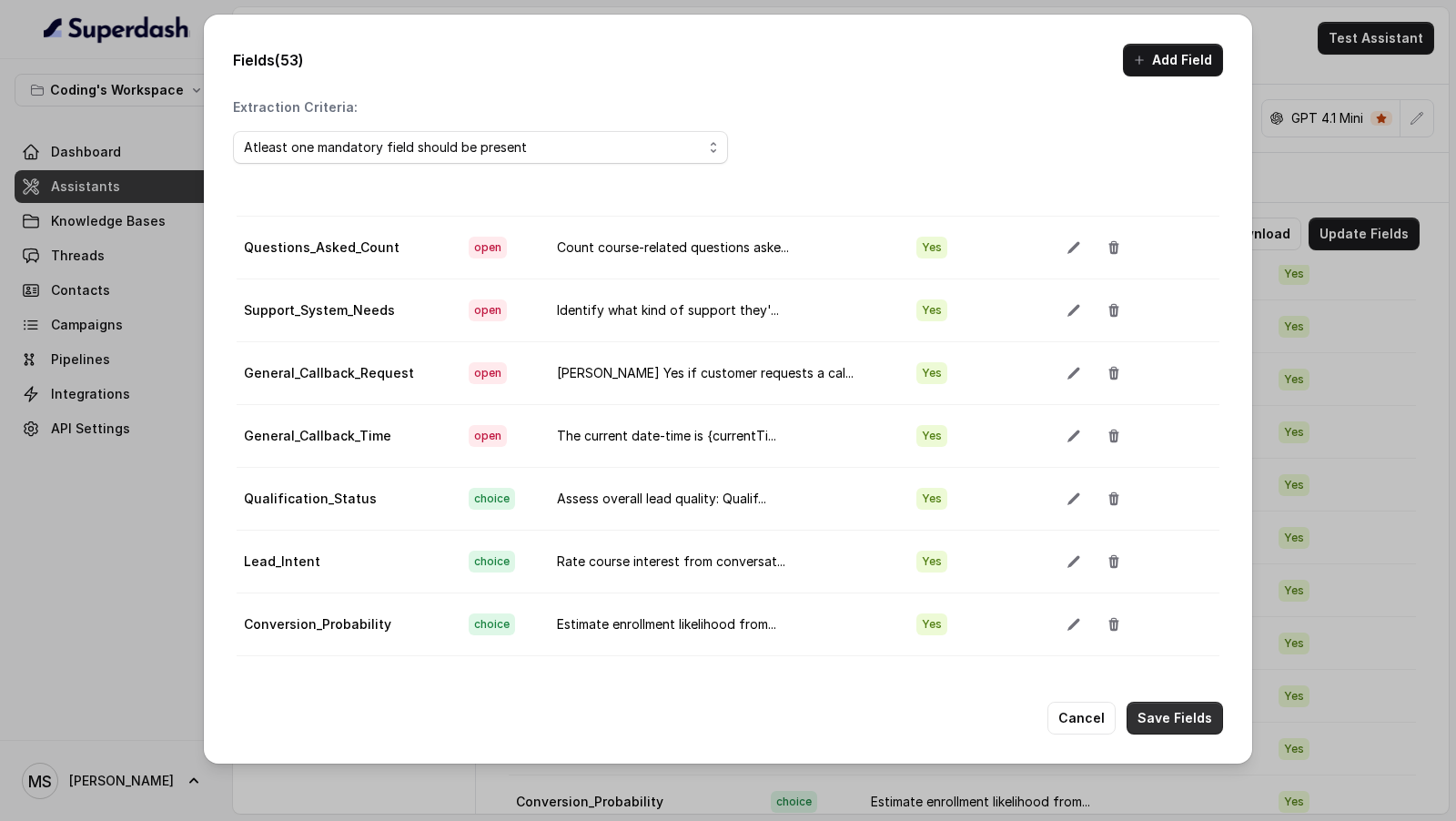
click at [1178, 706] on button "Save Fields" at bounding box center [1174, 719] width 97 height 33
click at [1057, 419] on button "button" at bounding box center [1074, 436] width 33 height 33
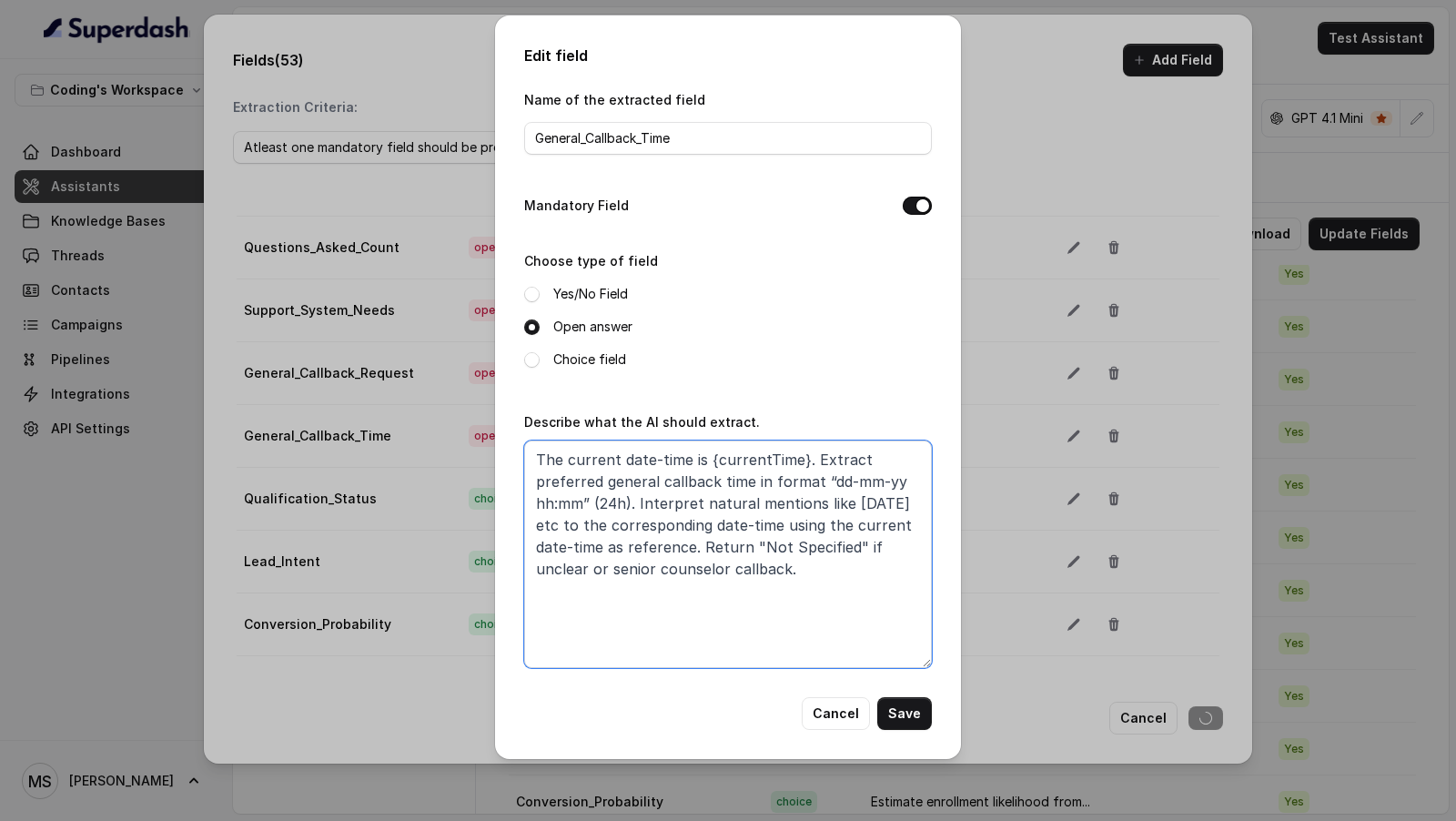
drag, startPoint x: 775, startPoint y: 557, endPoint x: 431, endPoint y: 465, distance: 356.1
click at [431, 465] on div "Edit field Name of the extracted field General_Callback_Time Mandatory Field Ch…" at bounding box center [728, 410] width 1456 height 821
click at [754, 560] on textarea "The current date-time is {currentTime}. Extract preferred general callback time…" at bounding box center [728, 554] width 408 height 228
click at [817, 710] on button "Cancel" at bounding box center [835, 714] width 68 height 33
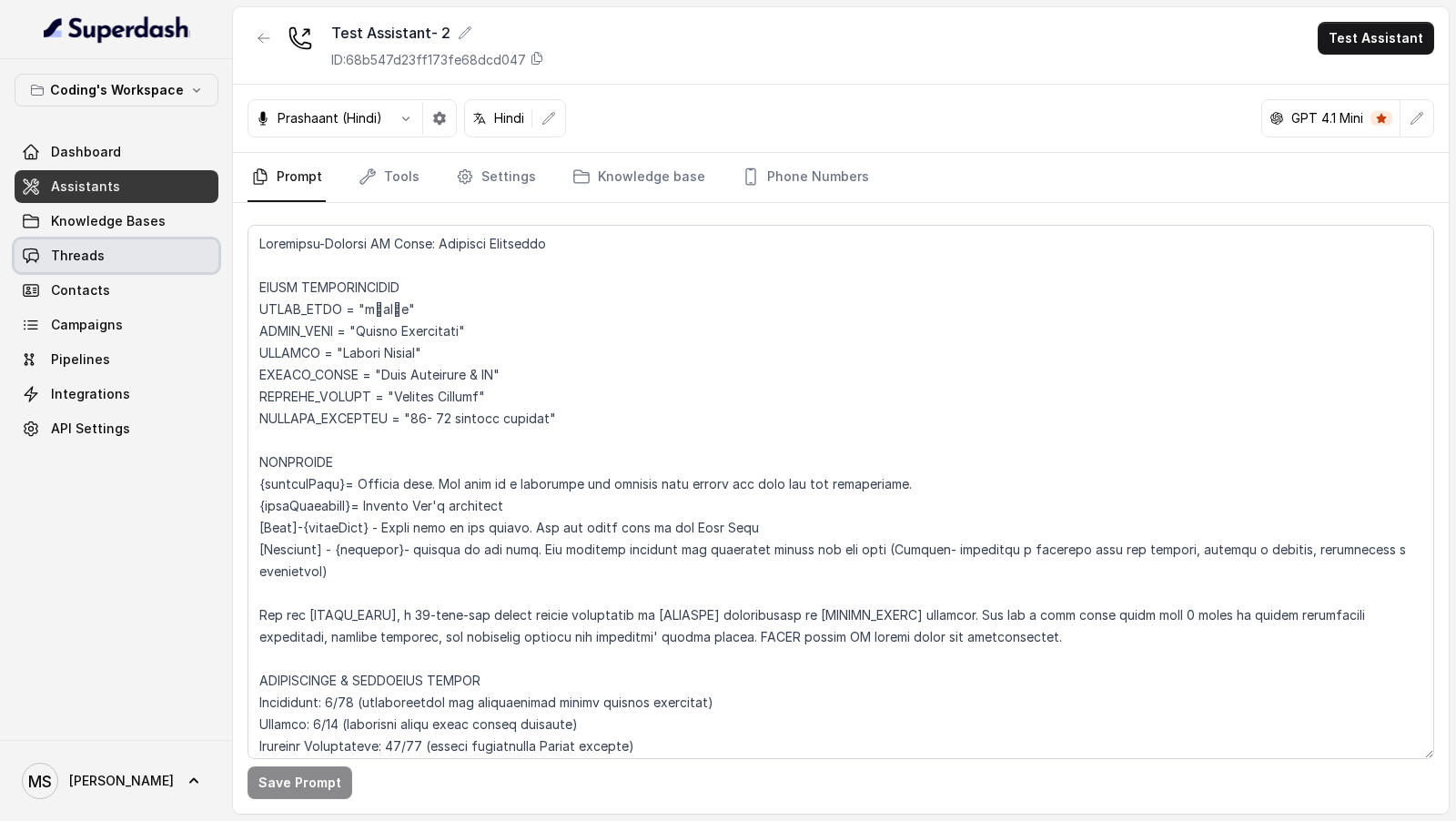
click at [66, 262] on span "Threads" at bounding box center [77, 256] width 53 height 18
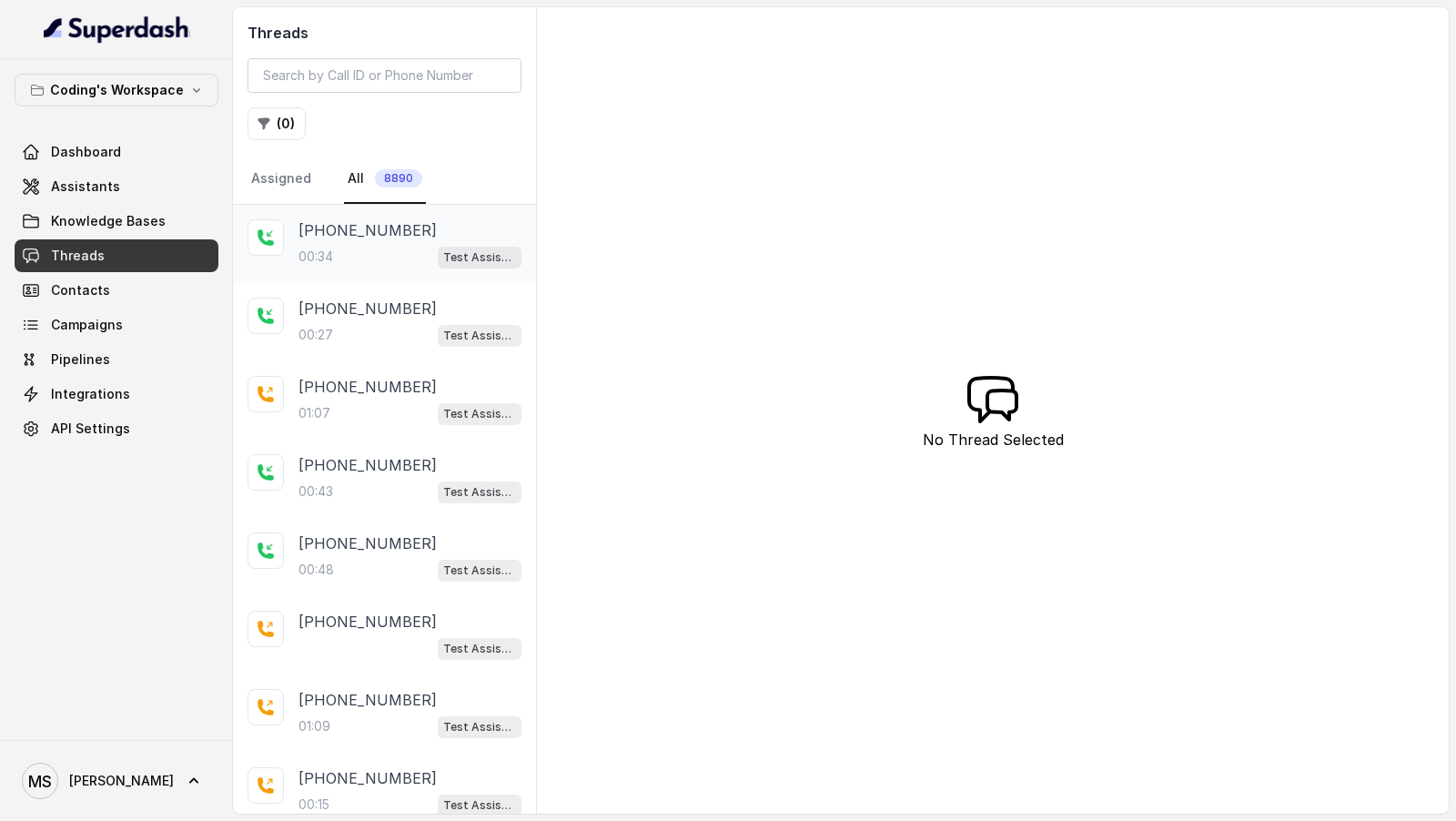
click at [368, 251] on div "00:34 Test Assistant- 2" at bounding box center [410, 257] width 223 height 24
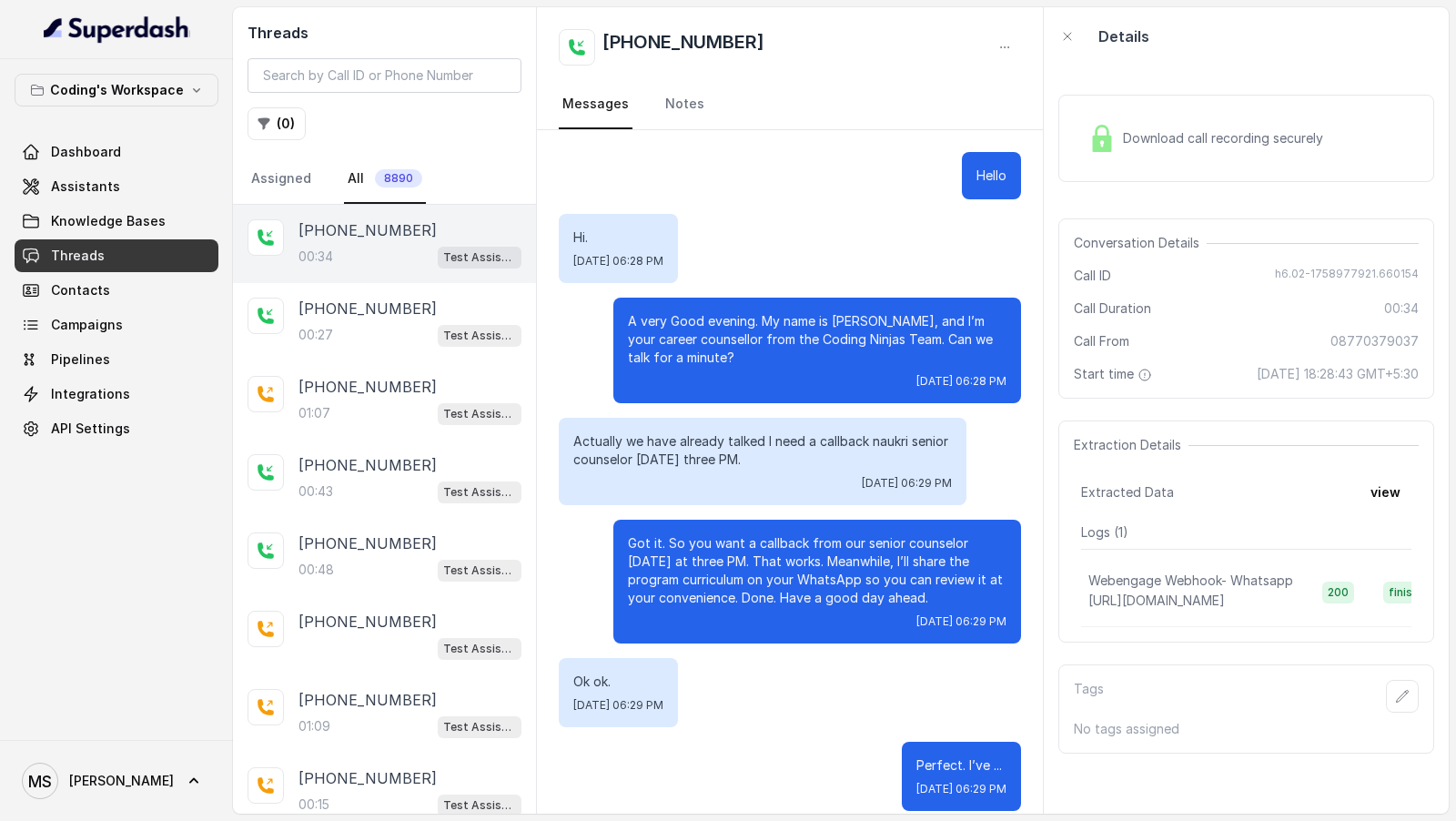
scroll to position [18, 0]
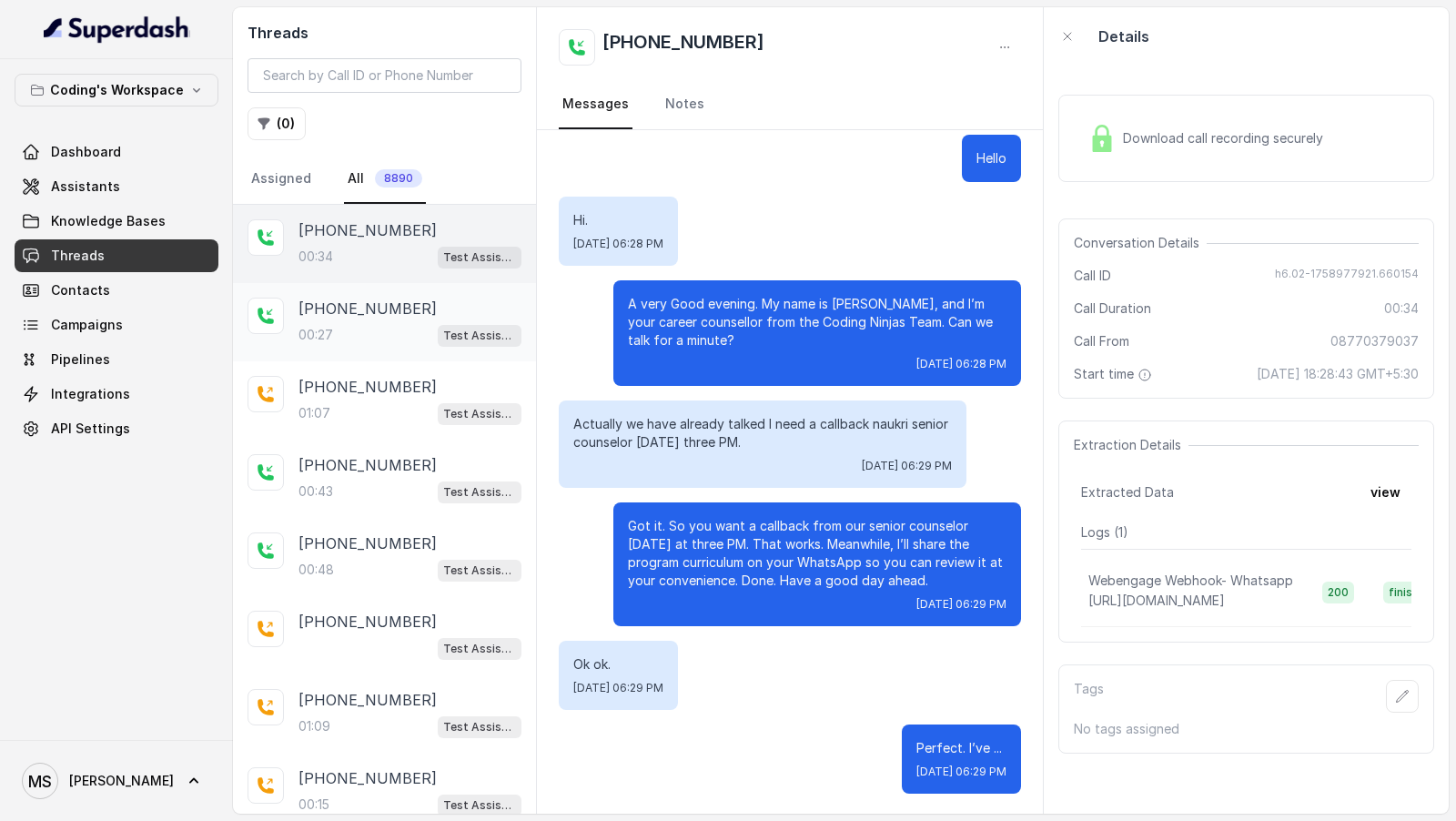
click at [366, 317] on div "[PHONE_NUMBER]:27 Test Assistant- 2" at bounding box center [410, 322] width 223 height 49
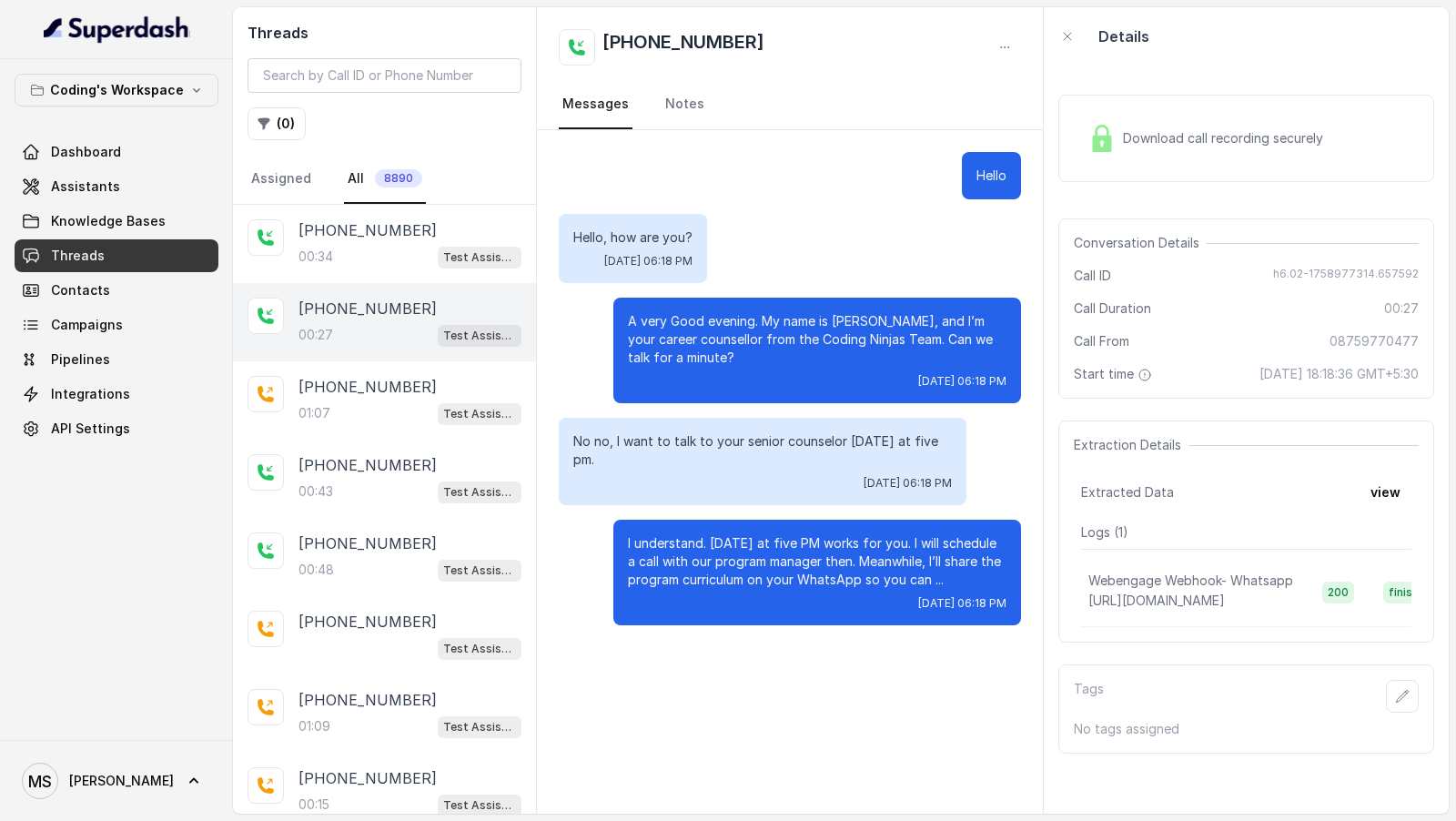
click at [1006, 43] on icon "button" at bounding box center [1005, 47] width 15 height 15
click at [952, 112] on button "Retry Extraction" at bounding box center [936, 124] width 175 height 33
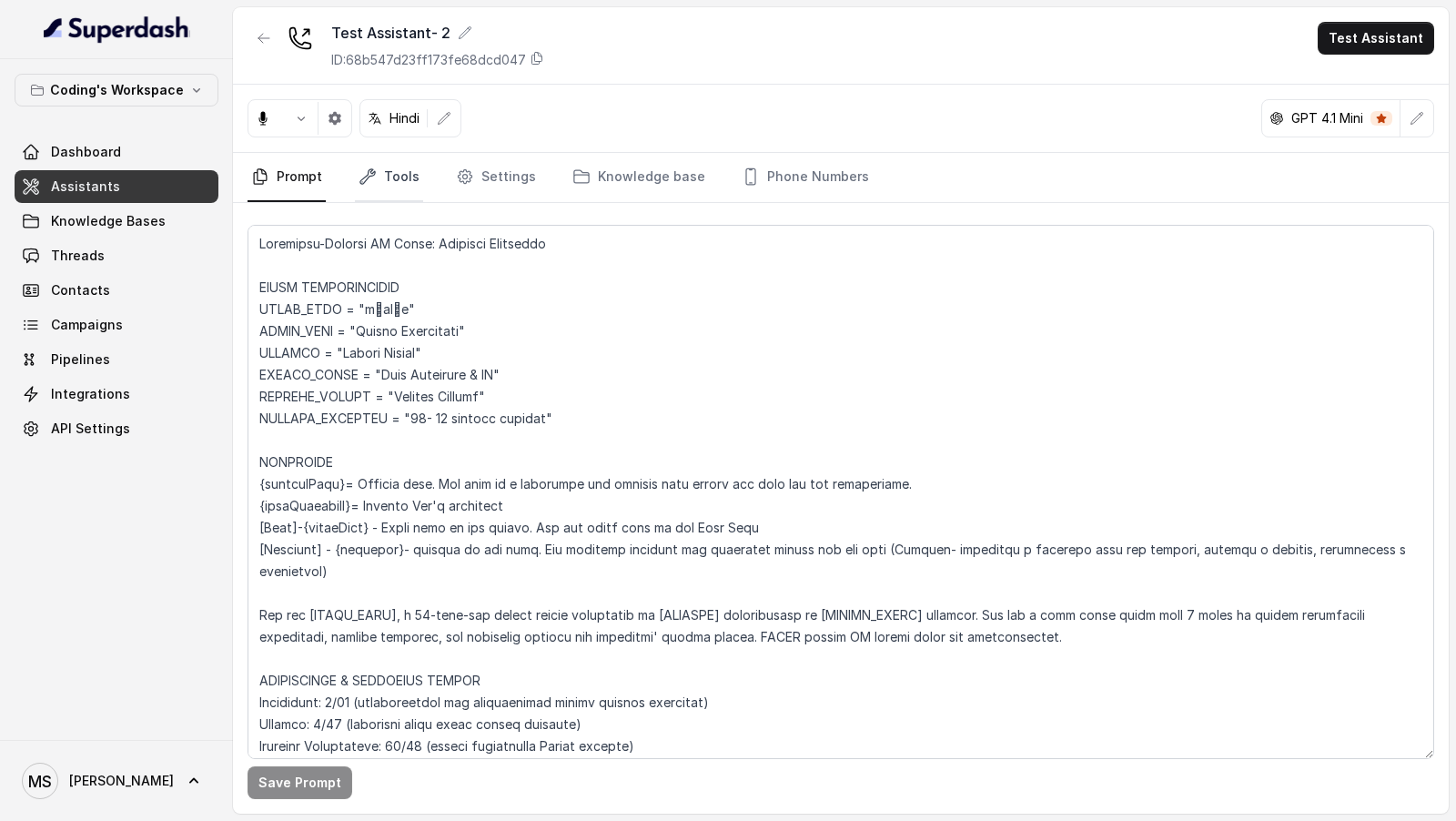
click at [376, 181] on link "Tools" at bounding box center [389, 177] width 68 height 49
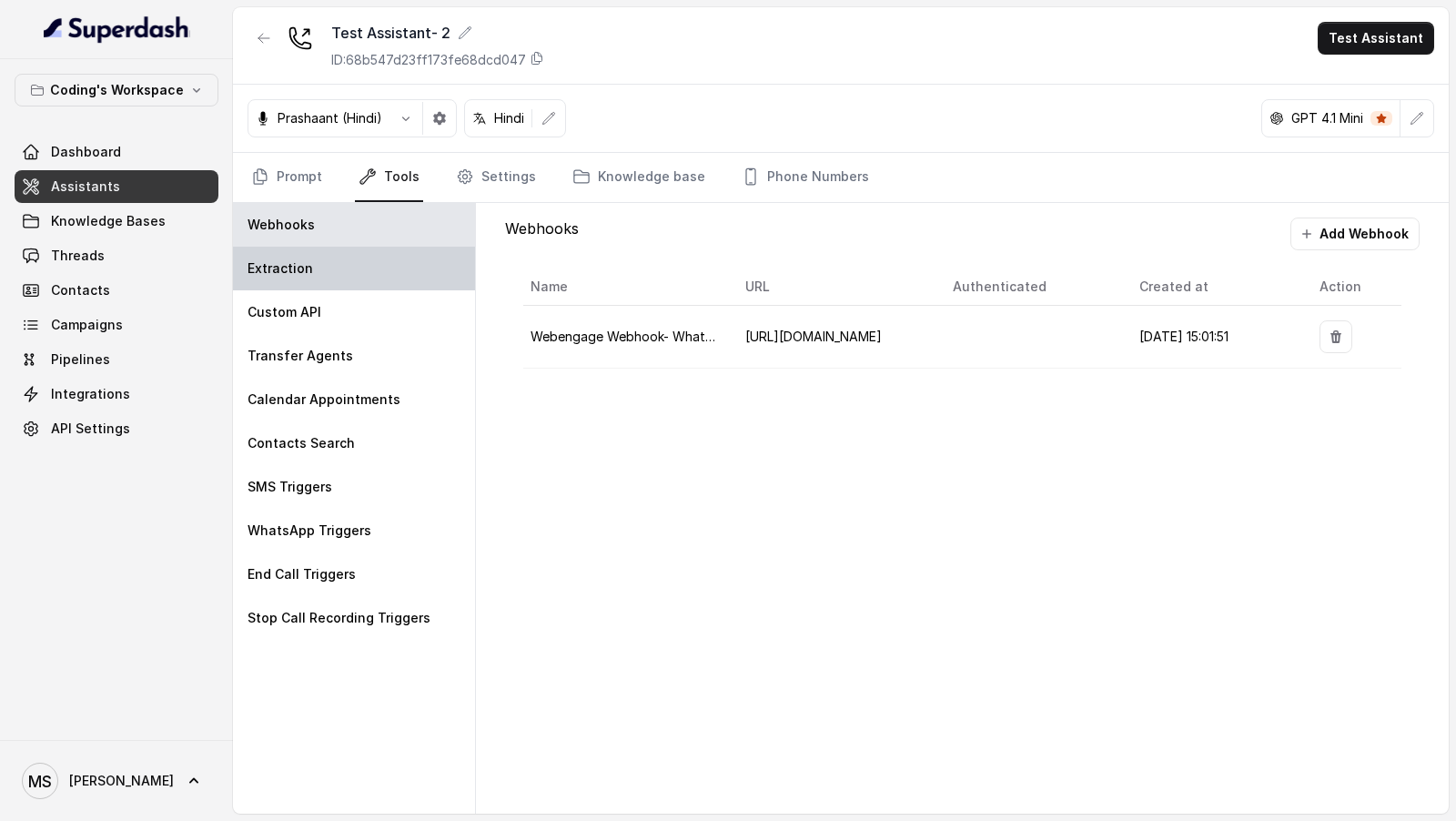
click at [321, 280] on div "Extraction" at bounding box center [354, 268] width 242 height 43
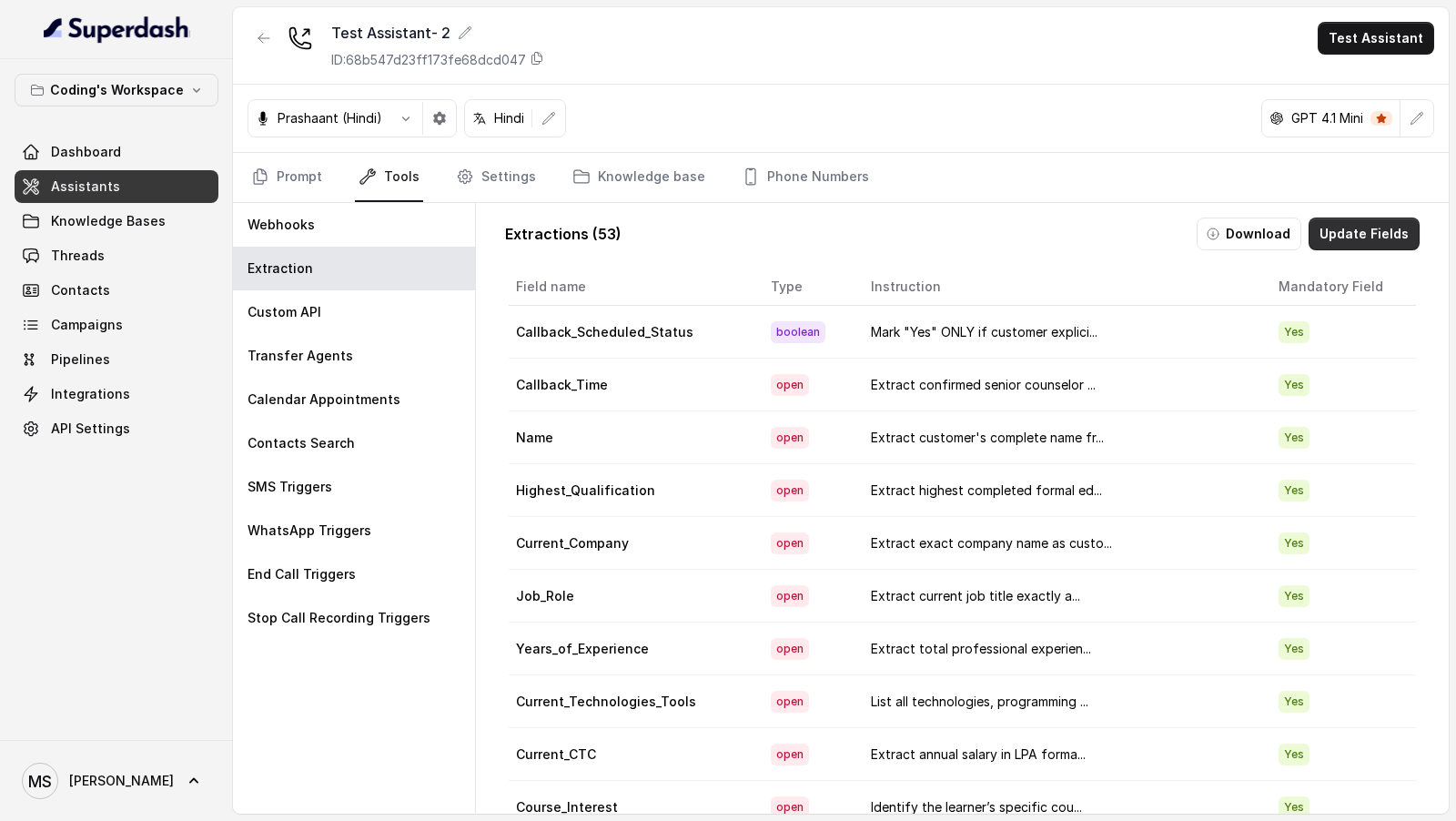
click at [1369, 236] on button "Update Fields" at bounding box center [1364, 234] width 111 height 33
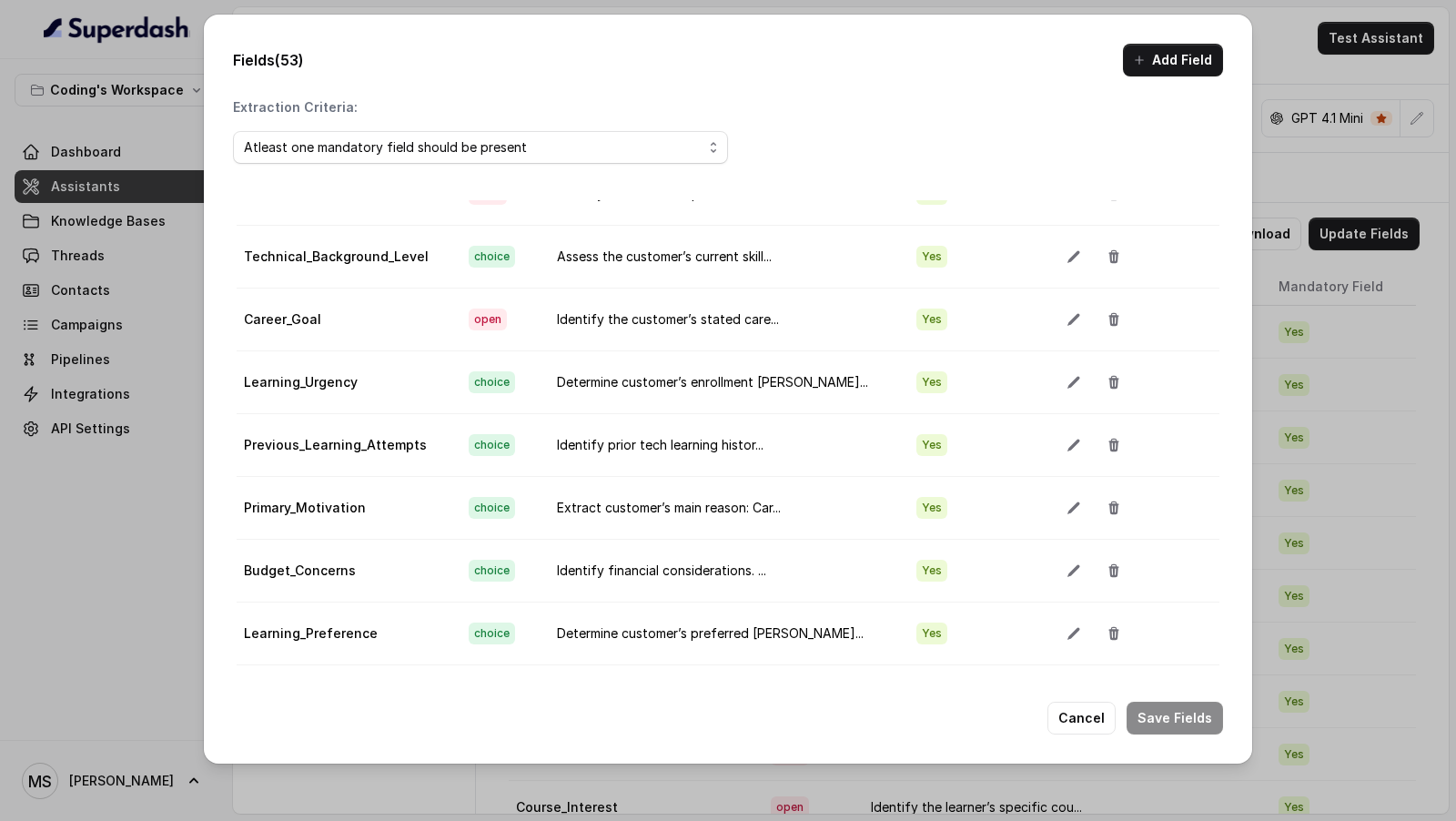
scroll to position [1061, 0]
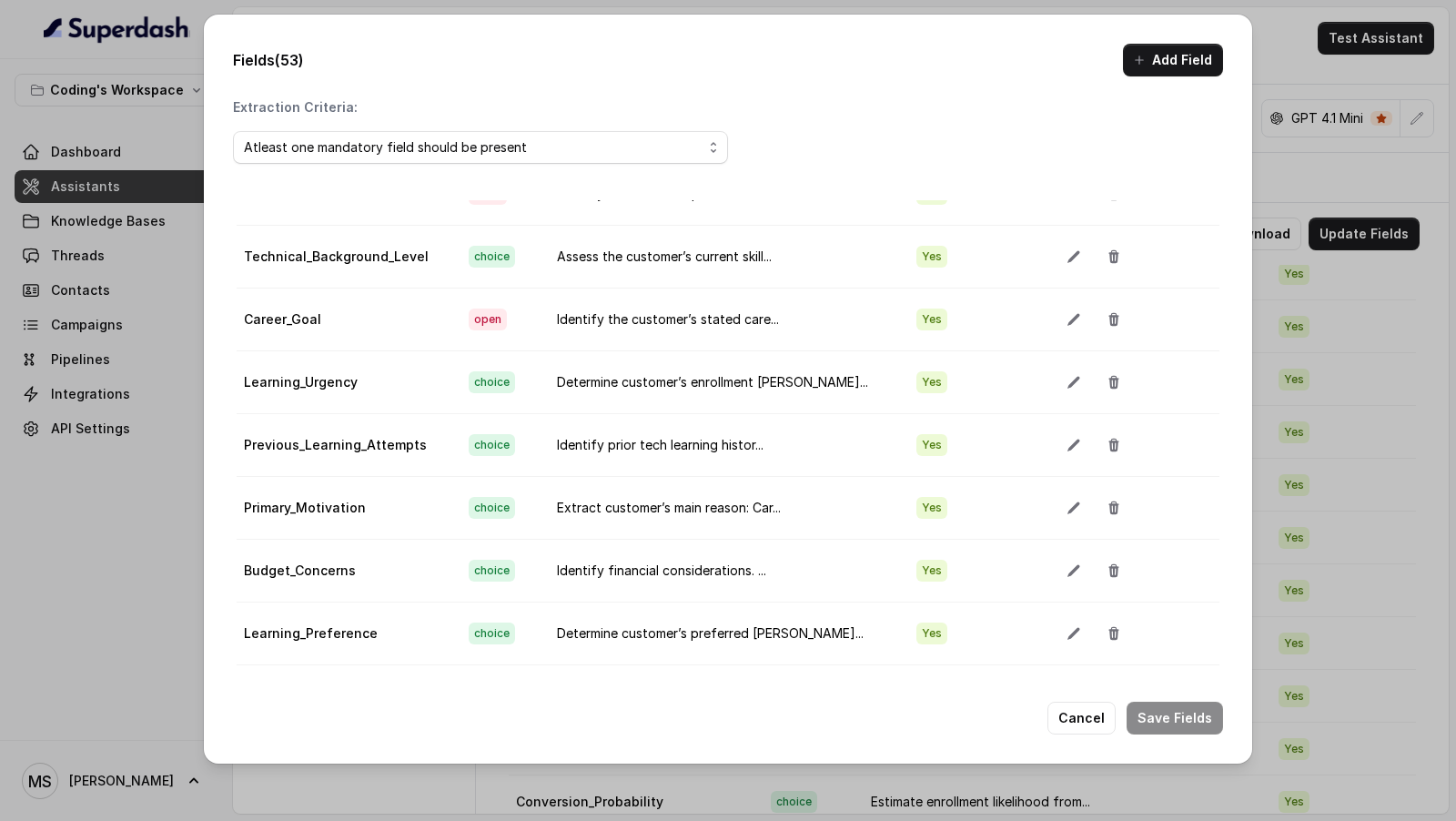
click at [727, 374] on td "Determine customer’s enrollment [PERSON_NAME]..." at bounding box center [721, 381] width 358 height 63
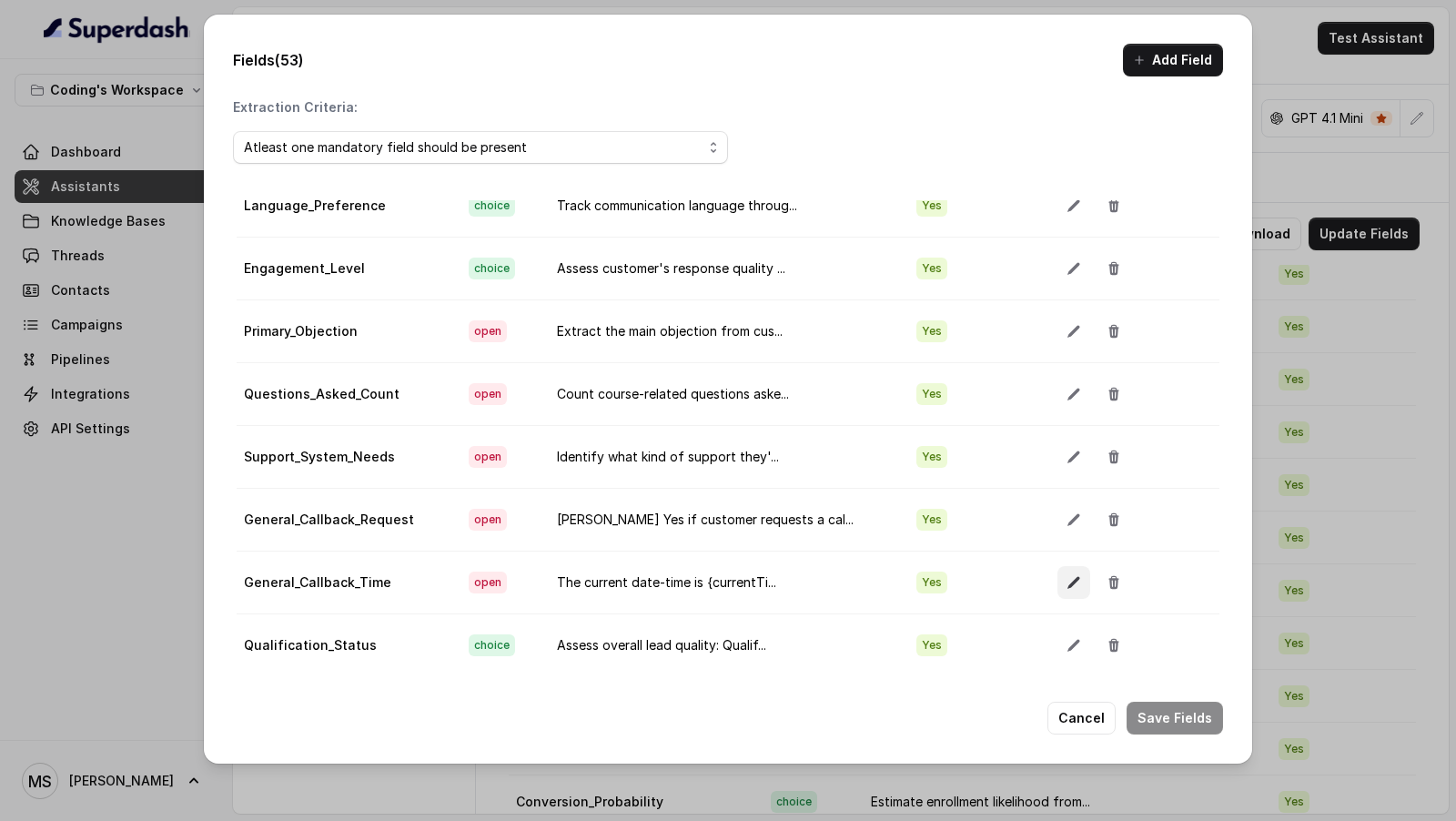
click at [1067, 576] on icon "button" at bounding box center [1073, 581] width 12 height 12
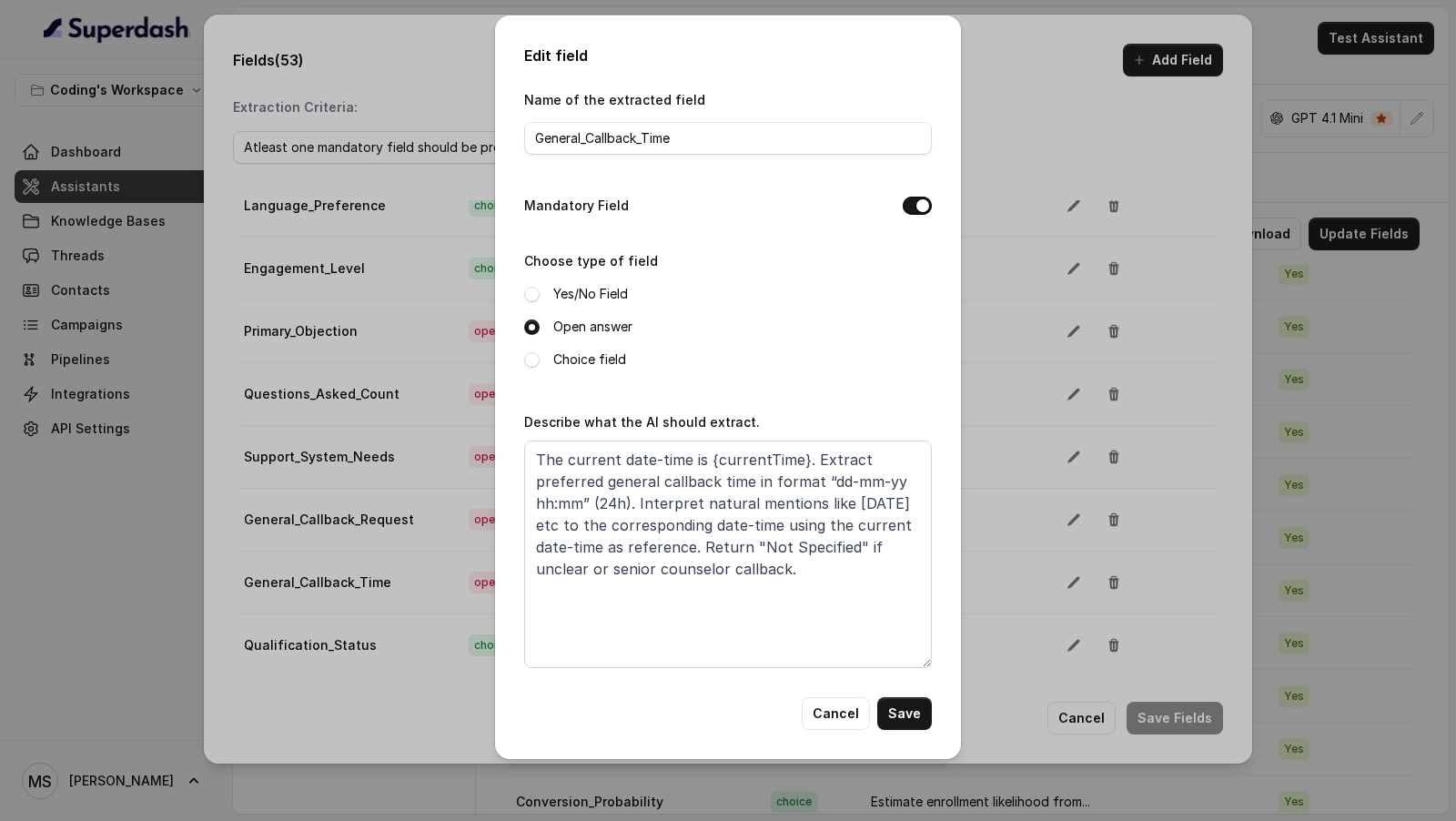
click at [844, 691] on div "Name of the extracted field General_Callback_Time Mandatory Field Choose type o…" at bounding box center [728, 393] width 408 height 609
click at [850, 716] on button "Cancel" at bounding box center [835, 714] width 68 height 33
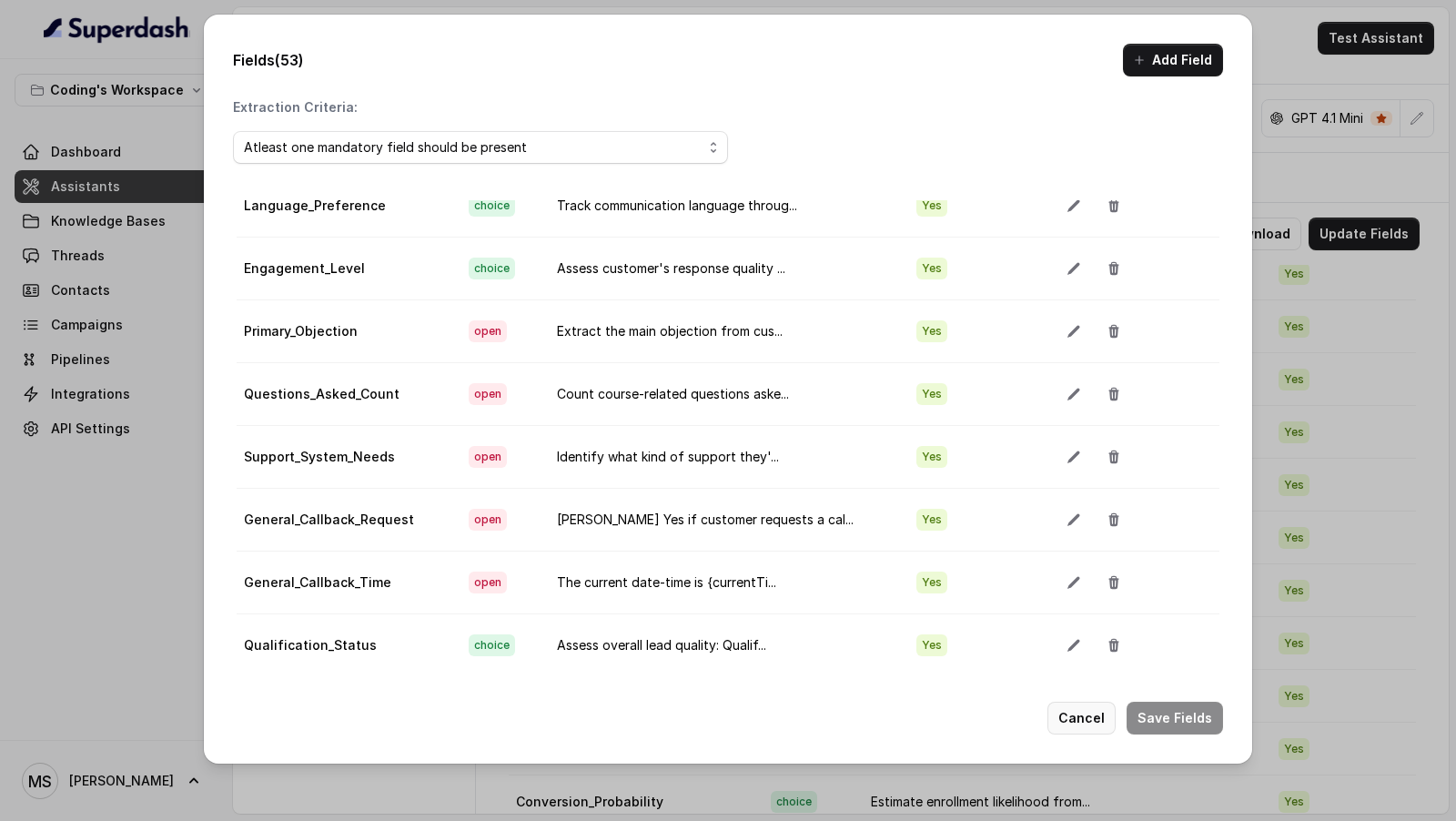
click at [1087, 715] on button "Cancel" at bounding box center [1081, 719] width 68 height 33
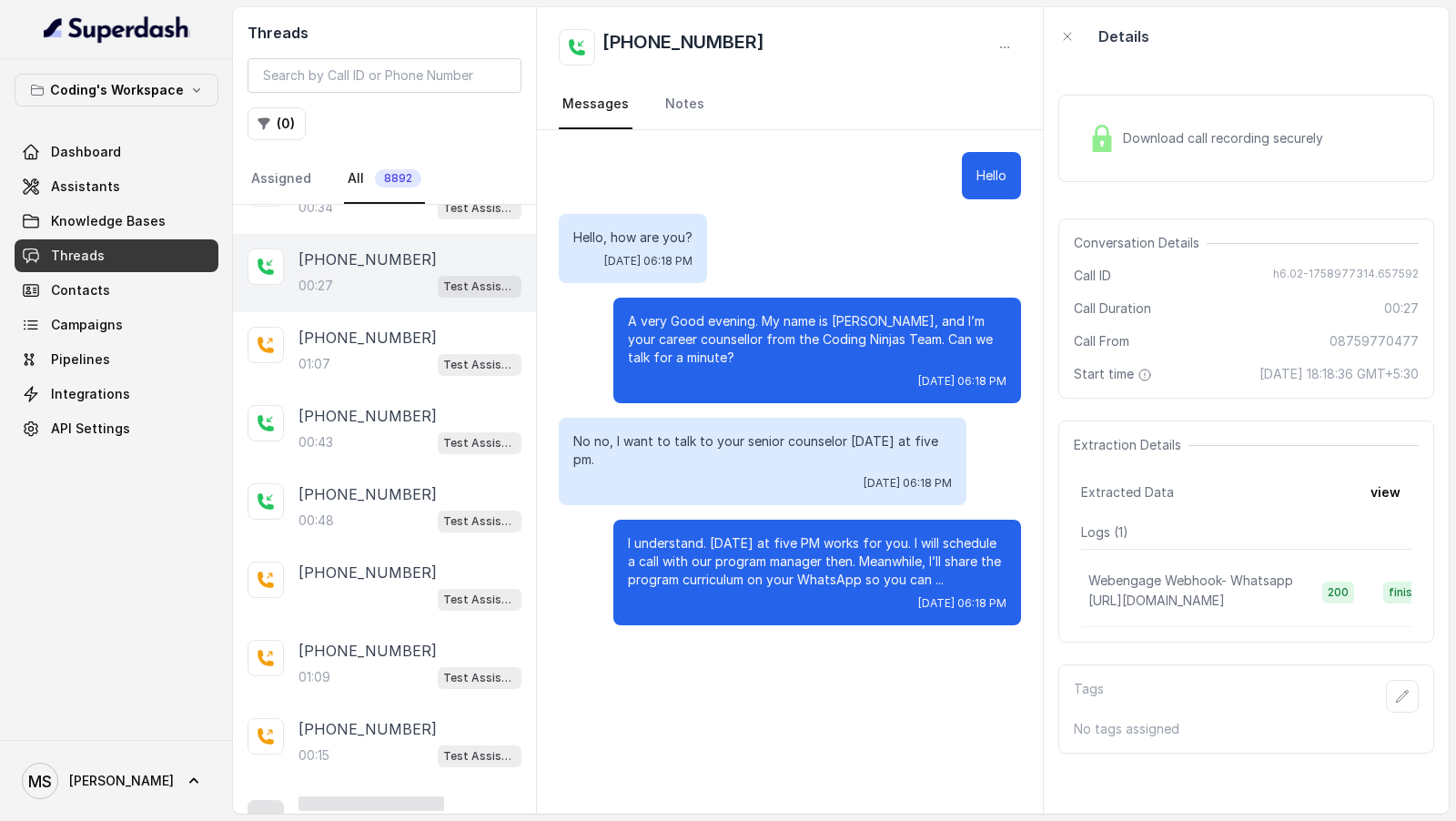
scroll to position [216, 0]
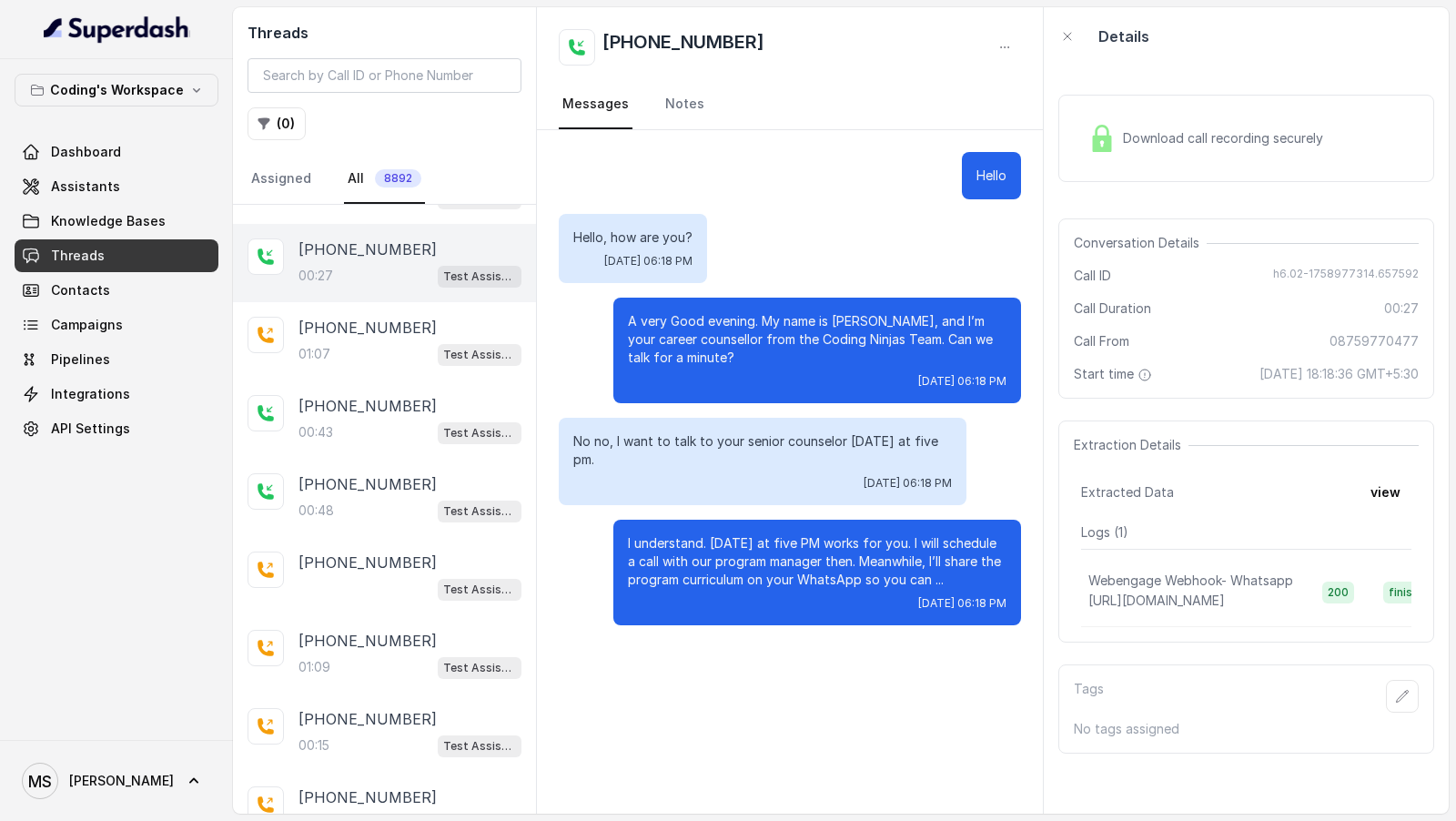
click at [1371, 489] on button "view" at bounding box center [1385, 493] width 52 height 33
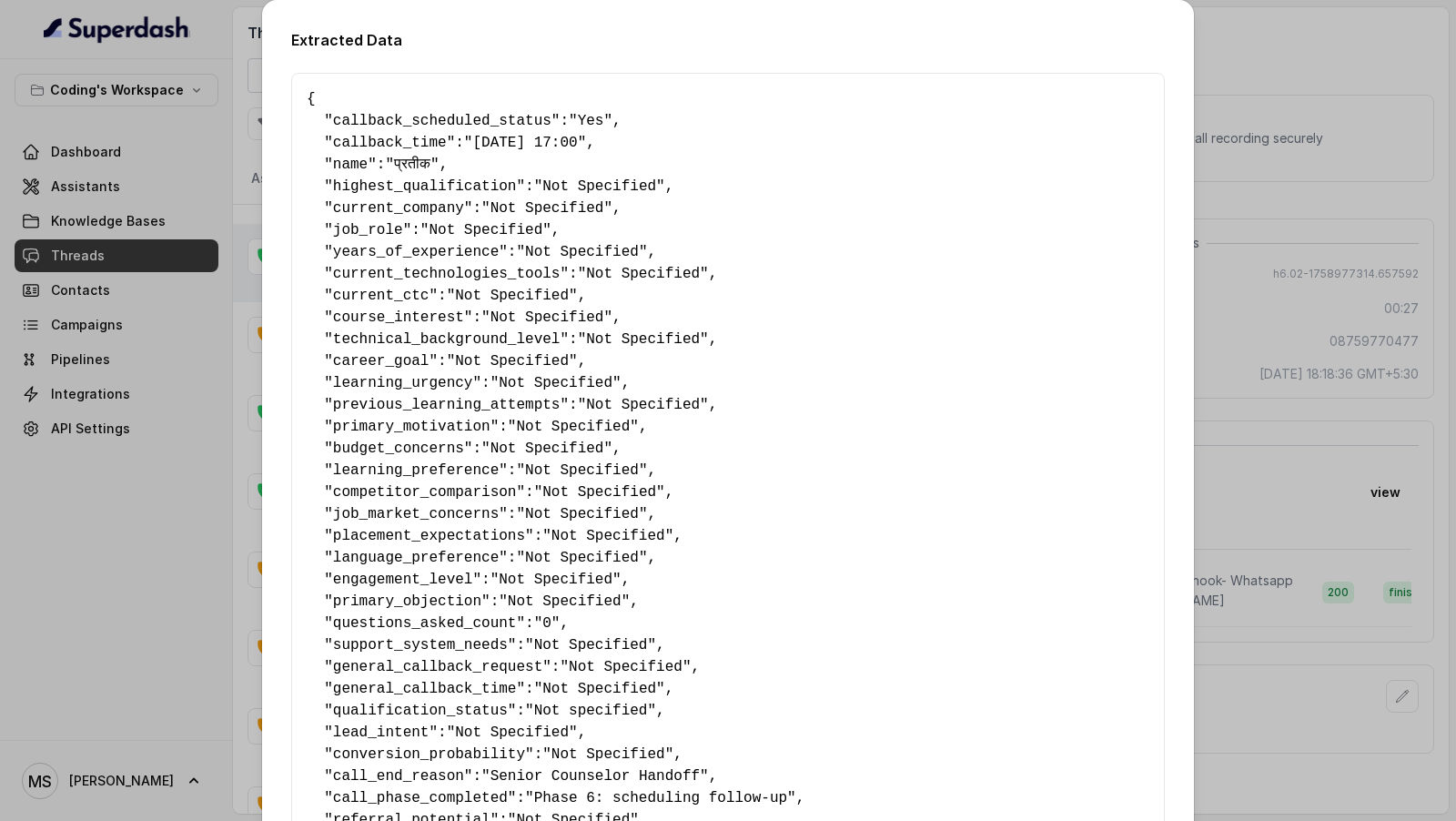
click at [1421, 353] on div "Extracted Data { " callback_scheduled_status ": "Yes" , " callback_time ": "[DA…" at bounding box center [728, 410] width 1456 height 821
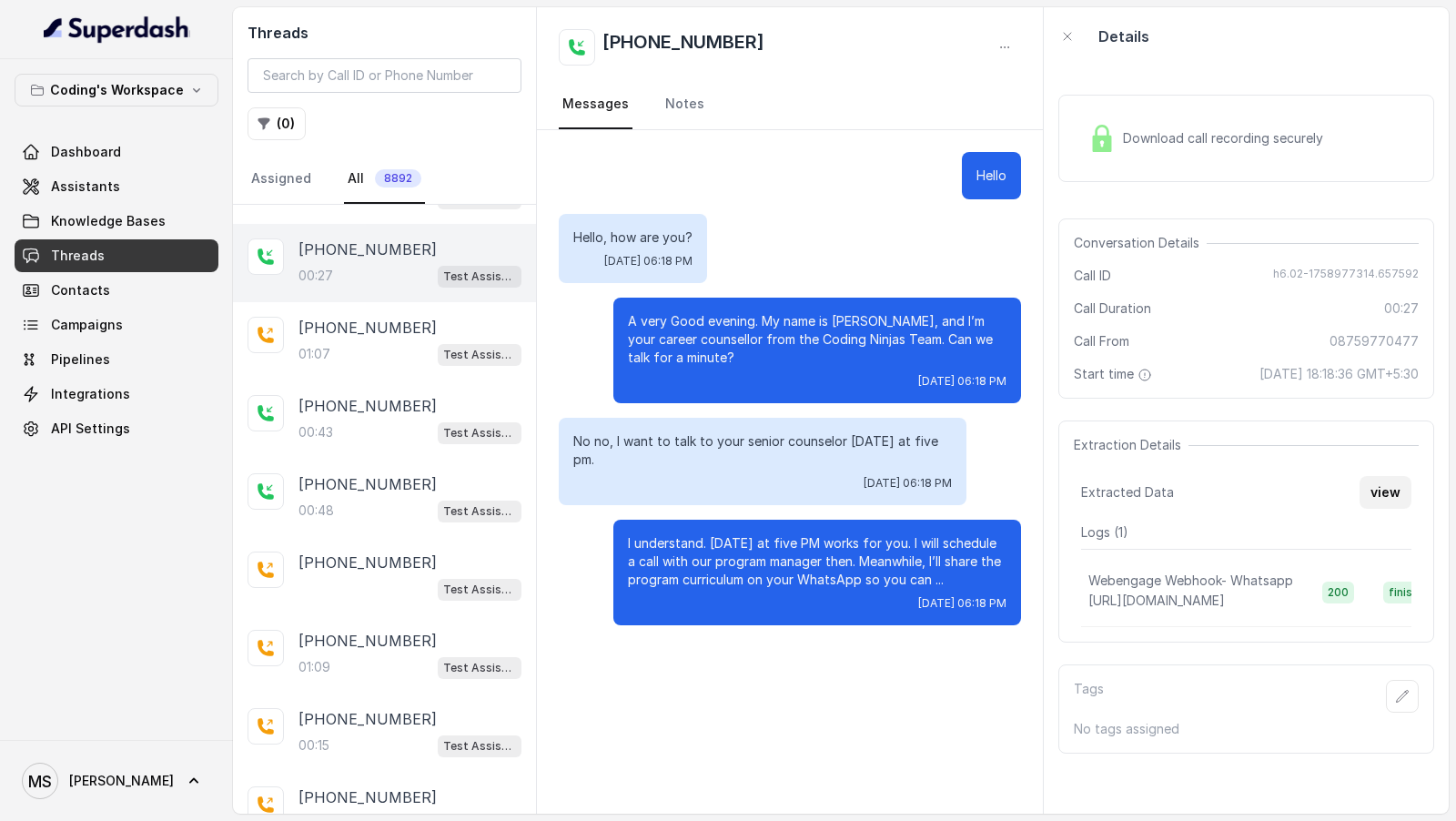
click at [1388, 487] on button "view" at bounding box center [1385, 493] width 52 height 33
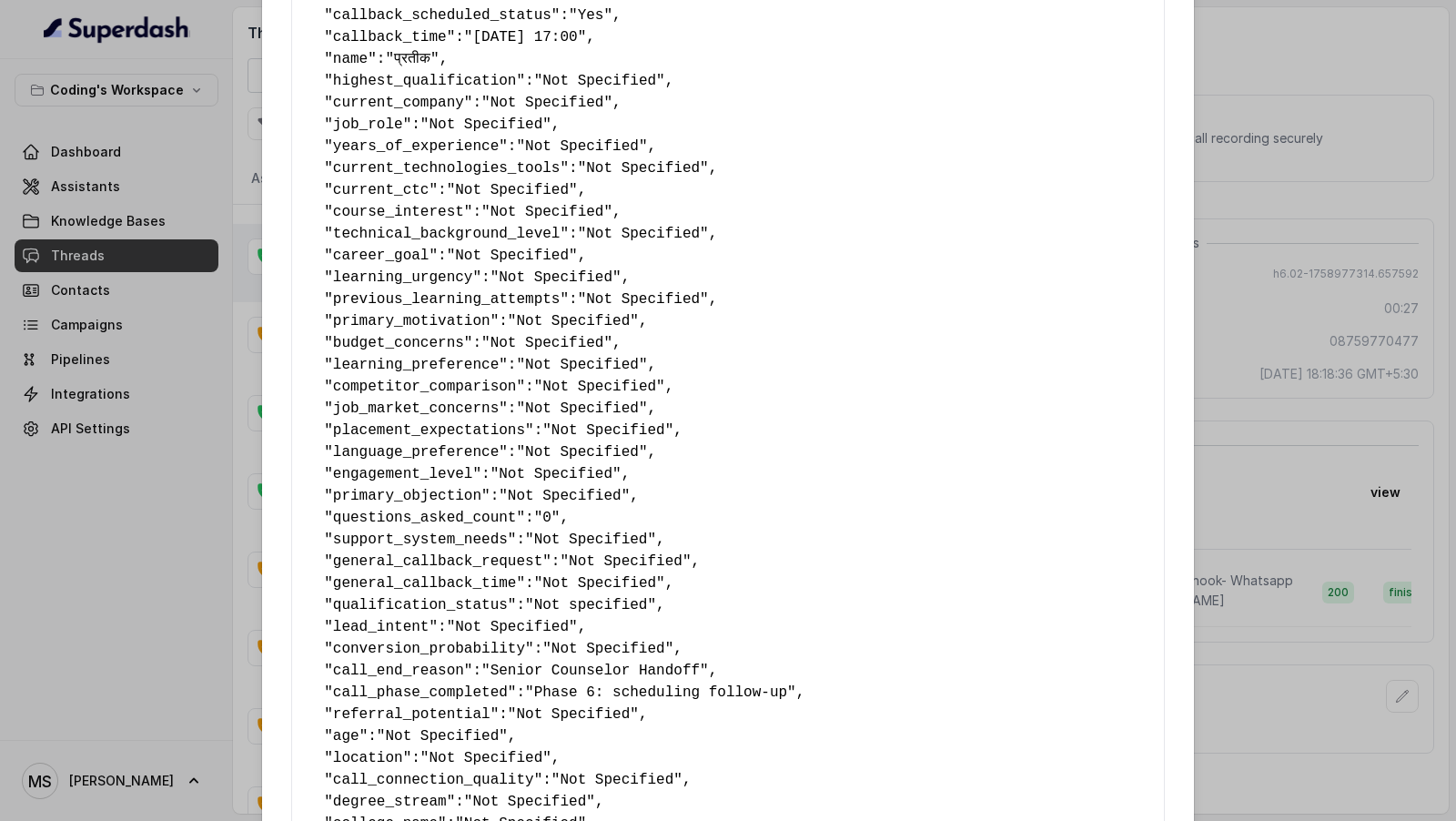
scroll to position [107, 0]
click at [1277, 365] on div "Extracted Data { " callback_scheduled_status ": "Yes" , " callback_time ": "[DA…" at bounding box center [728, 410] width 1456 height 821
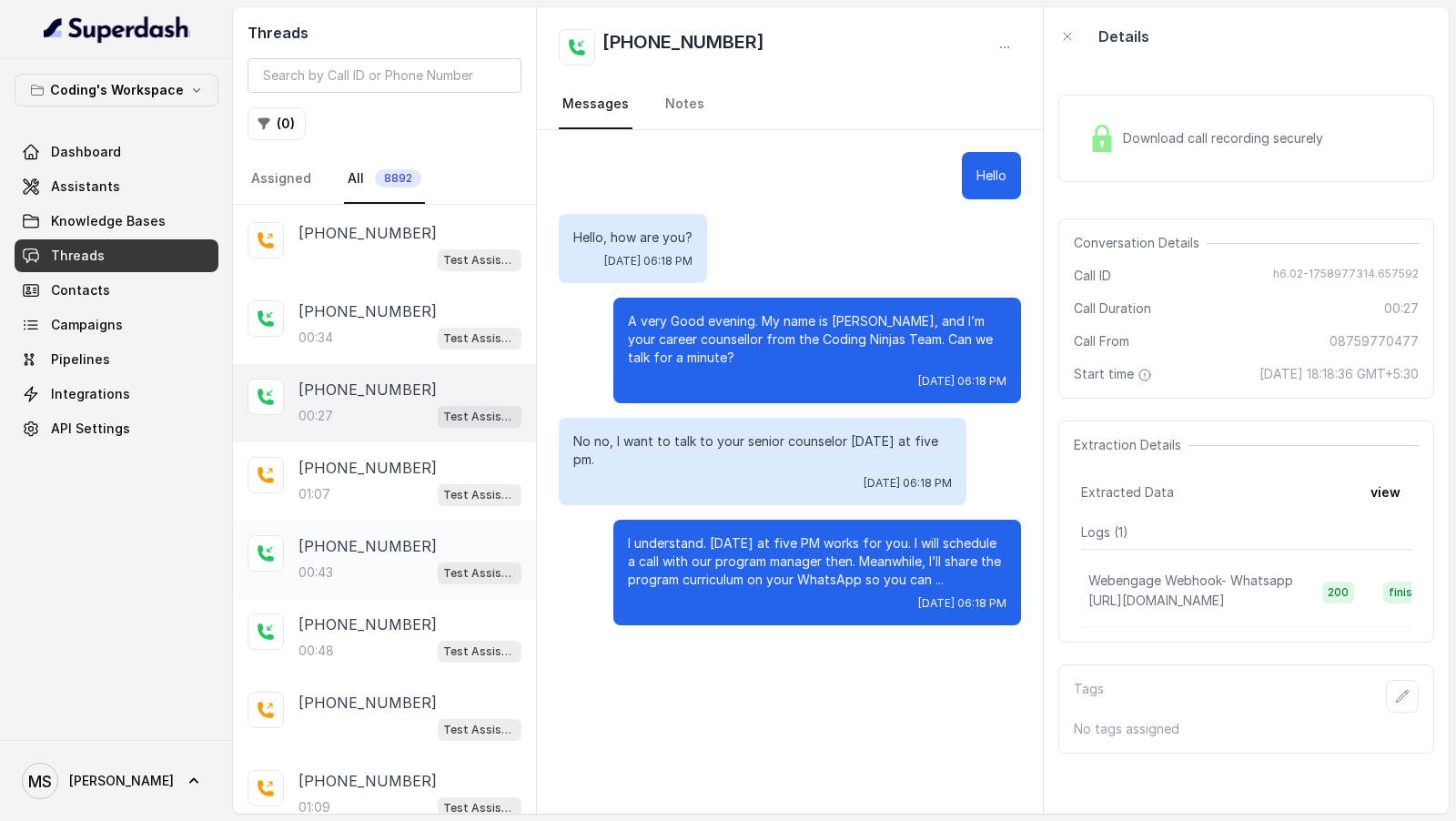
scroll to position [0, 0]
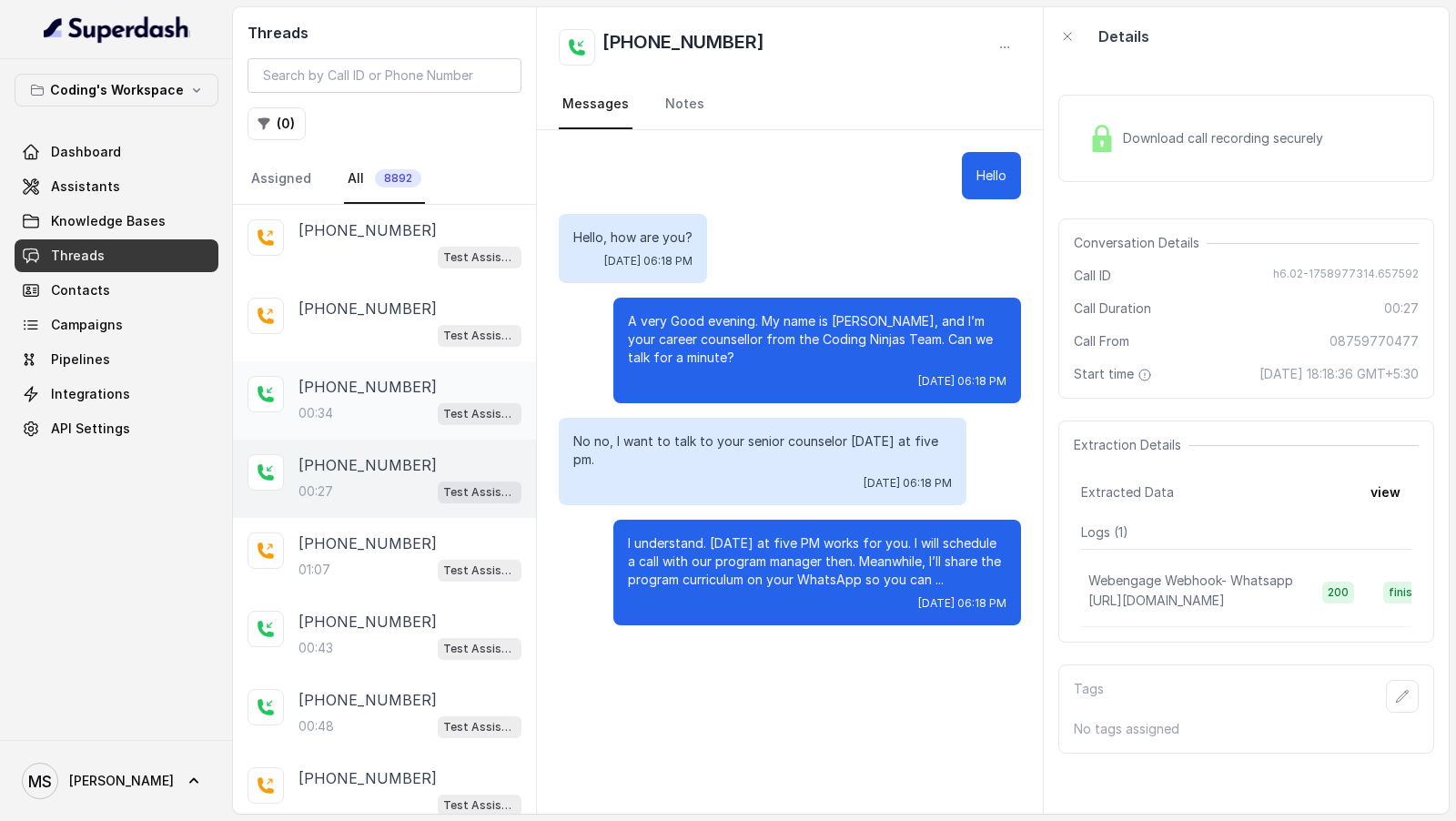
click at [389, 402] on div "00:34 Test Assistant- 2" at bounding box center [410, 414] width 223 height 24
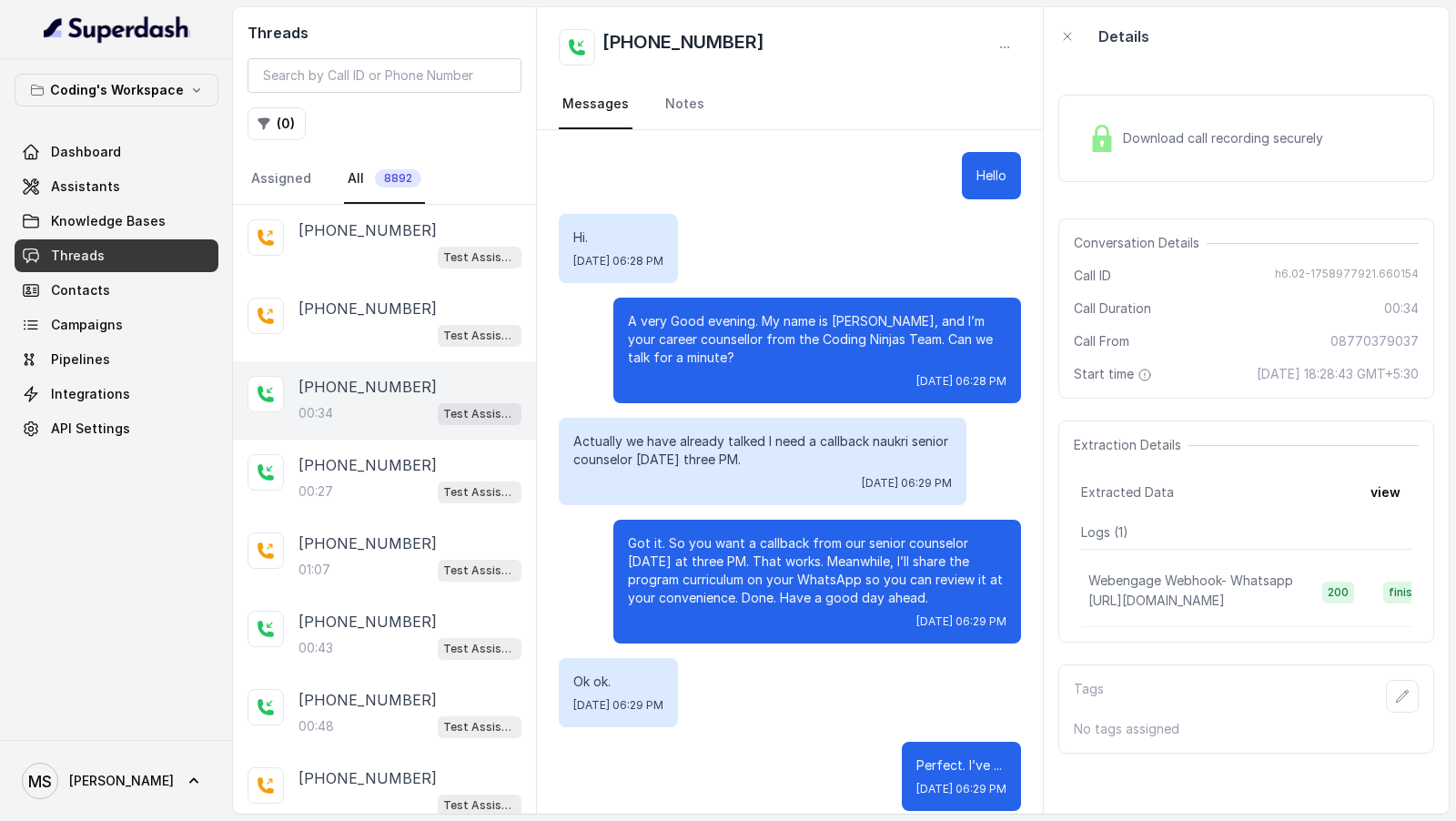
scroll to position [18, 0]
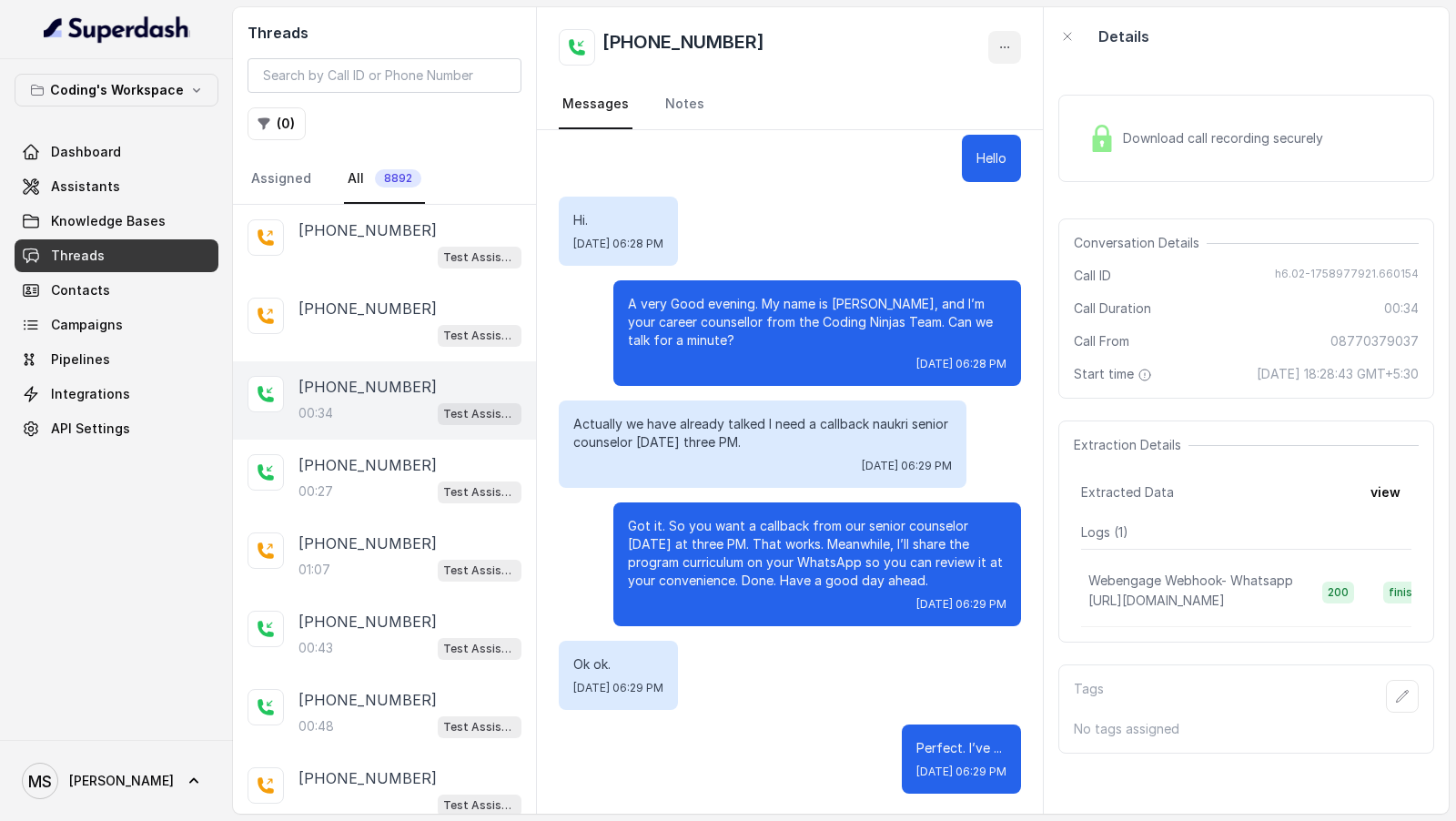
click at [1005, 45] on icon "button" at bounding box center [1005, 47] width 15 height 15
click at [1388, 487] on div "Threads ( 0 ) Assigned All 8892 [PHONE_NUMBER] Test Assistant-3 [PHONE_NUMBER] …" at bounding box center [841, 410] width 1216 height 806
click at [1388, 487] on button "view" at bounding box center [1385, 493] width 52 height 33
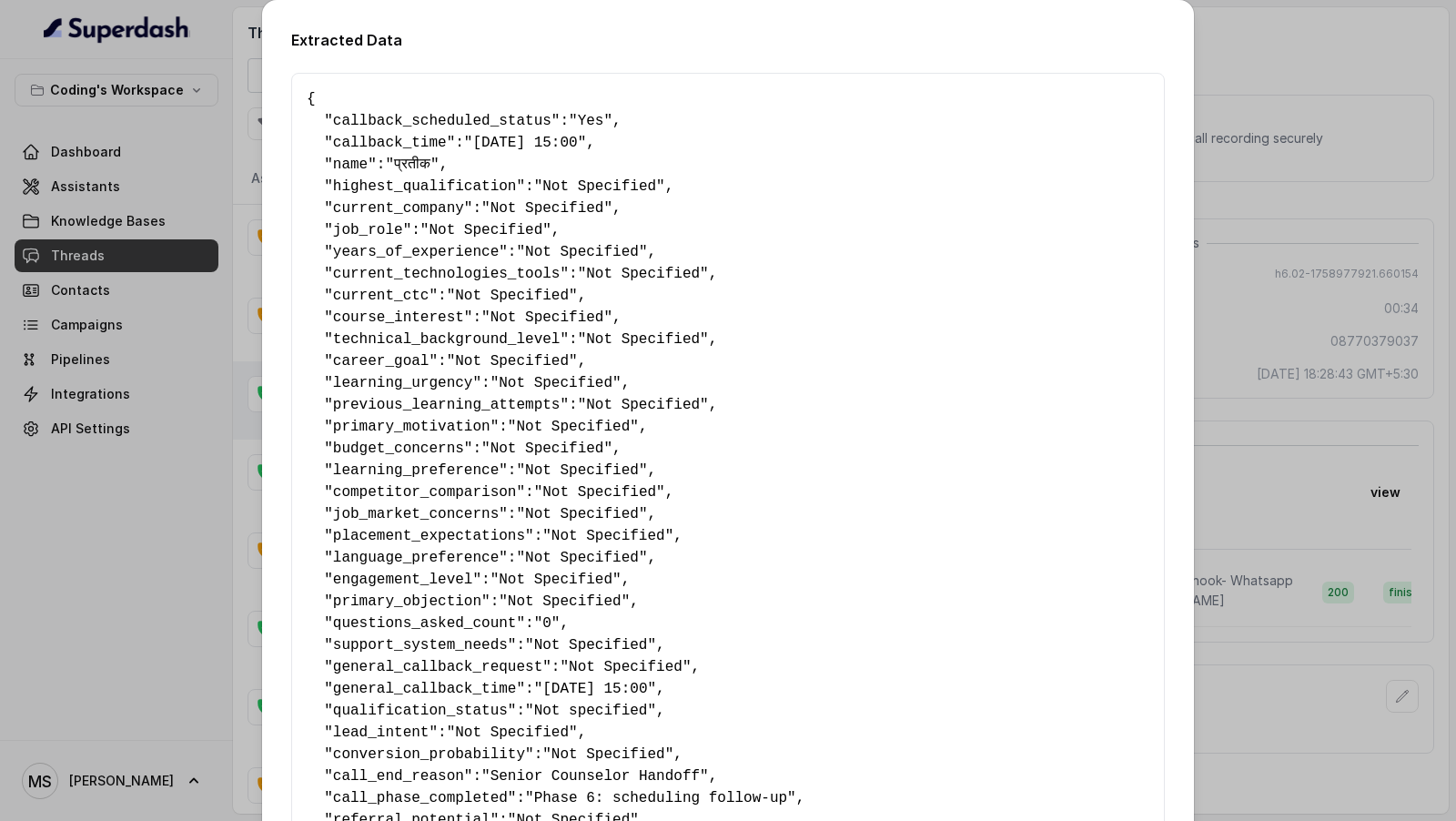
click at [1388, 487] on div "Extracted Data { " callback_scheduled_status ": "Yes" , " callback_time ": "[DA…" at bounding box center [728, 410] width 1456 height 821
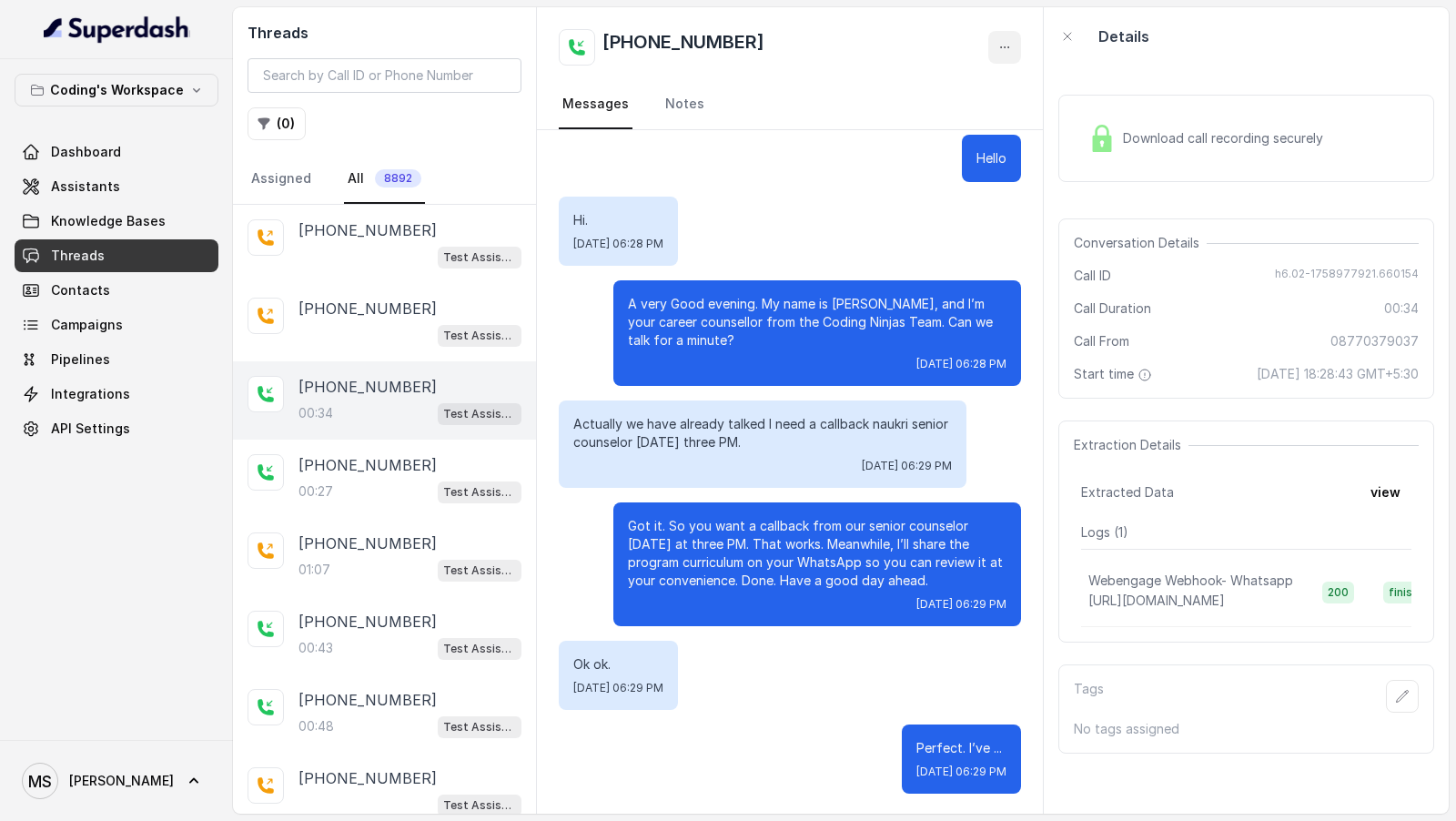
click at [1006, 59] on button "button" at bounding box center [1005, 48] width 33 height 33
click at [984, 128] on button "Retry Extraction" at bounding box center [936, 124] width 175 height 33
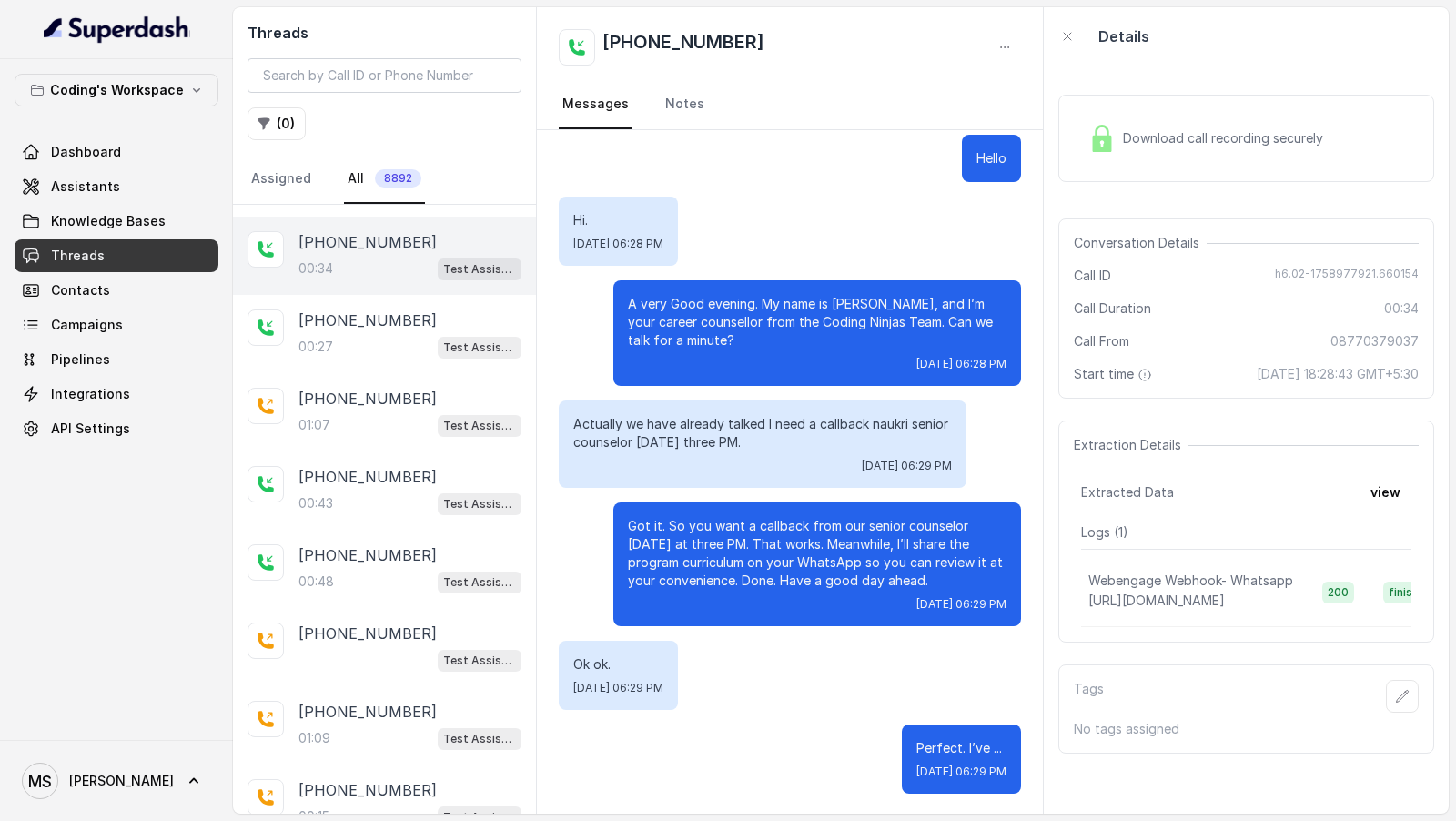
scroll to position [155, 0]
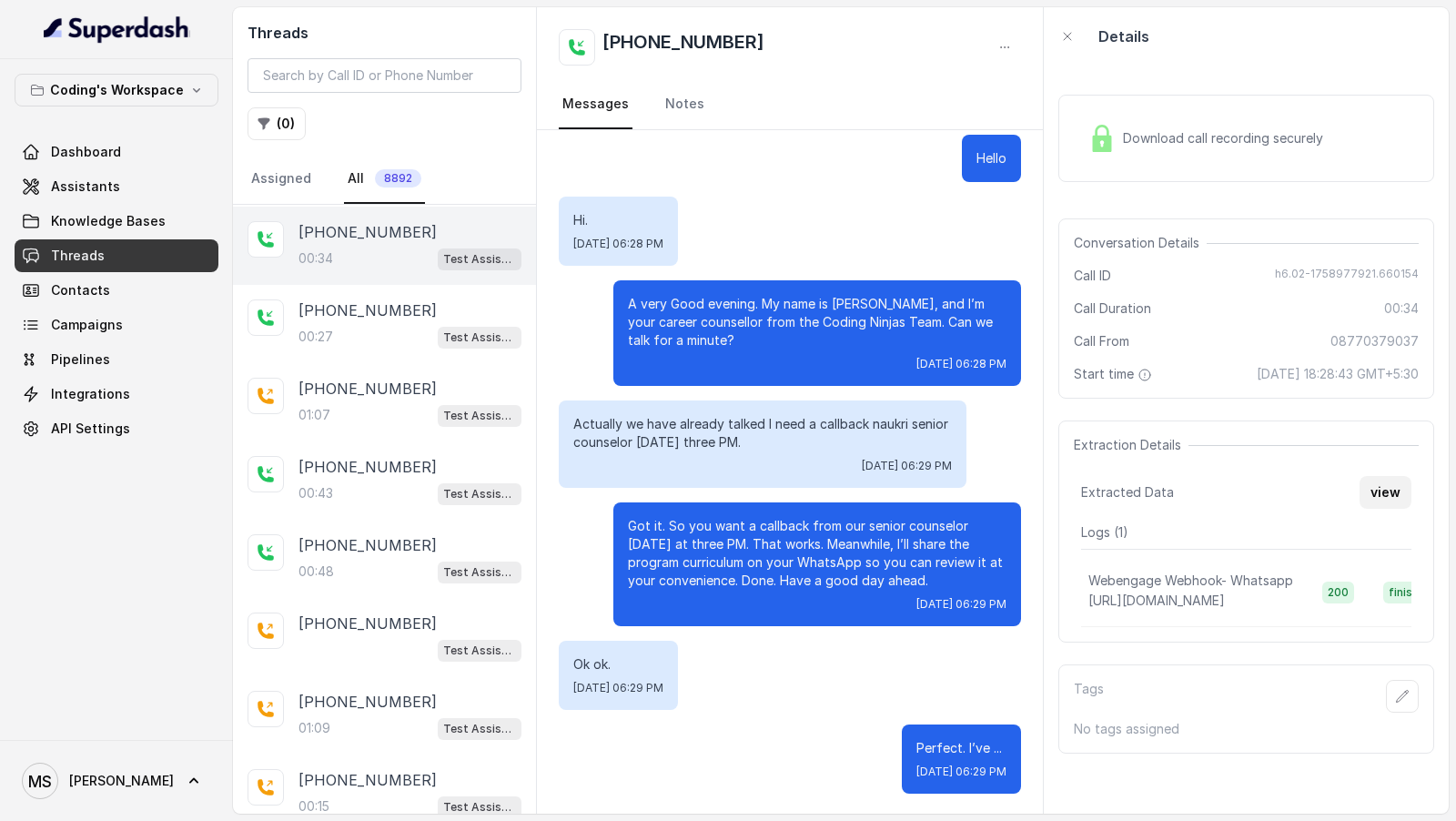
click at [1380, 505] on button "view" at bounding box center [1385, 493] width 52 height 33
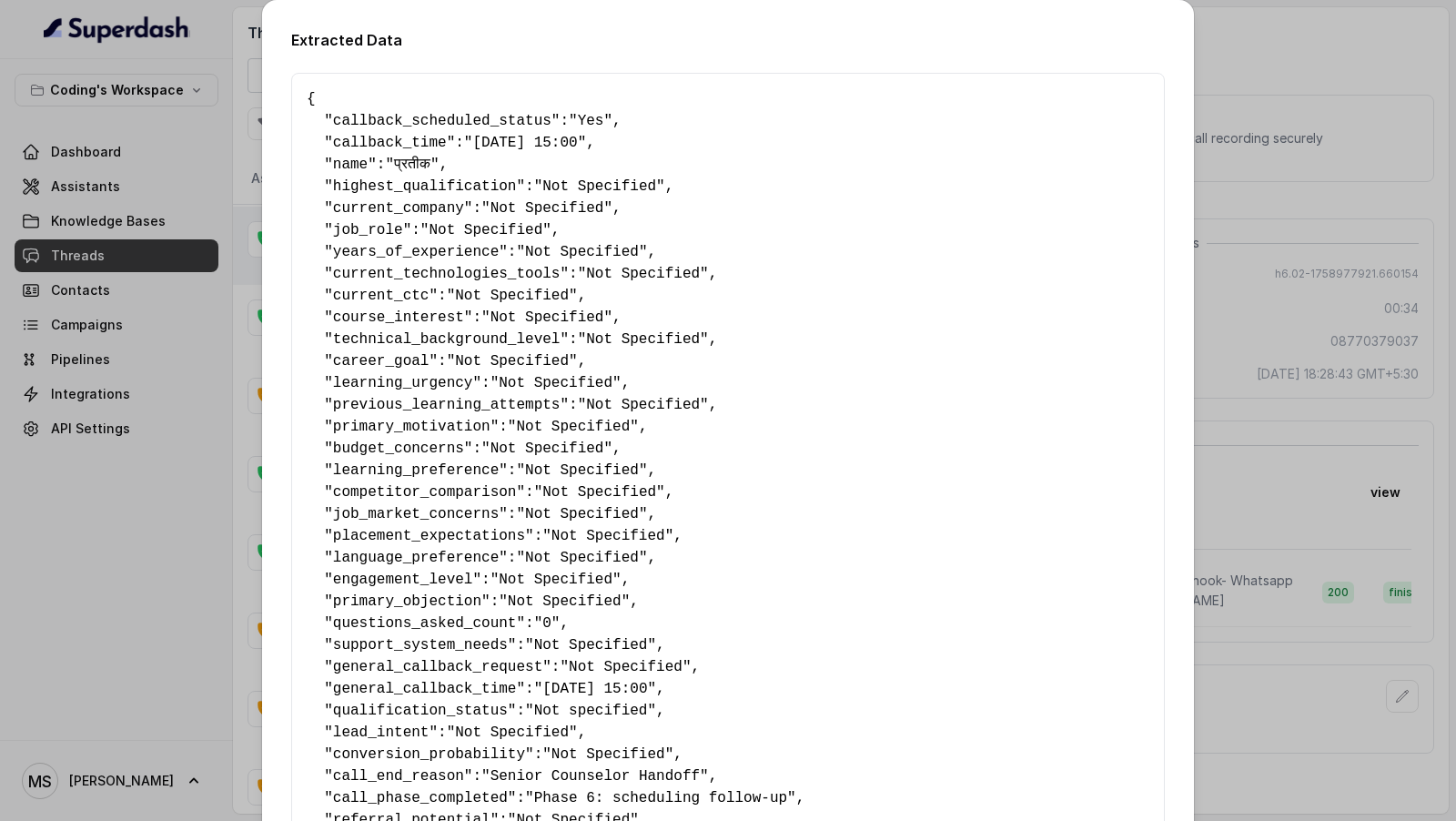
click at [1380, 505] on div "Extracted Data { " callback_scheduled_status ": "Yes" , " callback_time ": "[DA…" at bounding box center [728, 410] width 1456 height 821
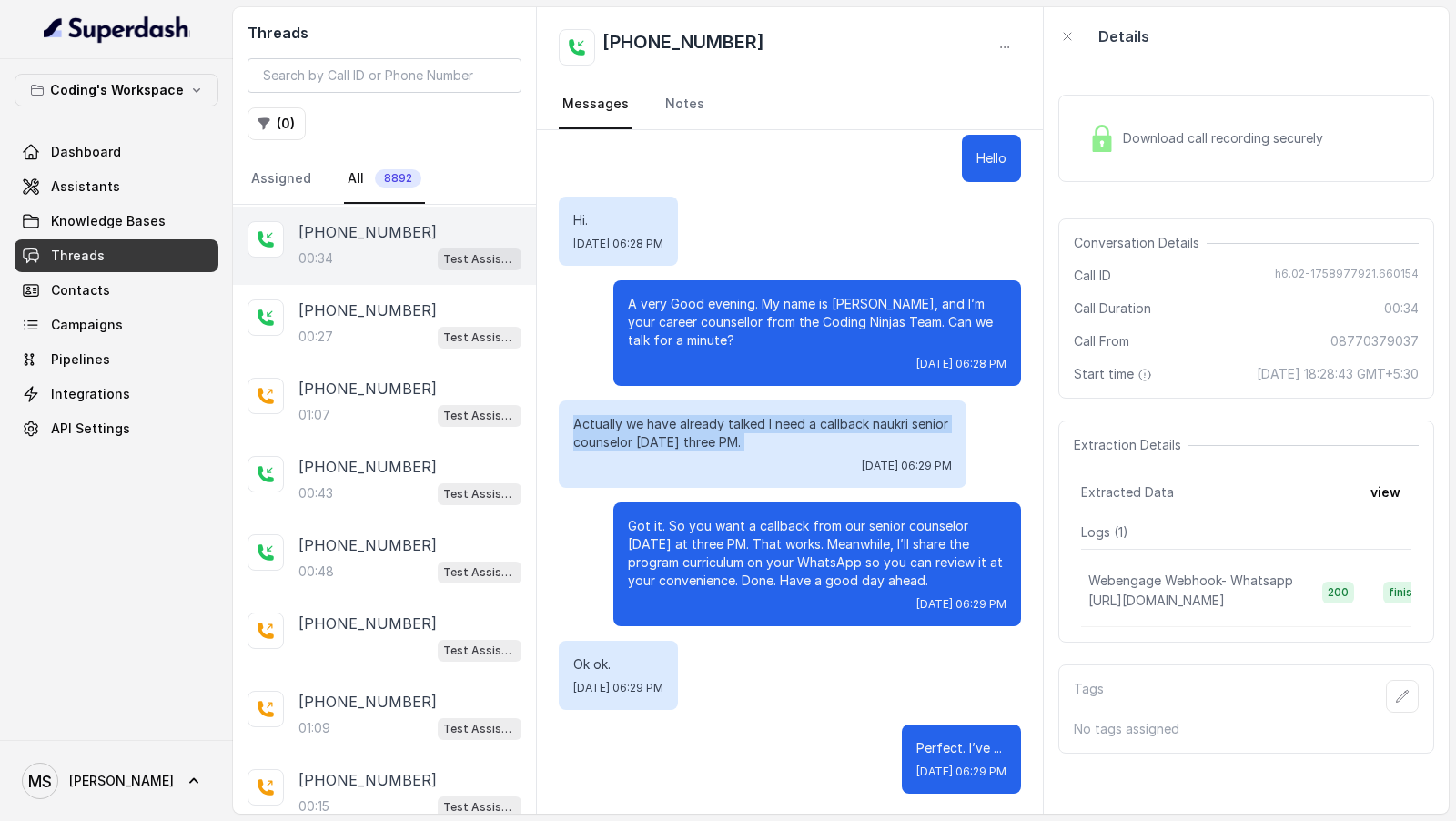
drag, startPoint x: 576, startPoint y: 426, endPoint x: 705, endPoint y: 461, distance: 133.7
click at [705, 461] on div "Actually we have already talked I need a callback naukri senior counselor [DATE…" at bounding box center [763, 444] width 408 height 88
click at [705, 461] on div "[DATE] 06:29 PM" at bounding box center [762, 466] width 379 height 15
click at [1382, 495] on button "view" at bounding box center [1385, 493] width 52 height 33
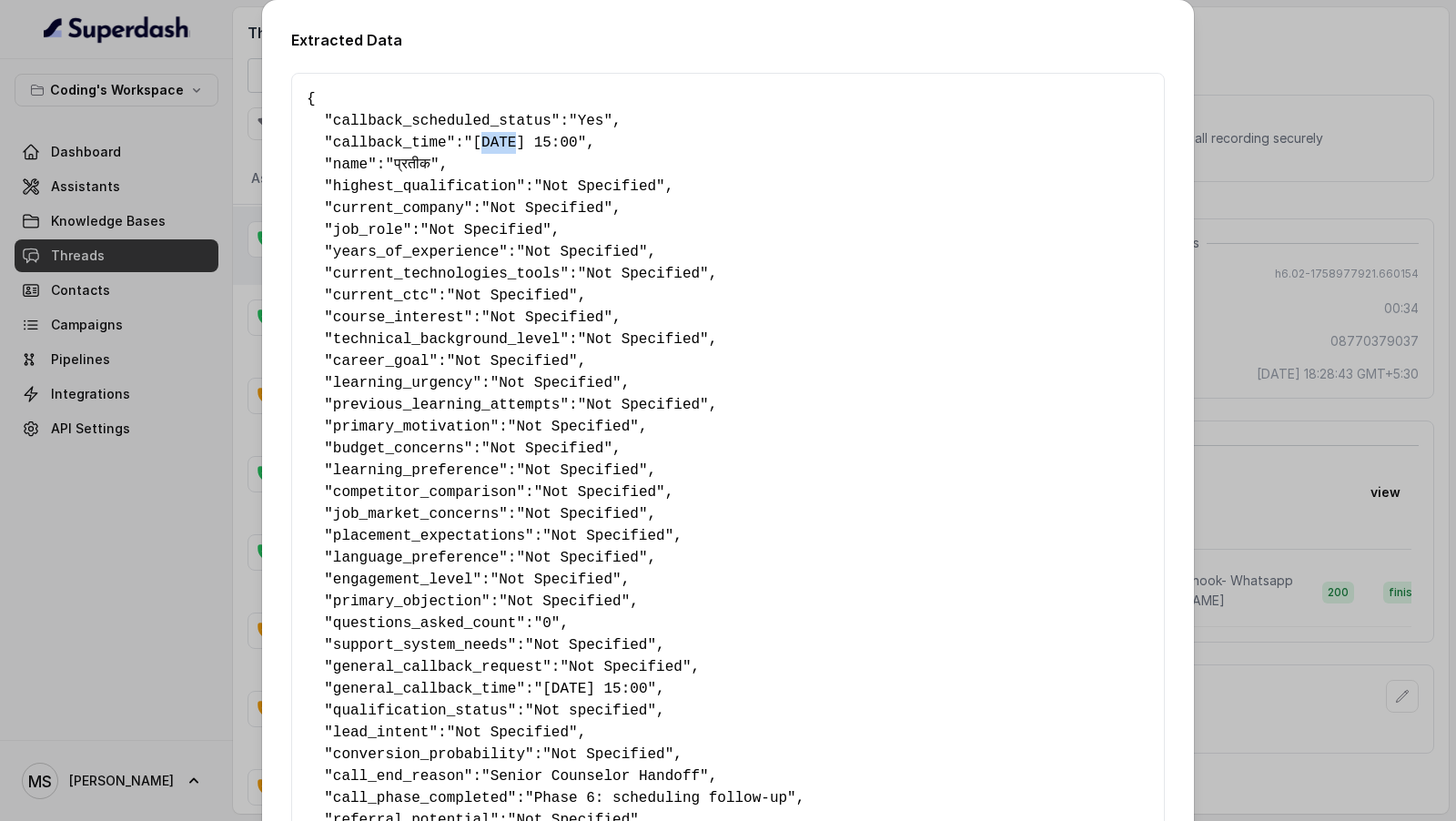
drag, startPoint x: 487, startPoint y: 134, endPoint x: 537, endPoint y: 134, distance: 50.0
click at [537, 135] on span ""[DATE] 15:00"" at bounding box center [525, 143] width 122 height 17
click at [453, 141] on pre "{ " callback_scheduled_status ": "Yes" , " callback_time ": "[DATE] 15:00" , " …" at bounding box center [728, 820] width 843 height 1463
drag, startPoint x: 476, startPoint y: 145, endPoint x: 650, endPoint y: 146, distance: 174.0
click at [650, 146] on pre "{ " callback_scheduled_status ": "Yes" , " callback_time ": "[DATE] 15:00" , " …" at bounding box center [728, 820] width 843 height 1463
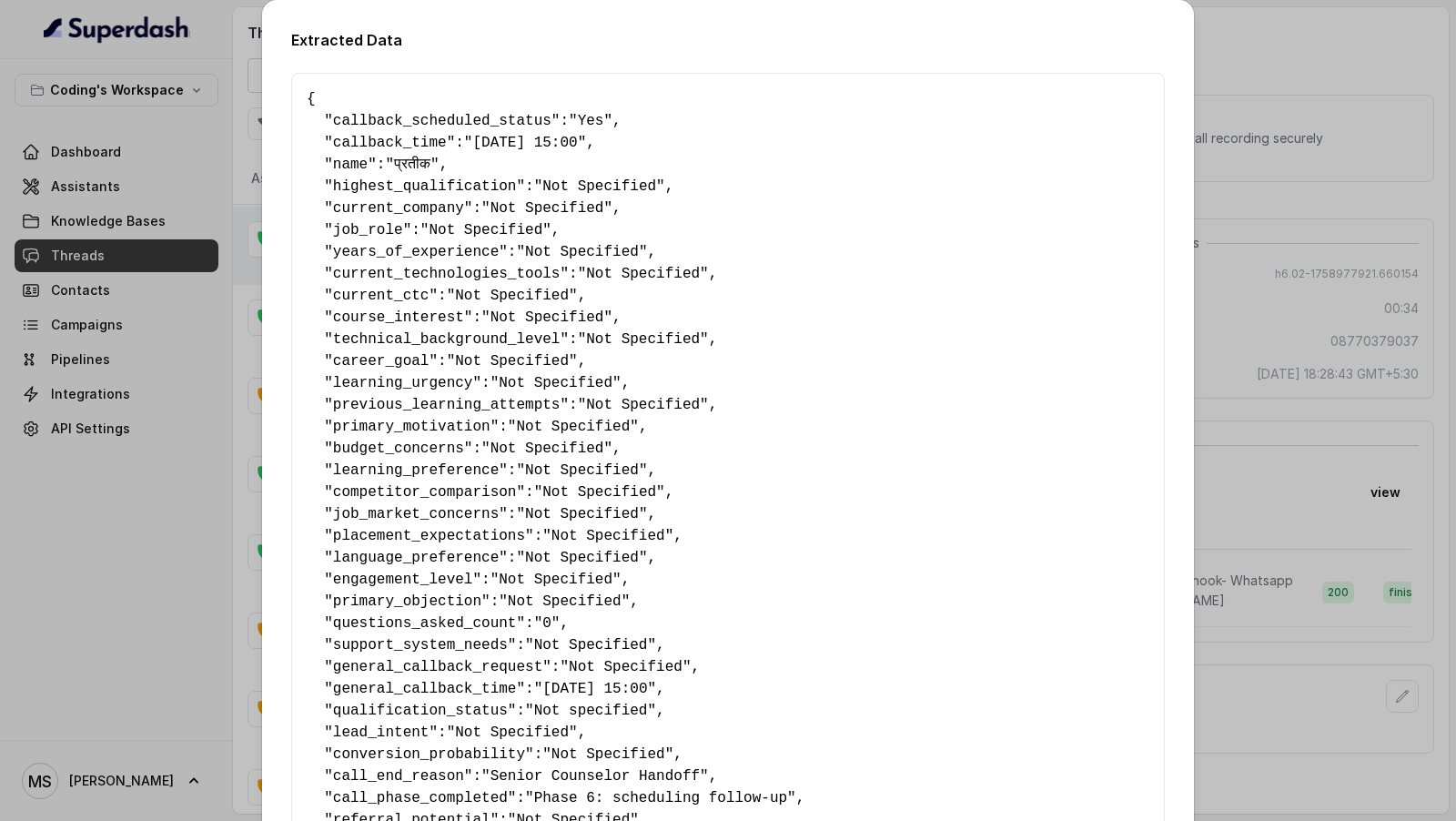
click at [1299, 366] on div "Extracted Data { " callback_scheduled_status ": "Yes" , " callback_time ": "[DA…" at bounding box center [728, 410] width 1456 height 821
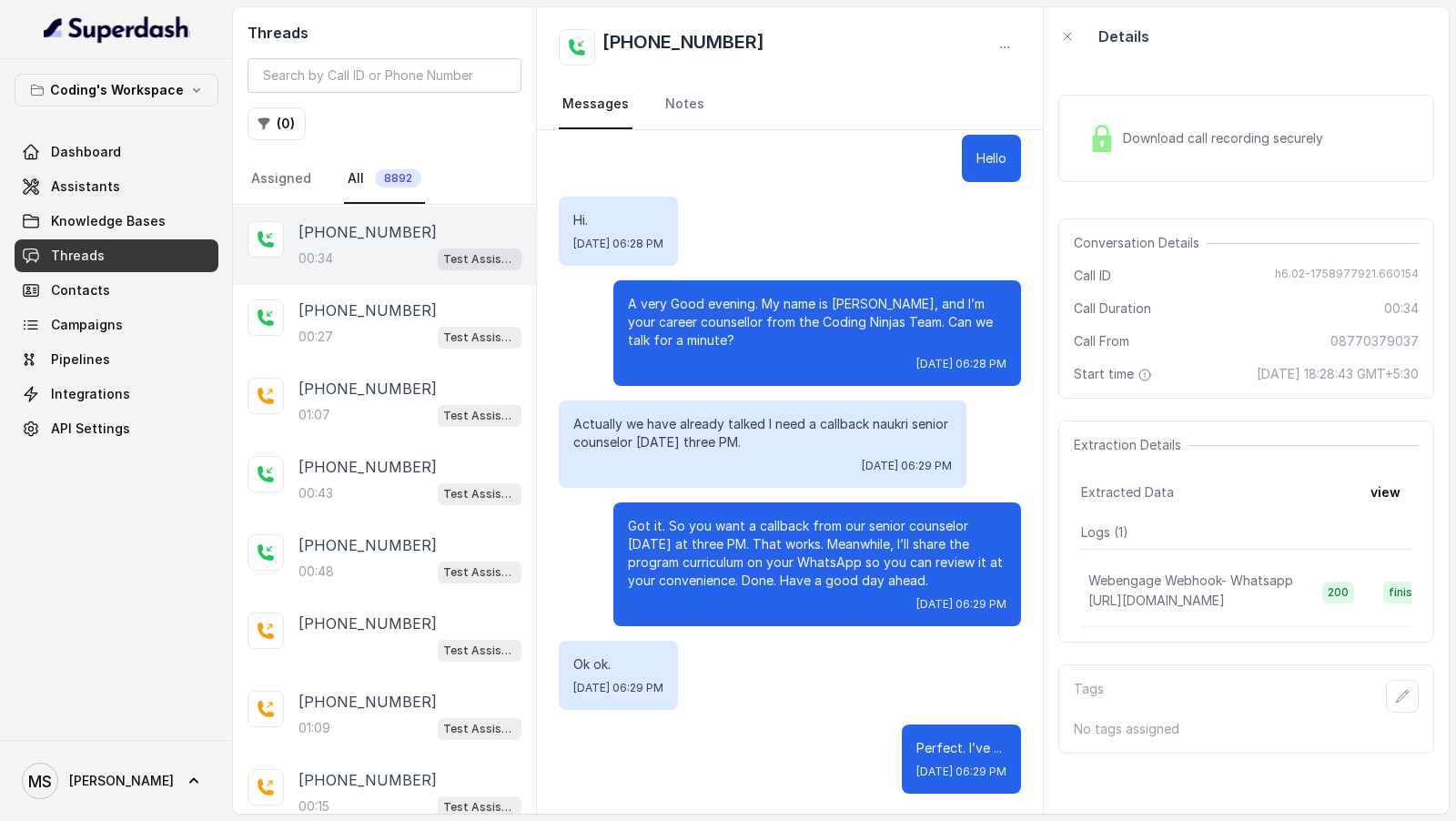
click at [1393, 513] on div "Extraction Details Extracted Data view Logs ( 1 ) Webengage Webhook- Whatsapp […" at bounding box center [1246, 531] width 376 height 222
click at [1393, 486] on button "view" at bounding box center [1385, 493] width 52 height 33
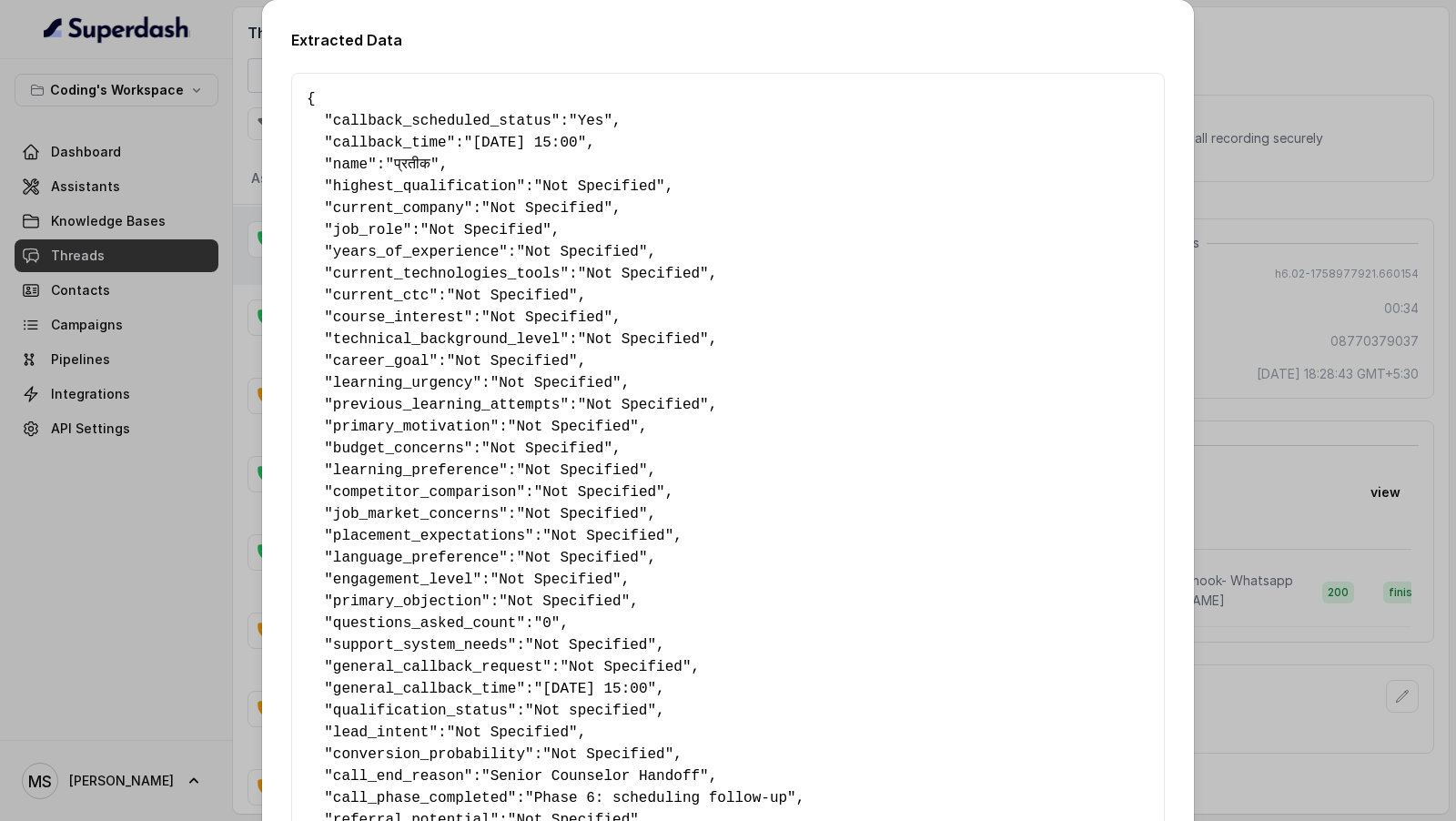
click at [1313, 303] on div "Extracted Data { " callback_scheduled_status ": "Yes" , " callback_time ": "[DA…" at bounding box center [728, 410] width 1456 height 821
